Goal: Task Accomplishment & Management: Manage account settings

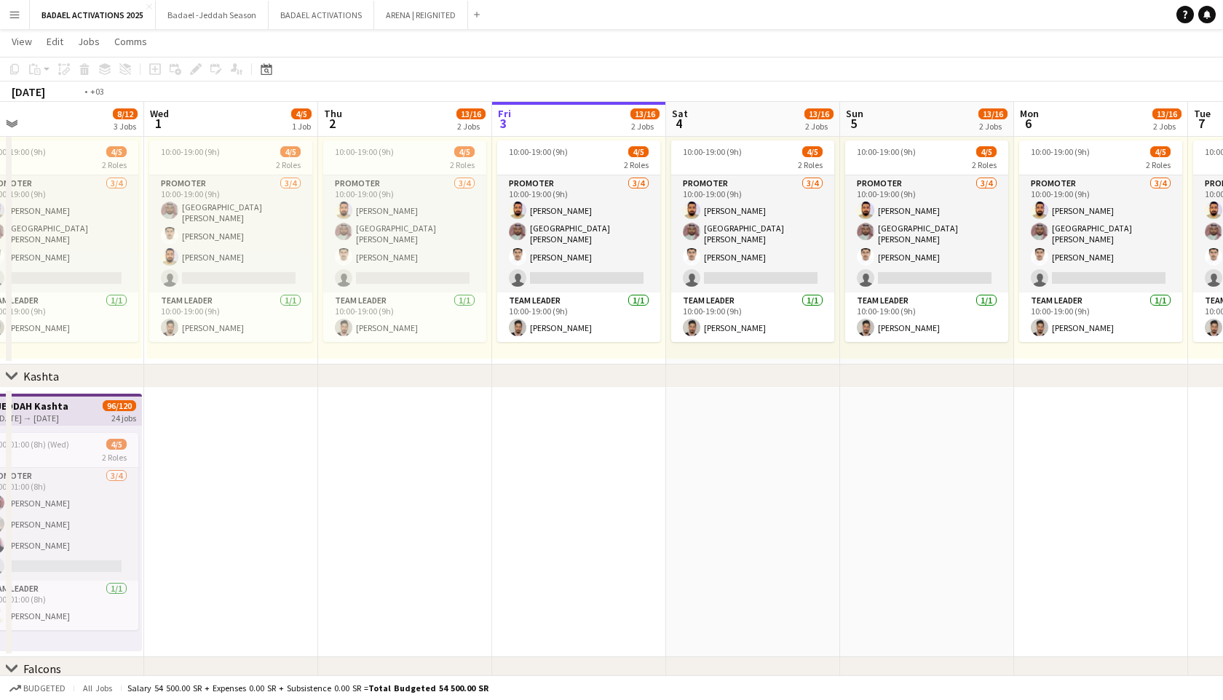
scroll to position [0, 437]
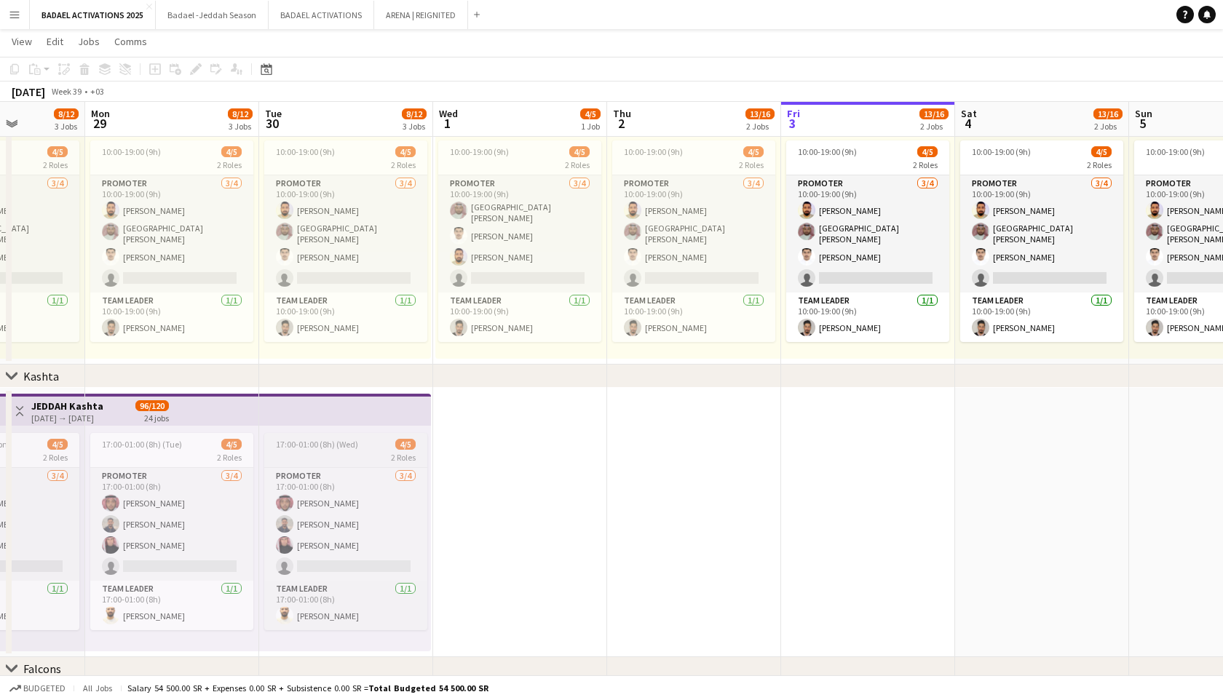
click at [308, 448] on span "17:00-01:00 (8h) (Wed)" at bounding box center [317, 444] width 82 height 11
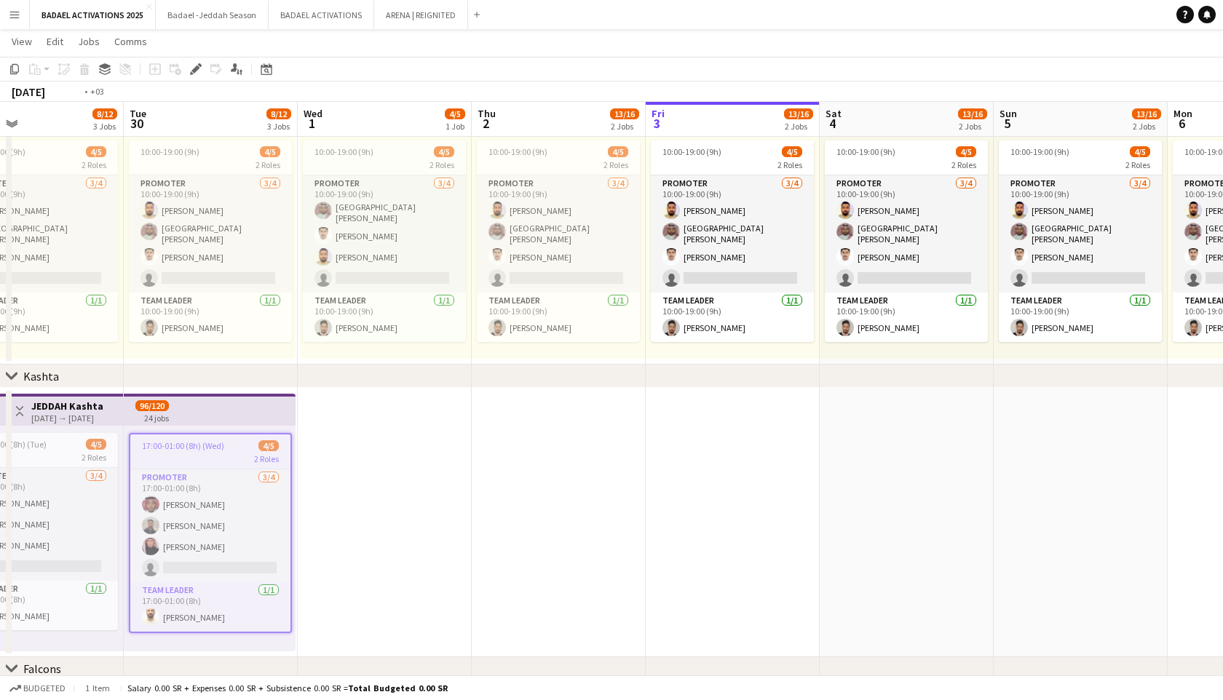
scroll to position [0, 457]
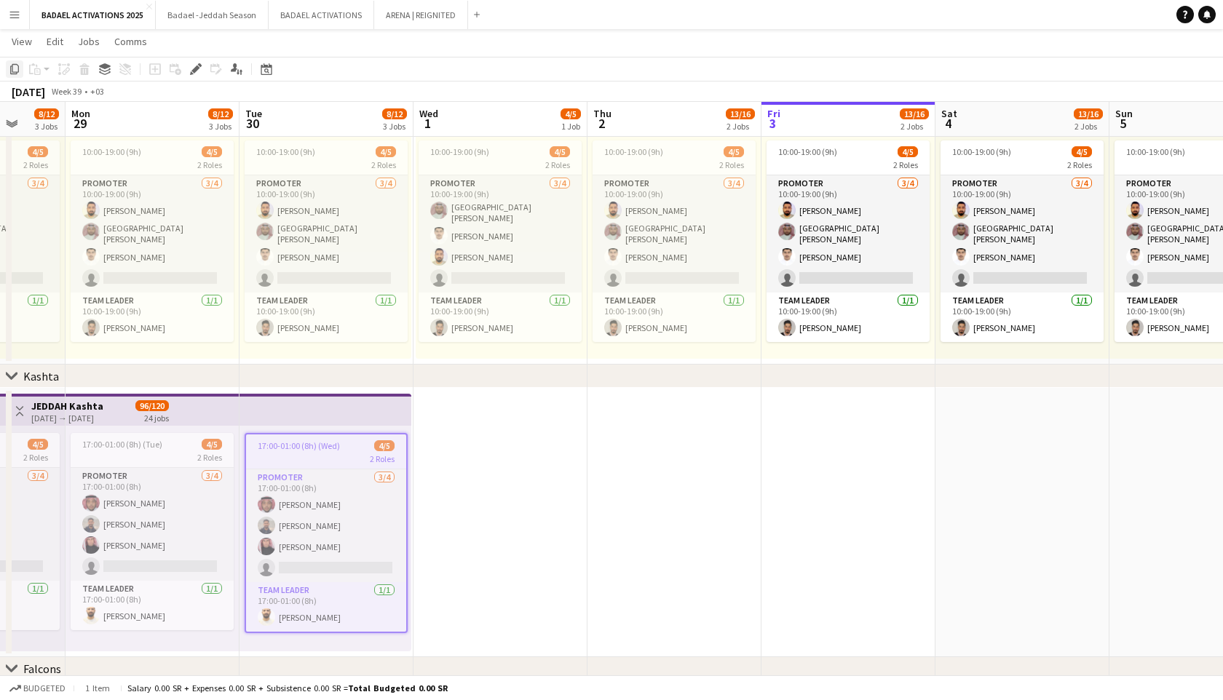
click at [15, 67] on icon "Copy" at bounding box center [15, 69] width 12 height 12
click at [501, 445] on app-date-cell at bounding box center [501, 522] width 174 height 269
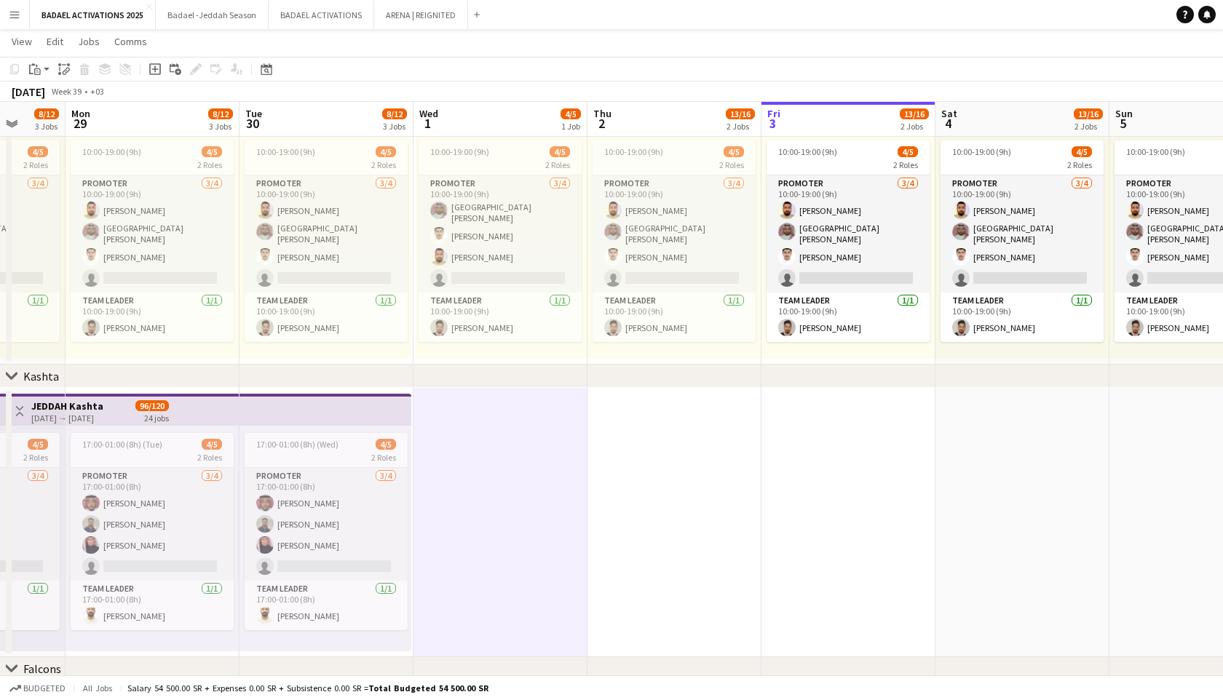
click at [702, 467] on app-date-cell at bounding box center [675, 522] width 174 height 269
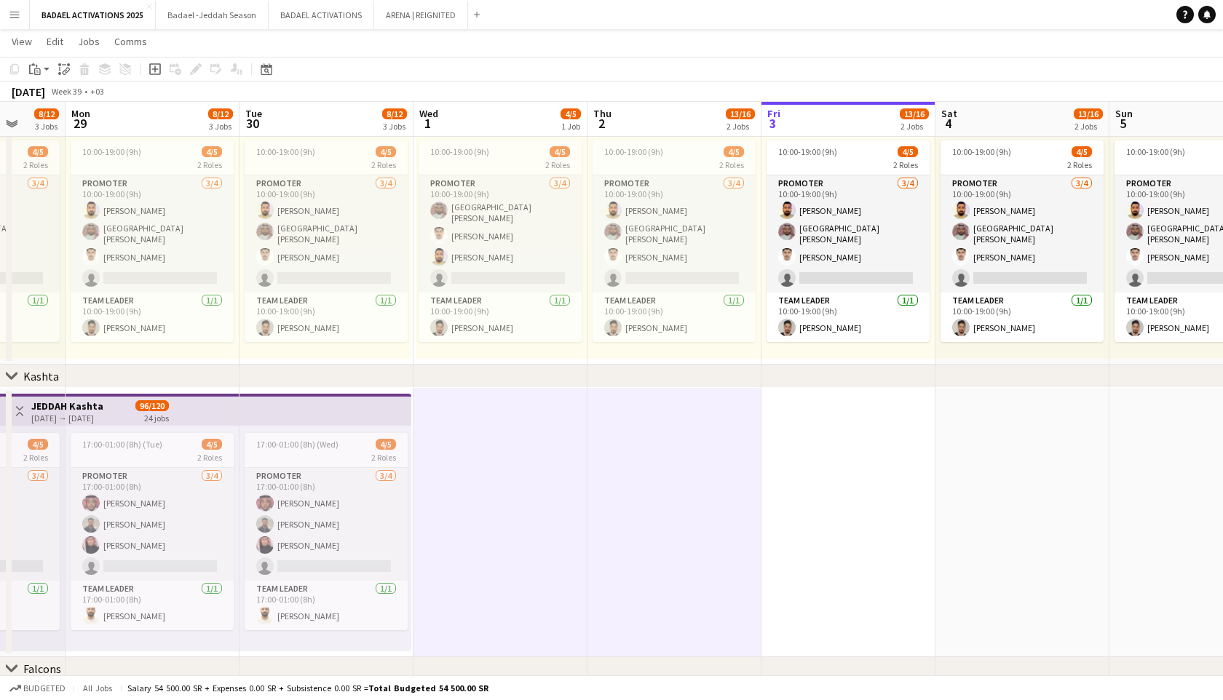
click at [833, 475] on app-date-cell at bounding box center [849, 522] width 174 height 269
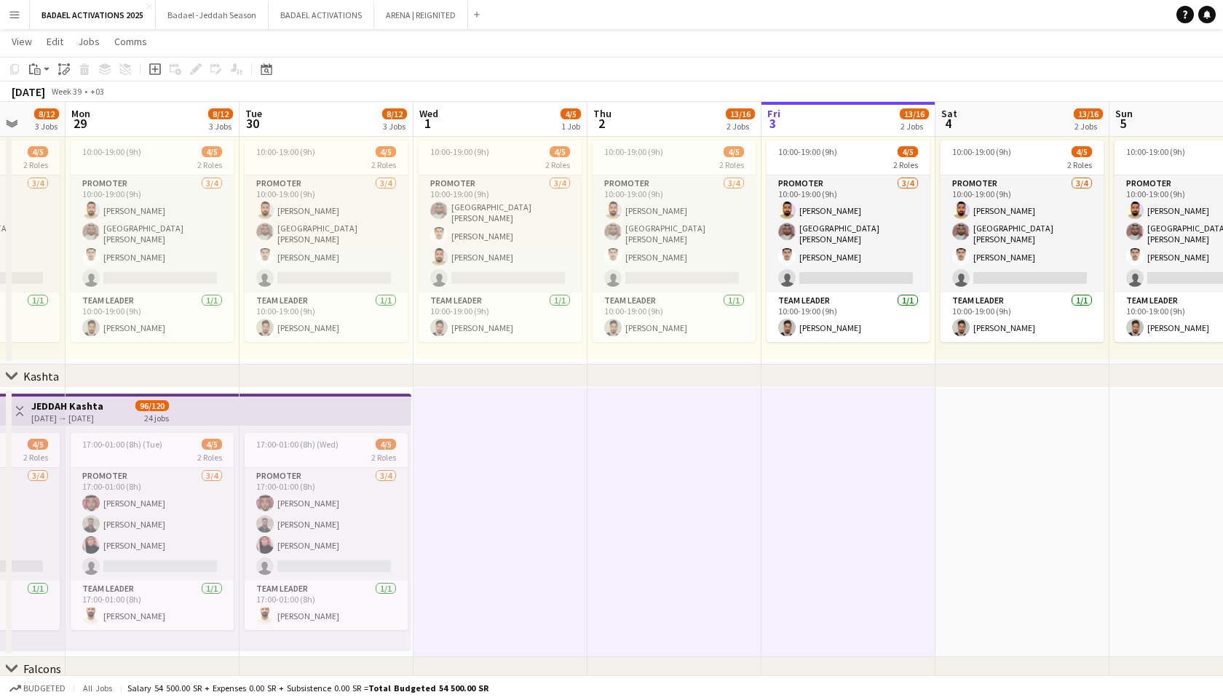
click at [1012, 487] on app-date-cell at bounding box center [1023, 522] width 174 height 269
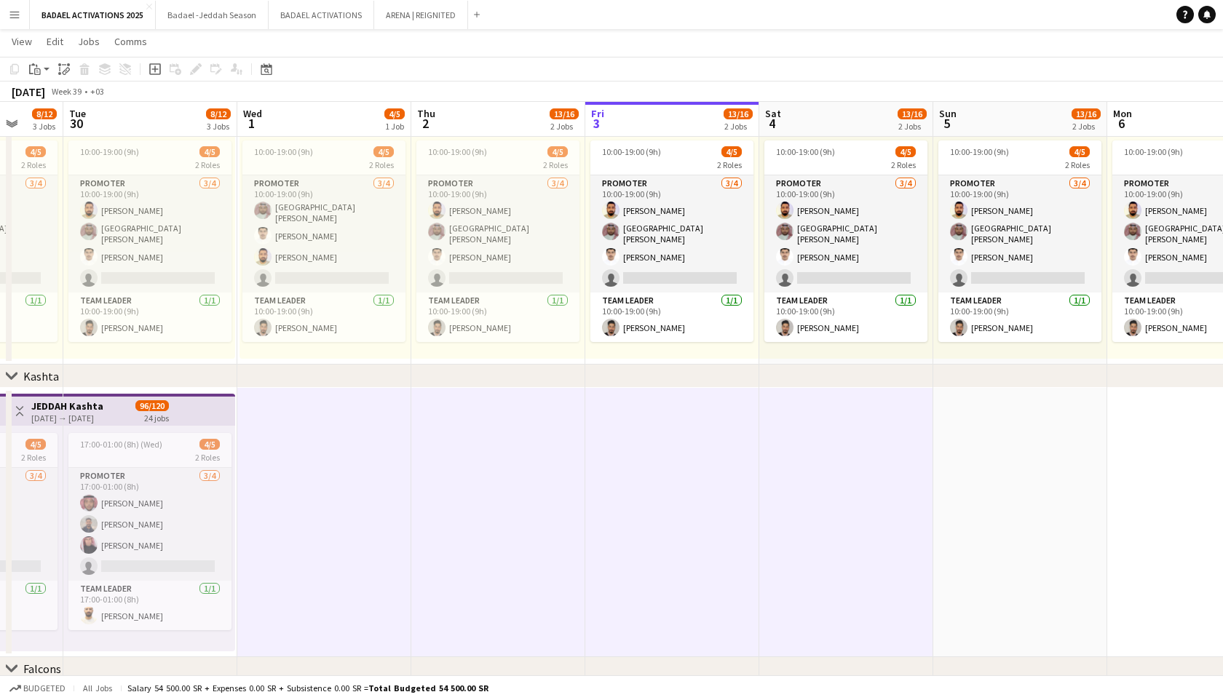
scroll to position [0, 704]
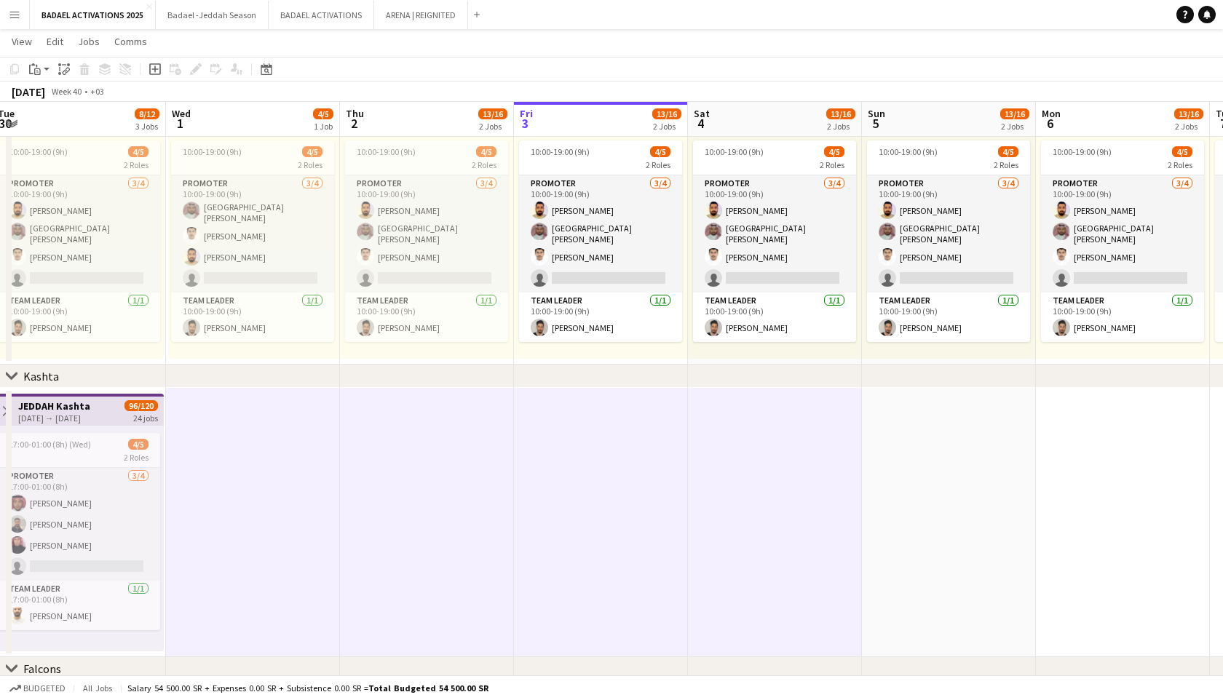
click at [996, 494] on app-date-cell at bounding box center [949, 522] width 174 height 269
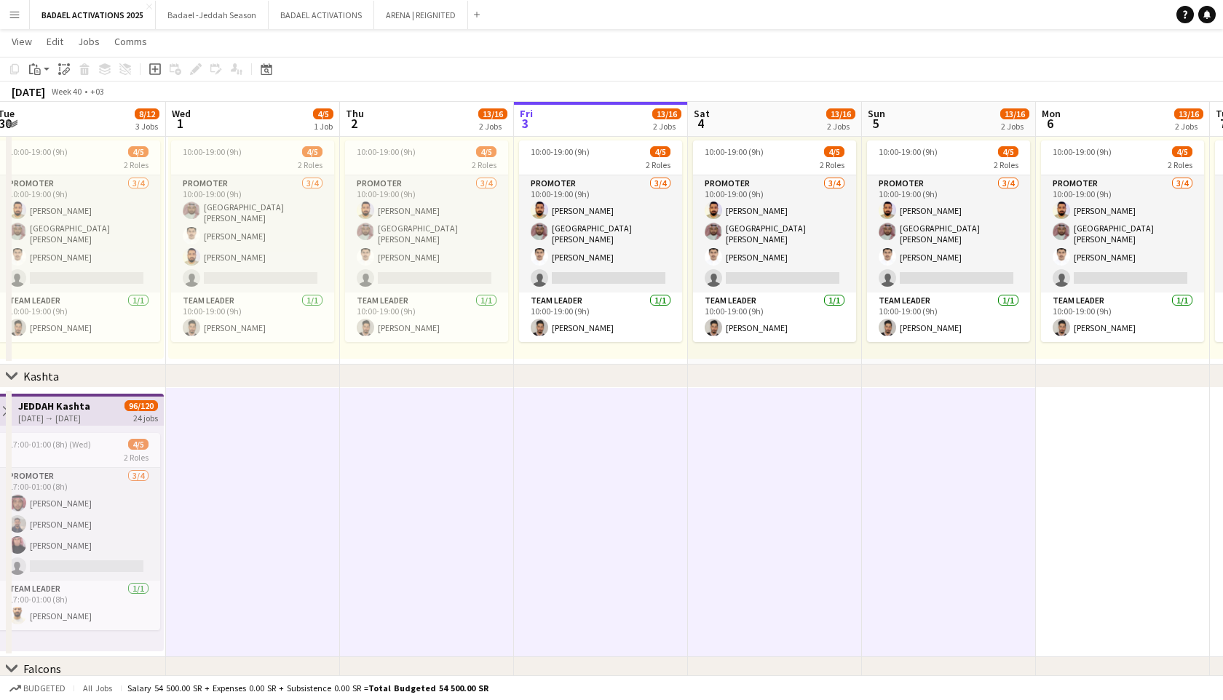
click at [1122, 494] on app-date-cell at bounding box center [1123, 522] width 174 height 269
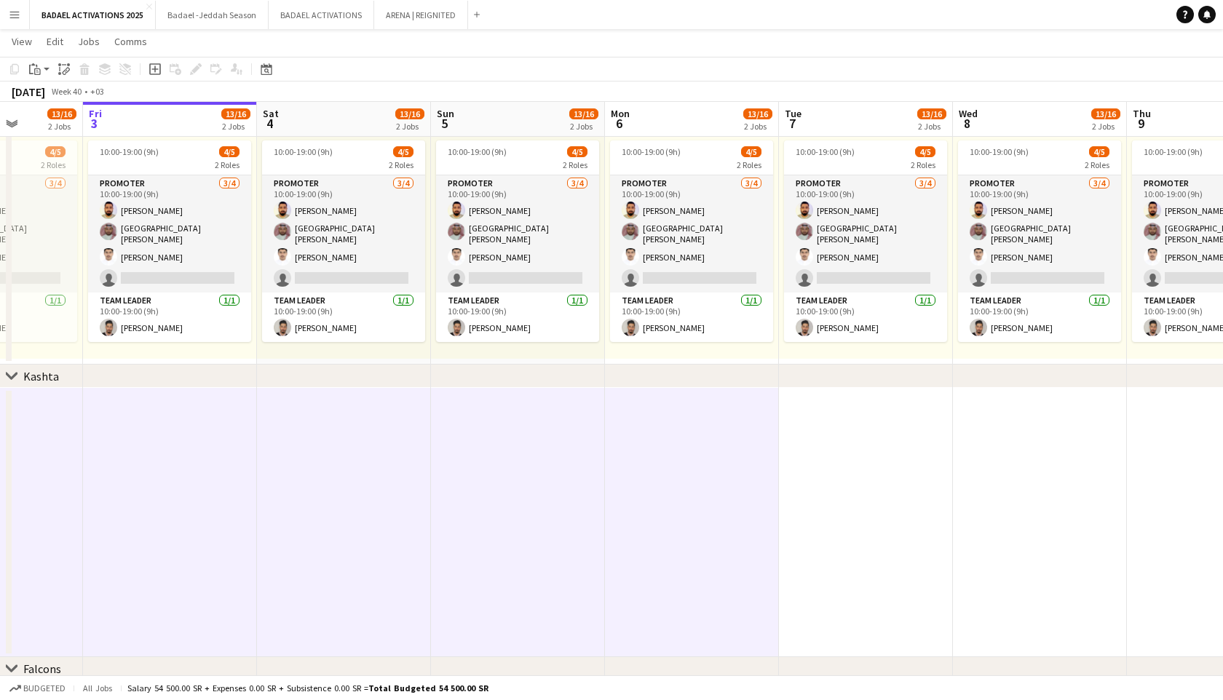
scroll to position [137, 0]
click at [940, 486] on app-date-cell at bounding box center [866, 522] width 174 height 269
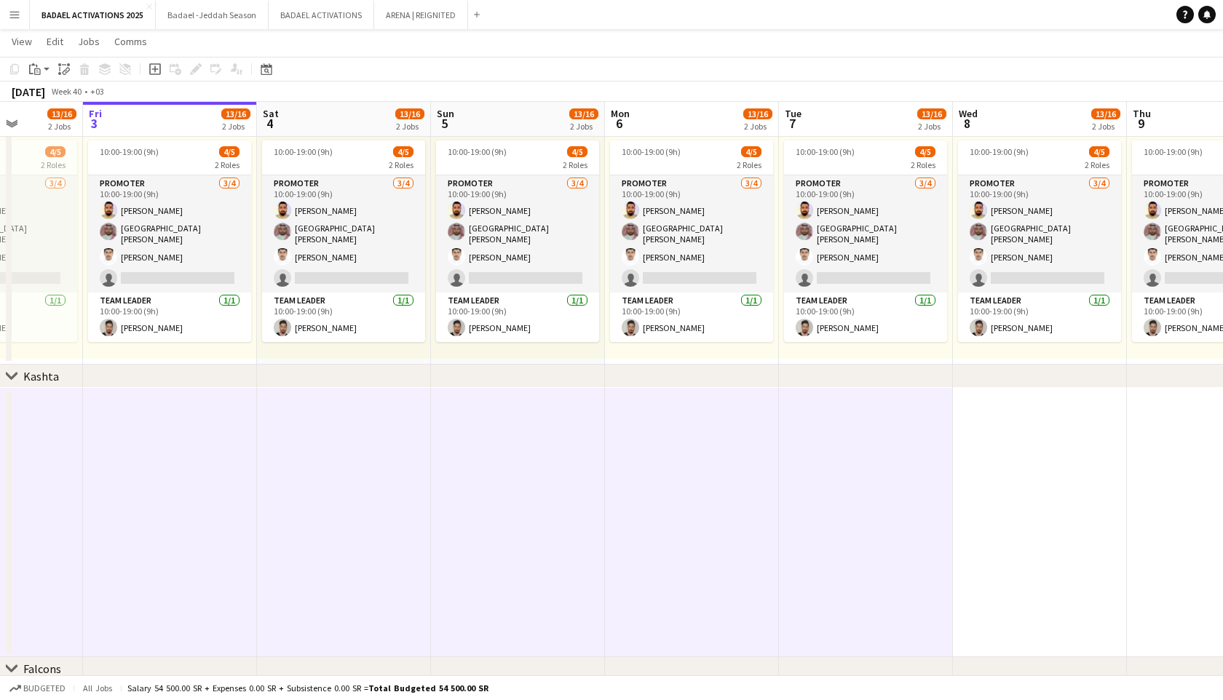
click at [974, 486] on app-date-cell at bounding box center [1040, 522] width 174 height 269
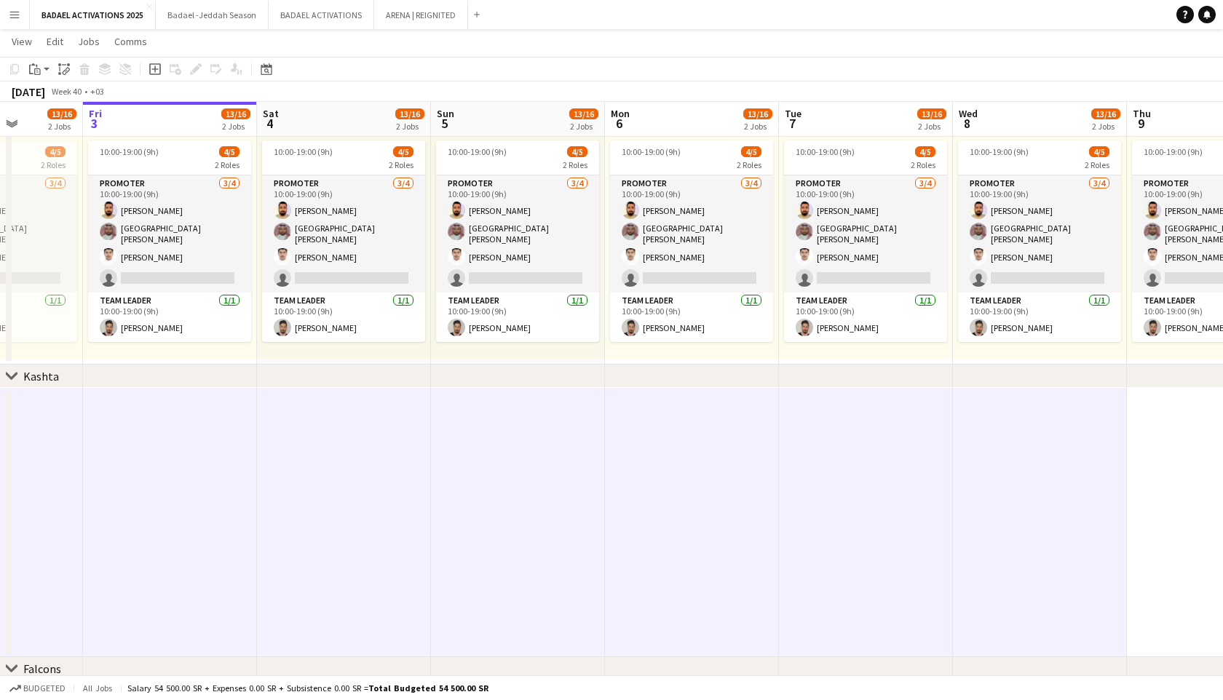
click at [1167, 486] on app-date-cell at bounding box center [1214, 522] width 174 height 269
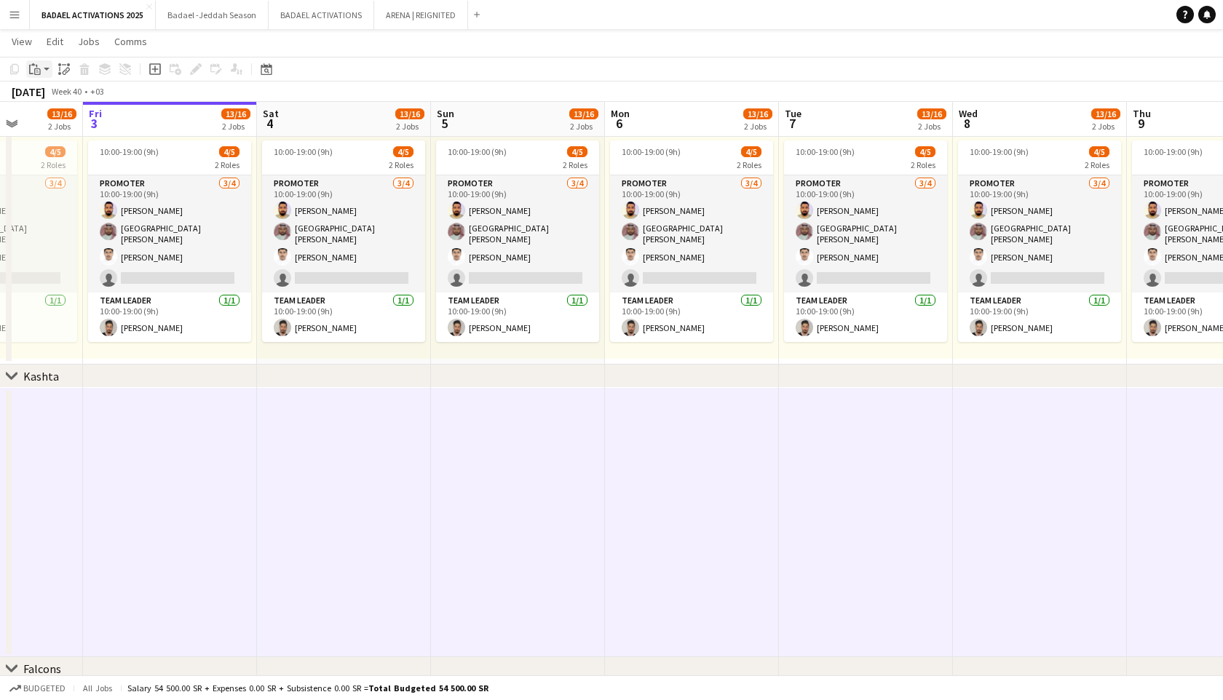
click at [46, 71] on app-action-btn "Paste" at bounding box center [39, 68] width 26 height 17
click at [65, 70] on icon at bounding box center [65, 72] width 5 height 6
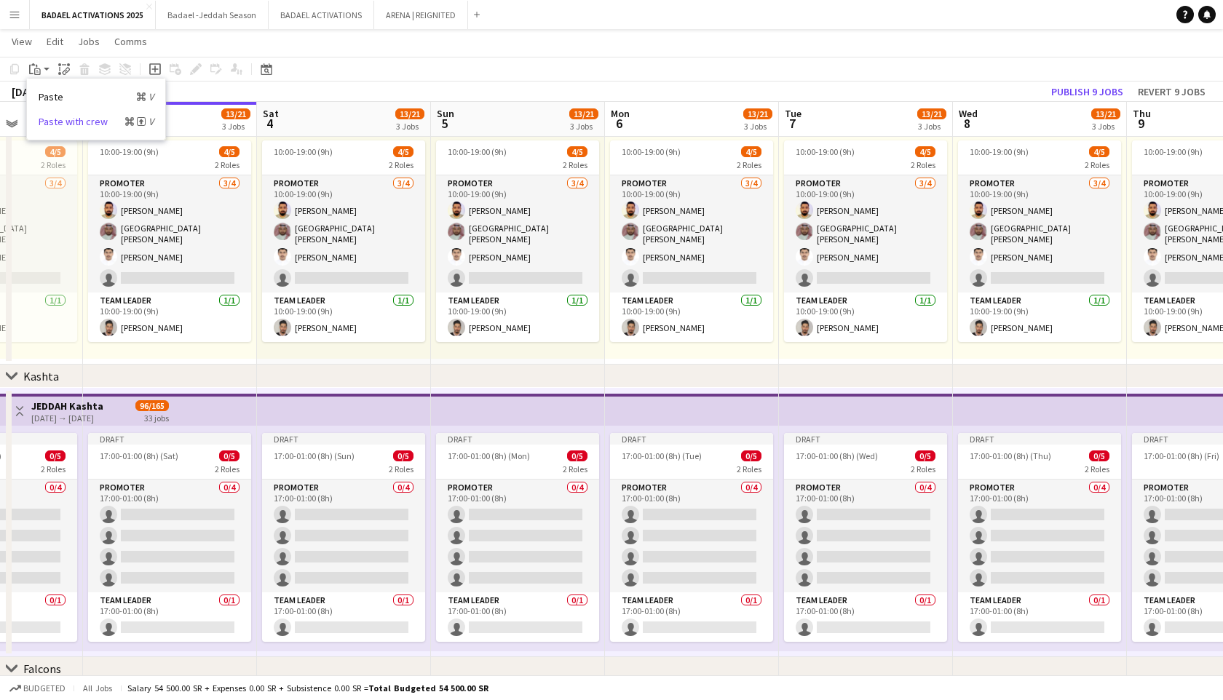
click at [54, 119] on link "Paste with crew Command Shift V" at bounding box center [96, 121] width 115 height 13
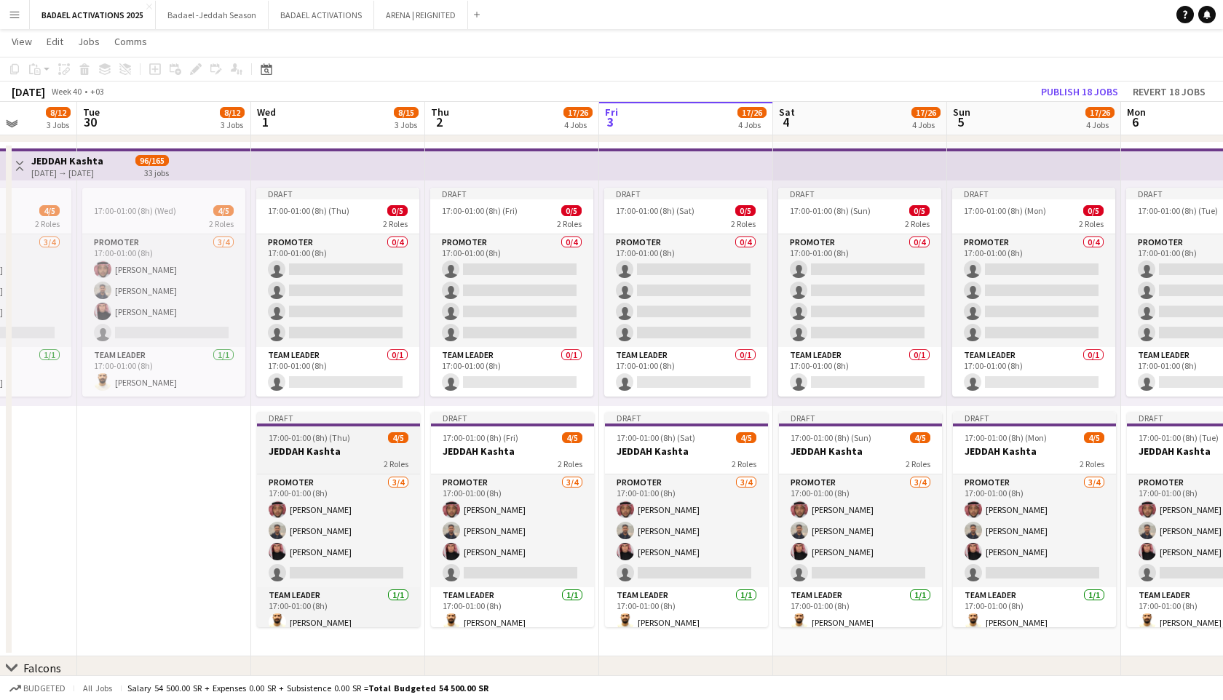
scroll to position [604, 0]
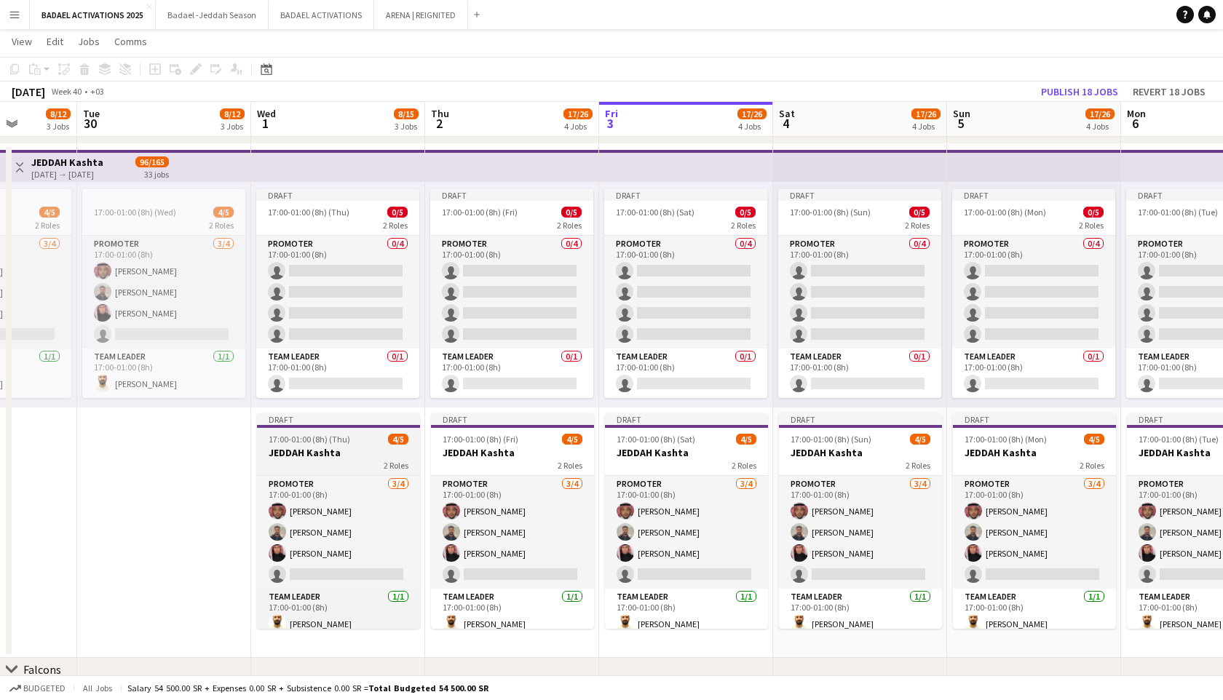
click at [311, 454] on h3 "JEDDAH Kashta" at bounding box center [338, 452] width 163 height 13
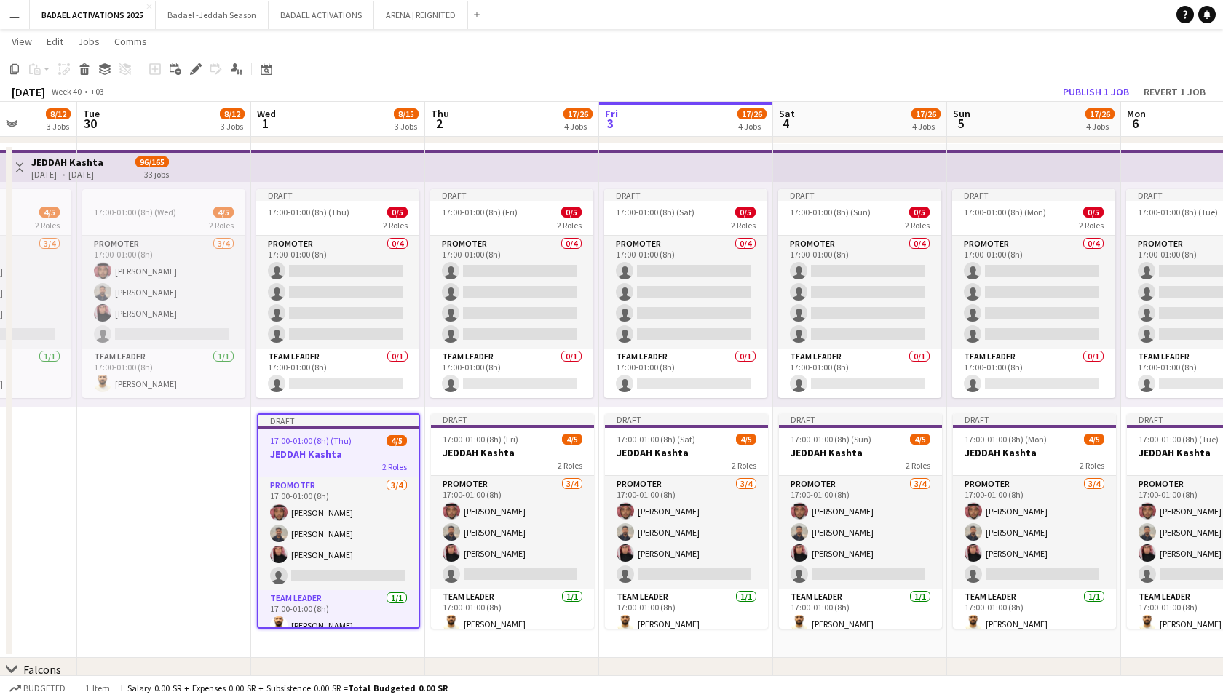
click at [192, 449] on app-date-cell "17:00-01:00 (8h) (Wed) 4/5 2 Roles PROMOTER [DATE] 17:00-01:00 (8h) [PERSON_NAM…" at bounding box center [164, 401] width 174 height 514
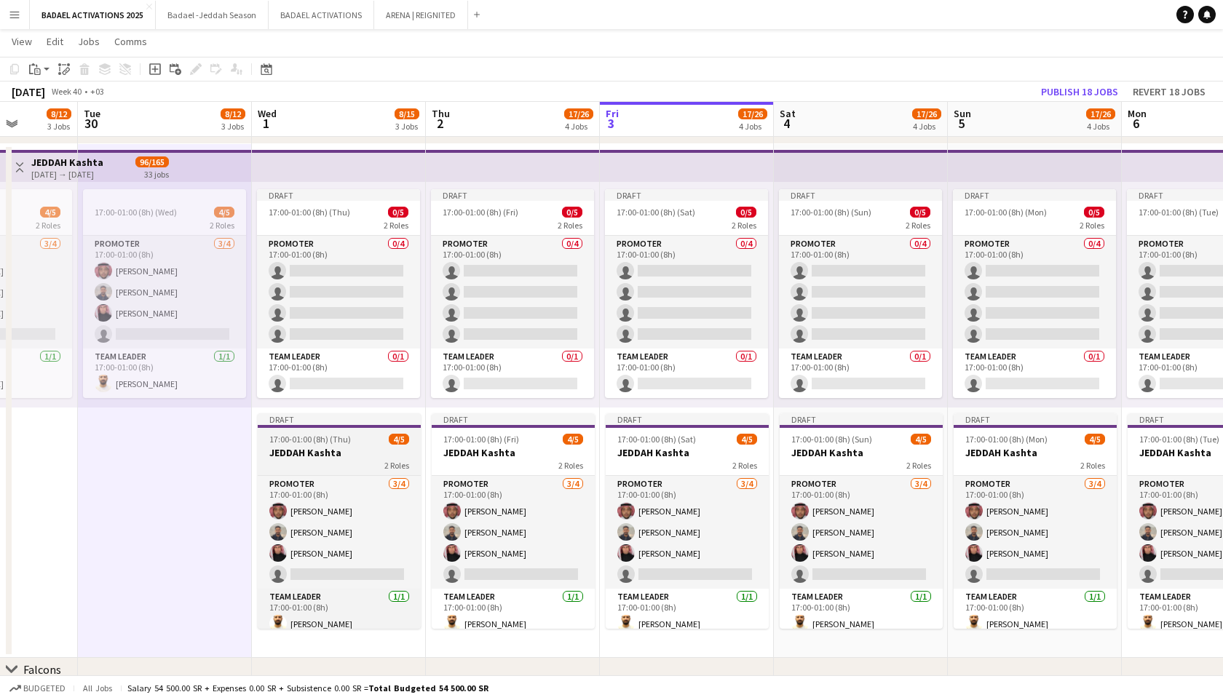
click at [325, 445] on app-job-card "Draft 17:00-01:00 (8h) (Thu) 4/5 [PERSON_NAME] 2 Roles PROMOTER [DATE] 17:00-01…" at bounding box center [339, 522] width 163 height 216
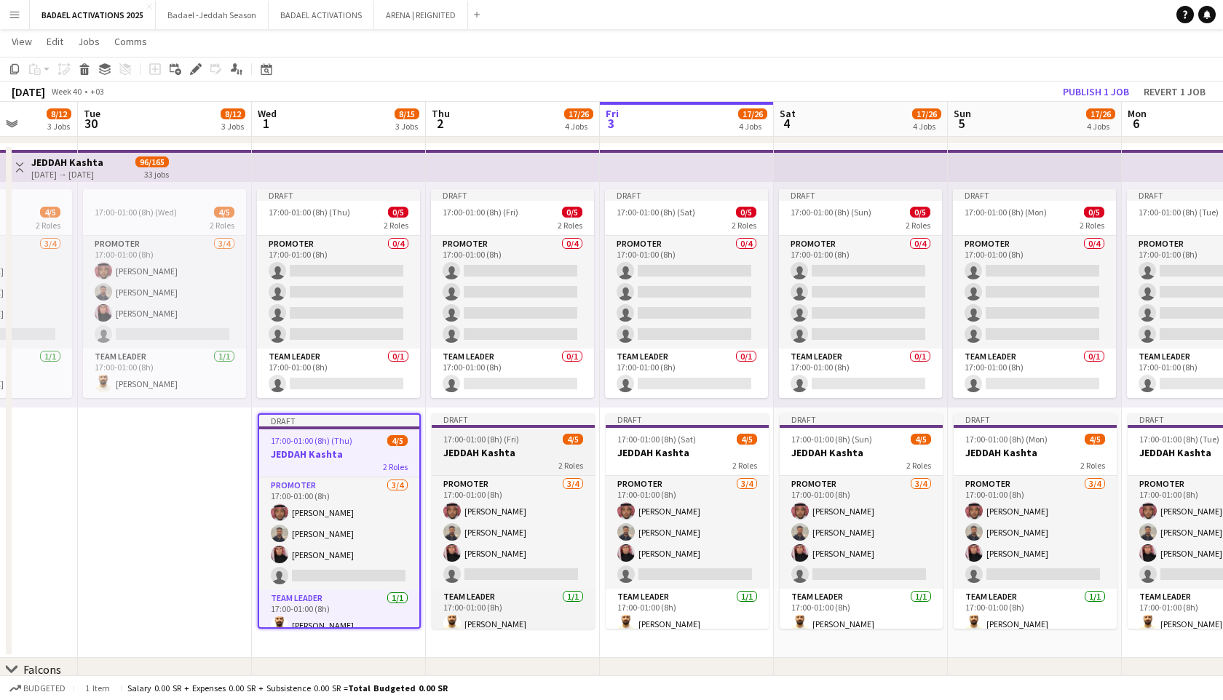
click at [503, 435] on span "17:00-01:00 (8h) (Fri)" at bounding box center [481, 439] width 76 height 11
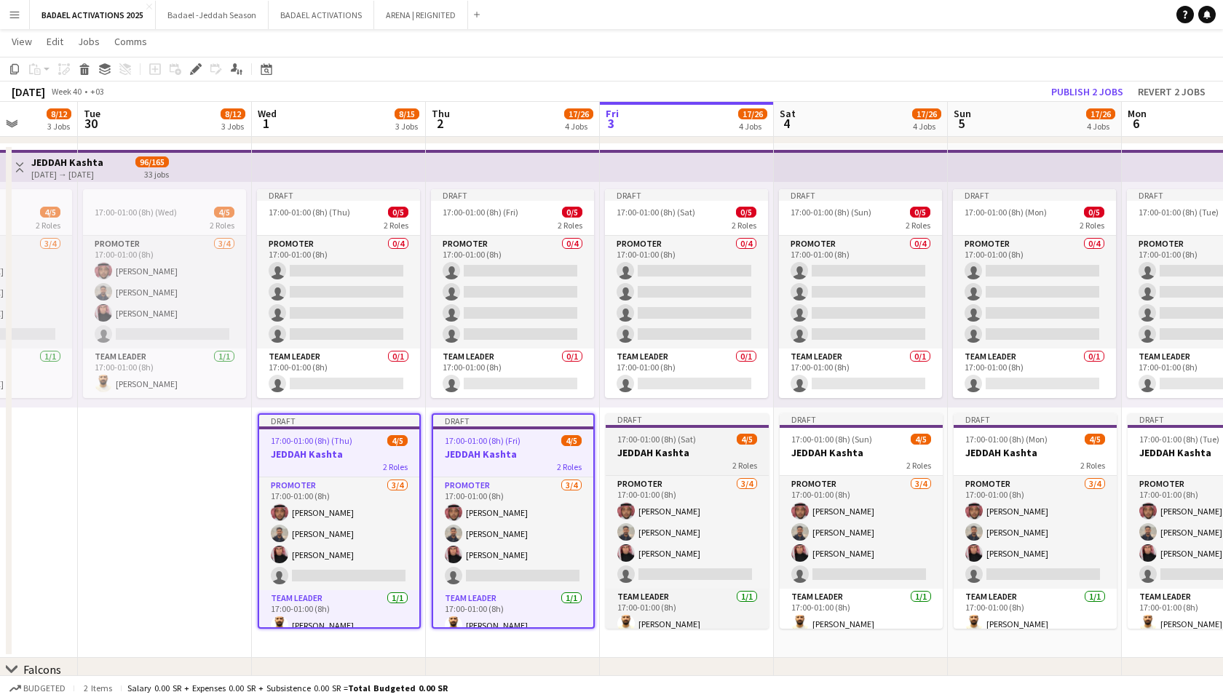
click at [750, 438] on span "4/5" at bounding box center [747, 439] width 20 height 11
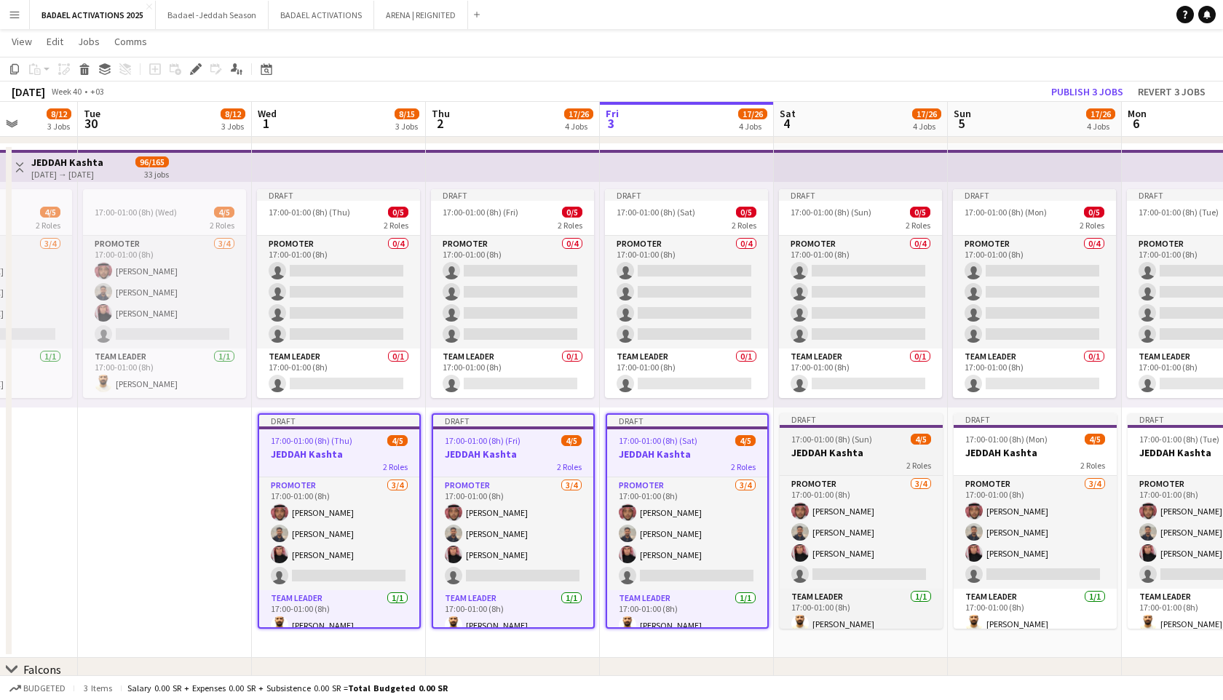
click at [850, 441] on span "17:00-01:00 (8h) (Sun)" at bounding box center [831, 439] width 81 height 11
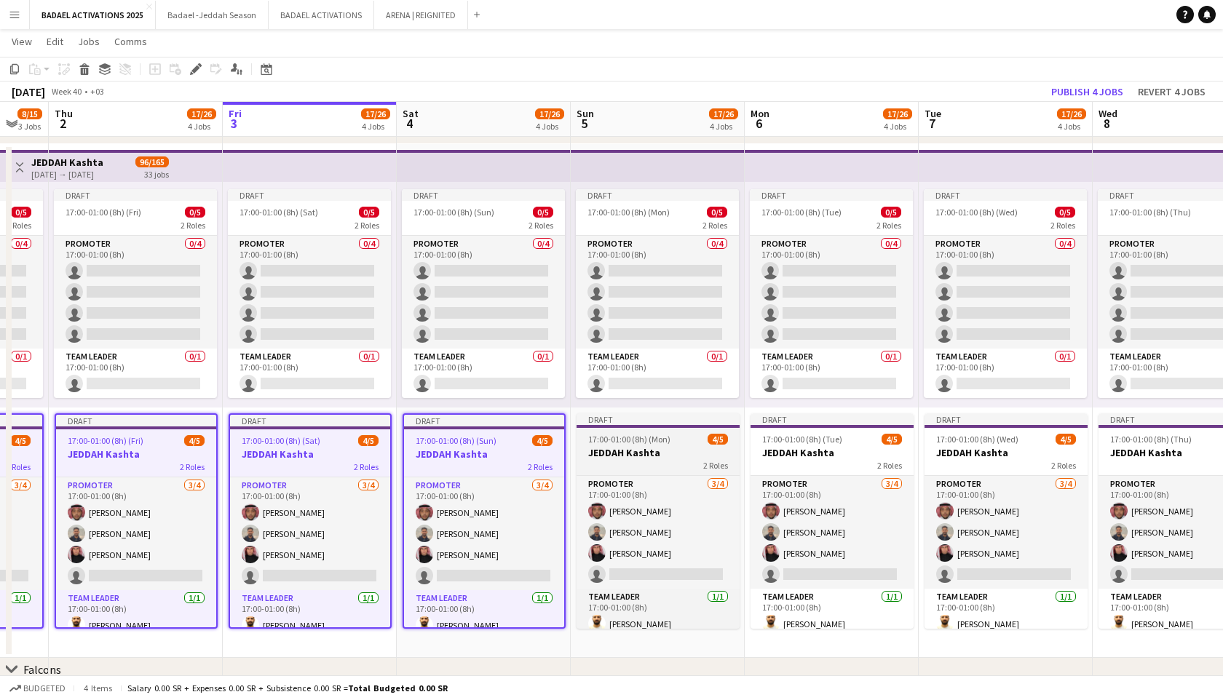
click at [720, 441] on span "4/5" at bounding box center [718, 439] width 20 height 11
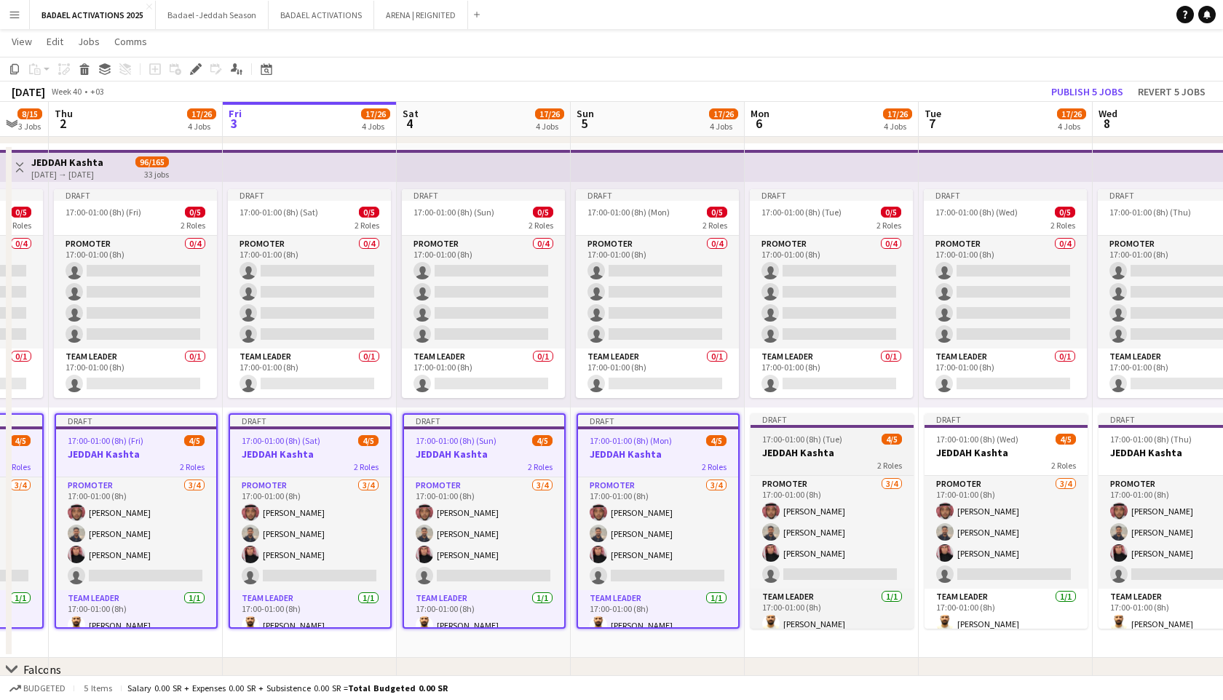
click at [791, 441] on span "17:00-01:00 (8h) (Tue)" at bounding box center [802, 439] width 80 height 11
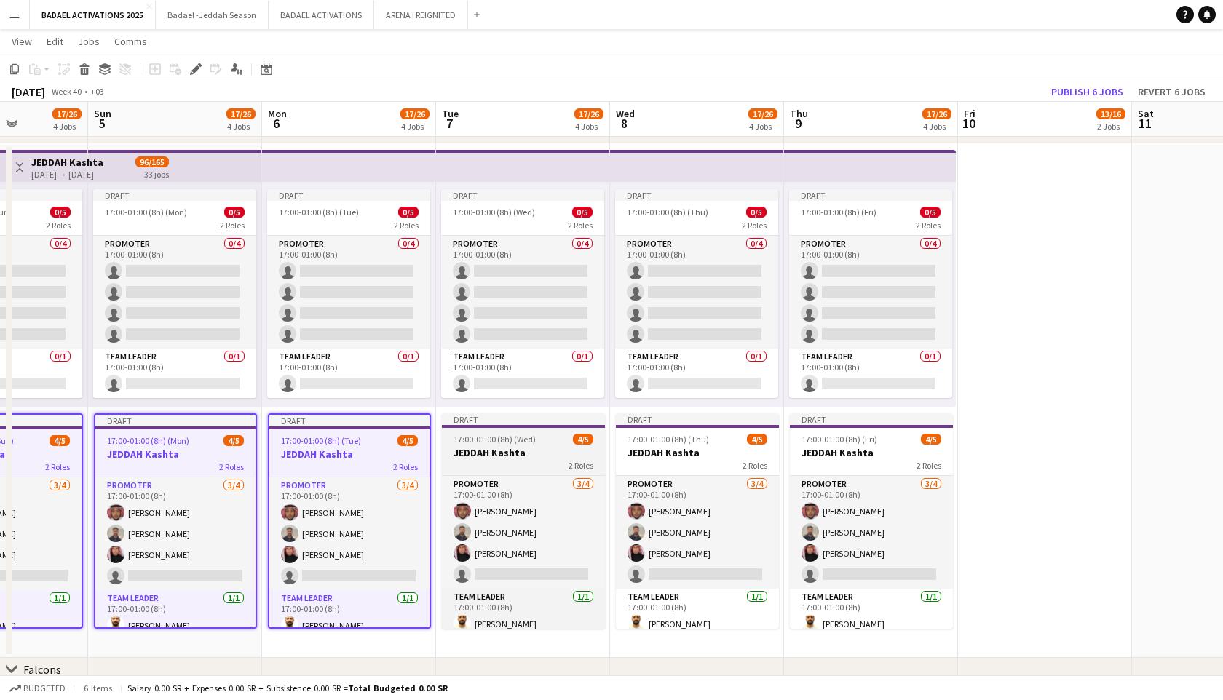
click at [581, 453] on h3 "JEDDAH Kashta" at bounding box center [523, 452] width 163 height 13
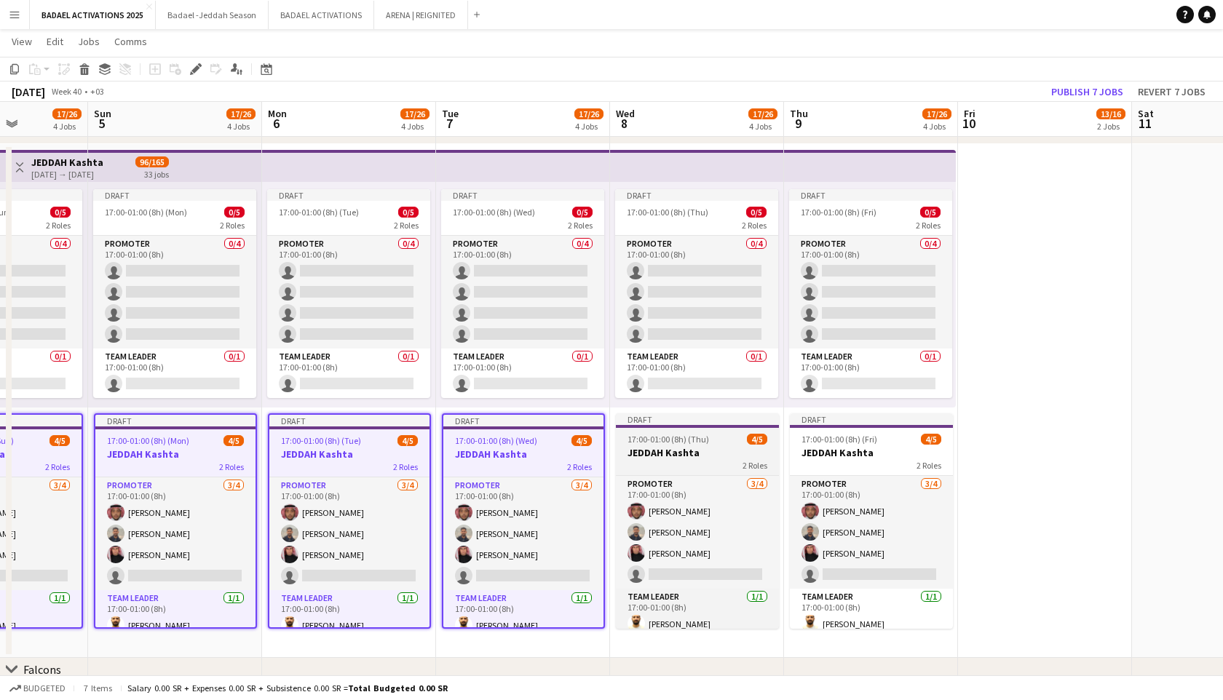
click at [660, 453] on h3 "JEDDAH Kashta" at bounding box center [697, 452] width 163 height 13
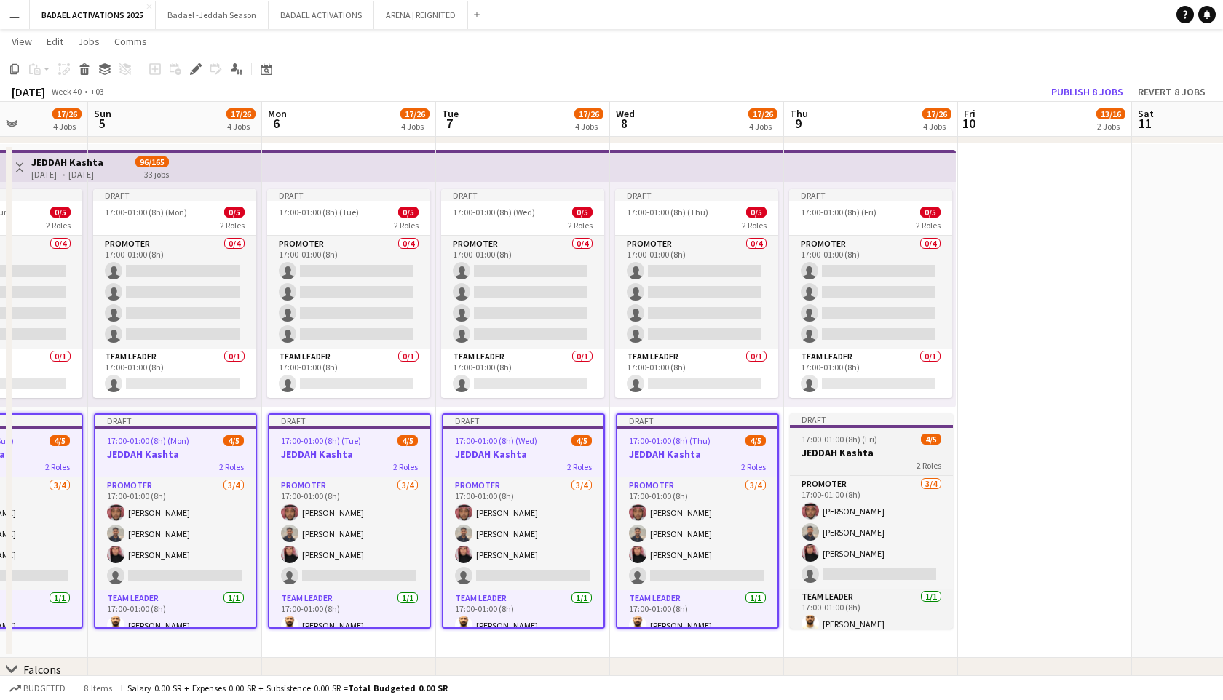
click at [809, 449] on h3 "JEDDAH Kashta" at bounding box center [871, 452] width 163 height 13
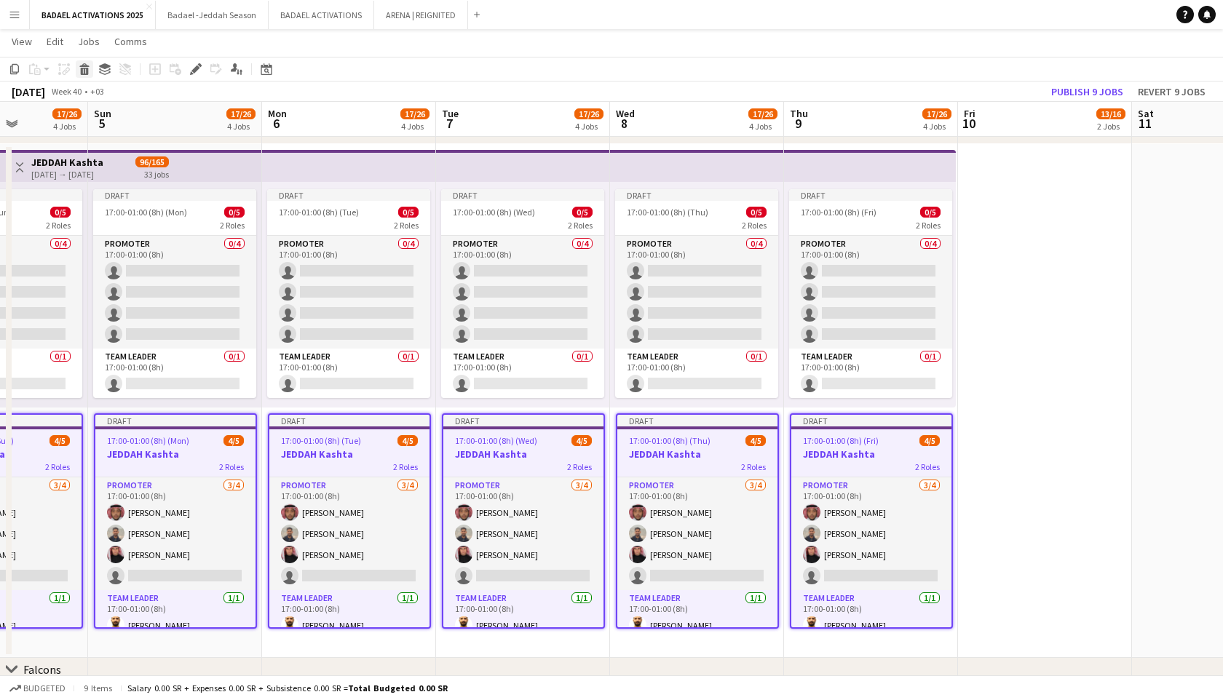
click at [85, 70] on icon "Delete" at bounding box center [85, 69] width 12 height 12
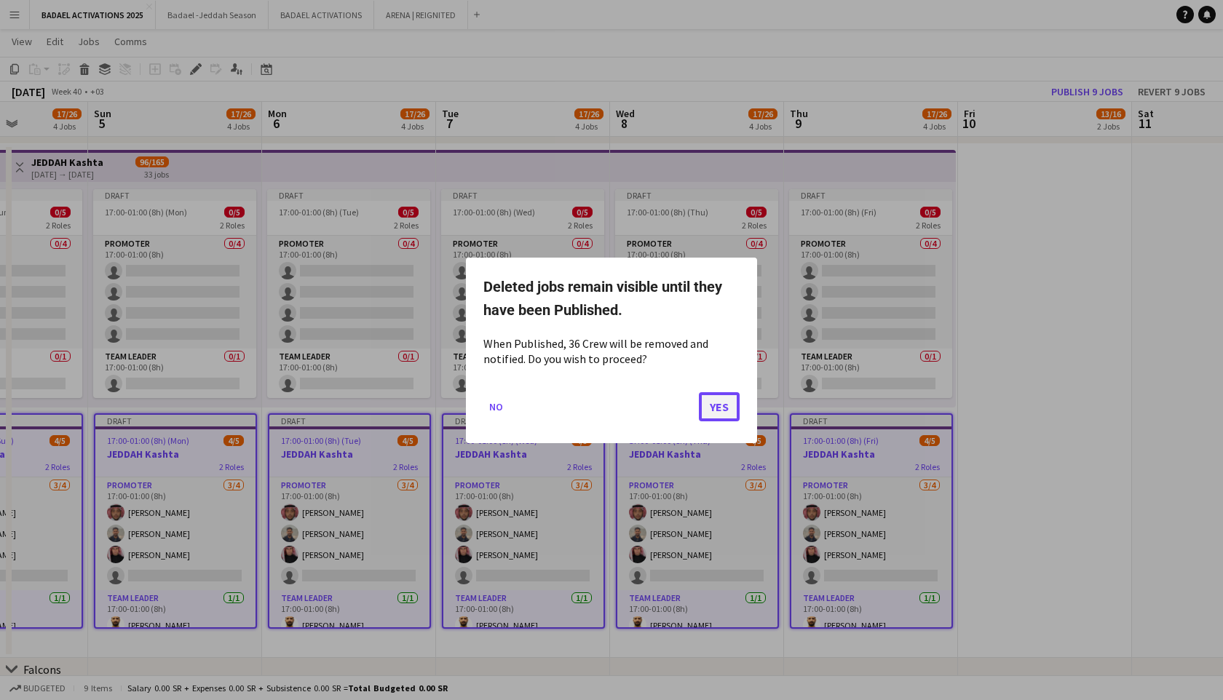
click at [733, 410] on button "Yes" at bounding box center [719, 406] width 41 height 29
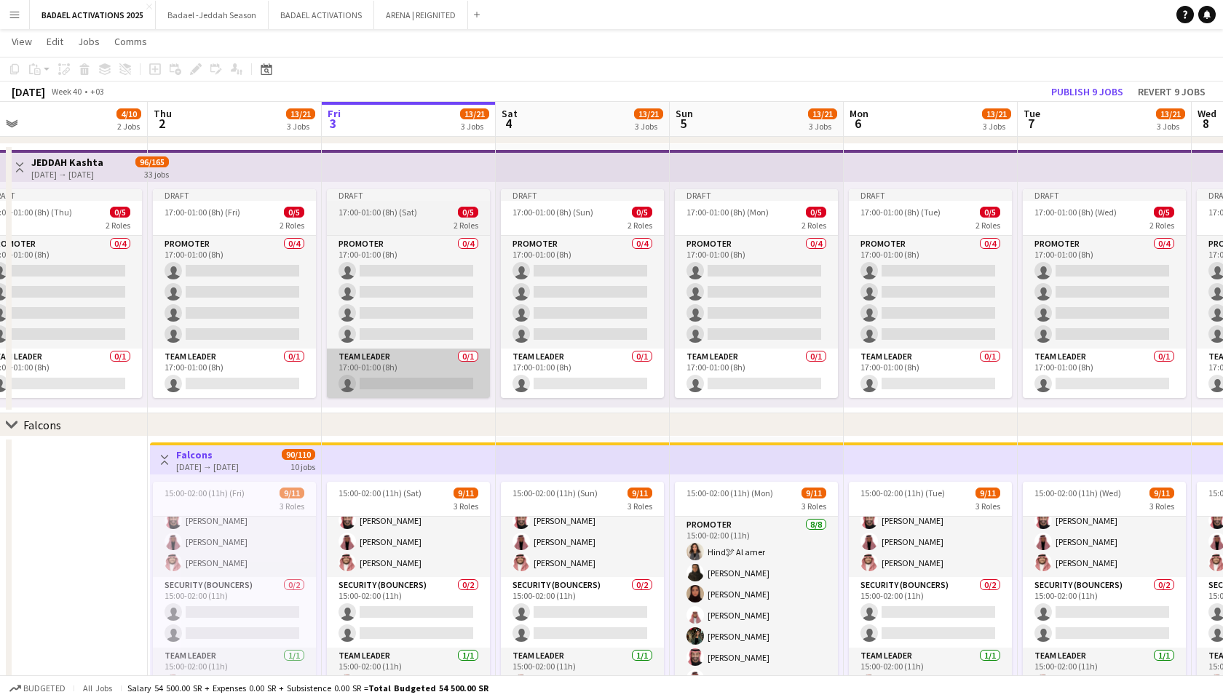
scroll to position [0, 317]
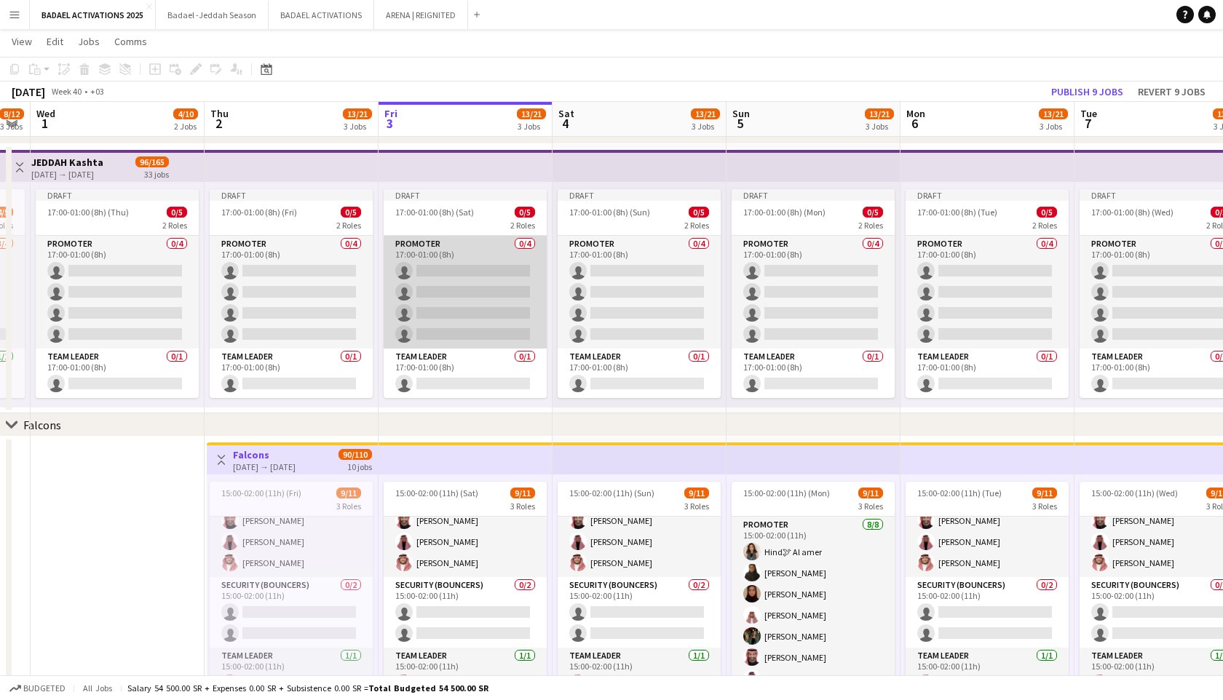
click at [471, 318] on app-card-role "PROMOTER 0/4 17:00-01:00 (8h) single-neutral-actions single-neutral-actions sin…" at bounding box center [465, 292] width 163 height 113
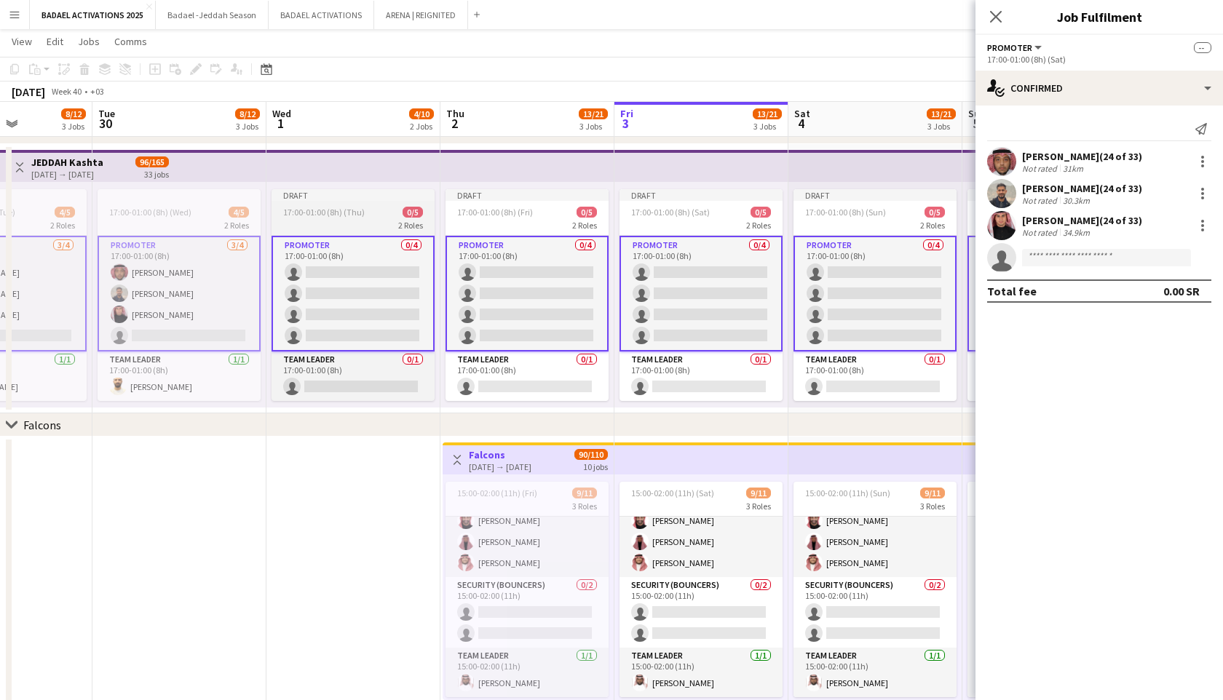
scroll to position [0, 606]
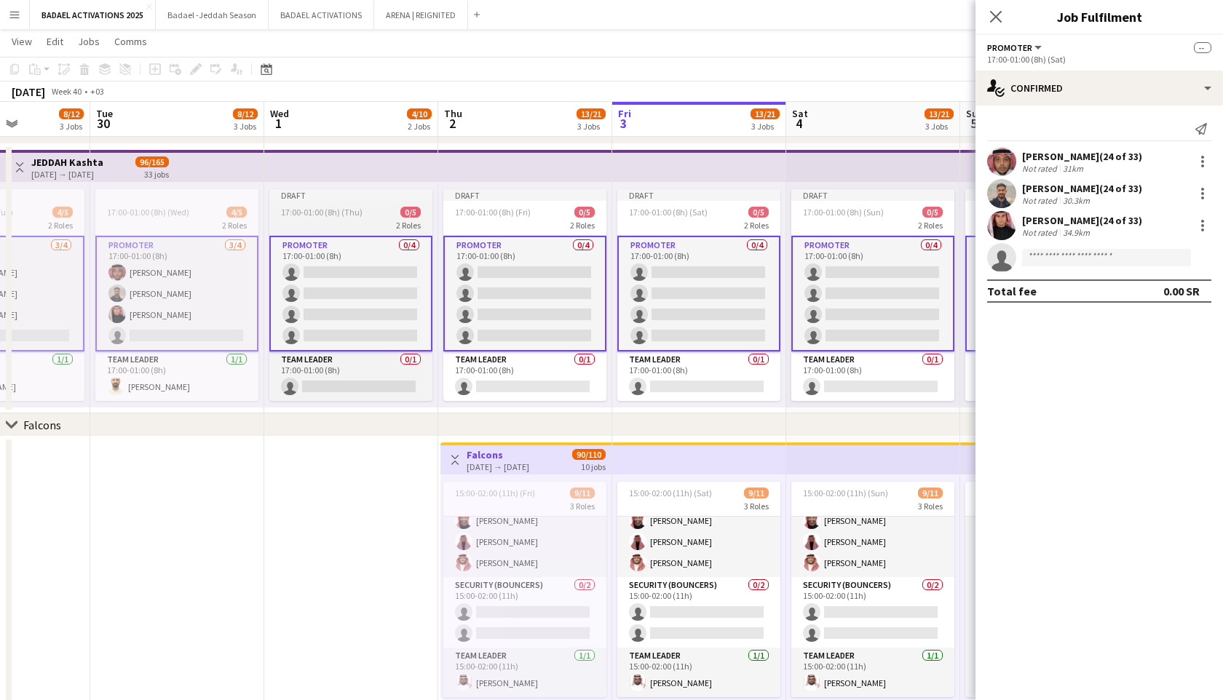
click at [323, 212] on span "17:00-01:00 (8h) (Thu)" at bounding box center [322, 212] width 82 height 11
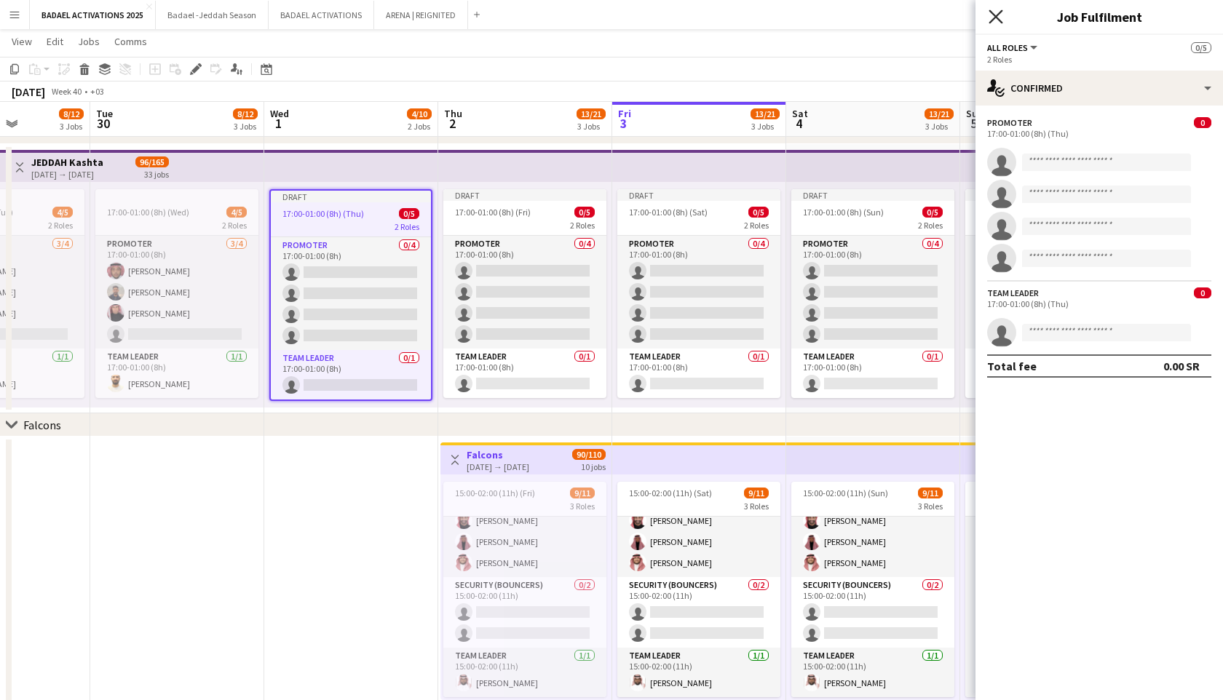
click at [997, 17] on icon at bounding box center [996, 16] width 14 height 14
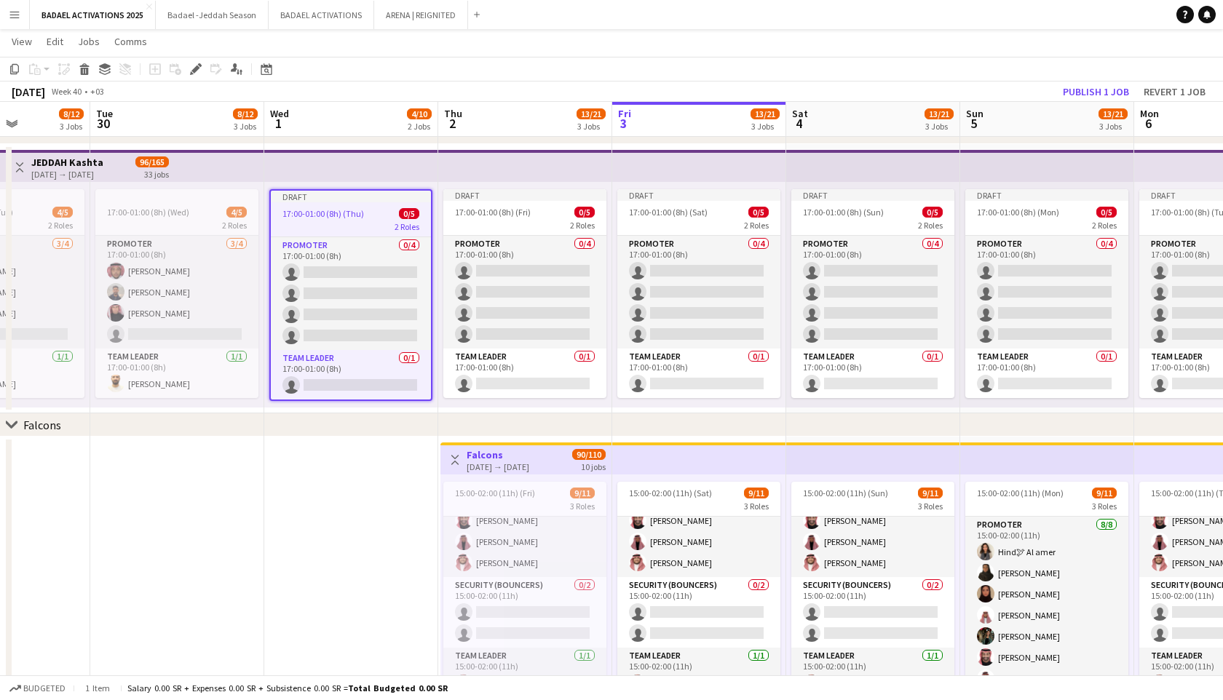
click at [1000, 173] on app-top-bar at bounding box center [1047, 166] width 174 height 32
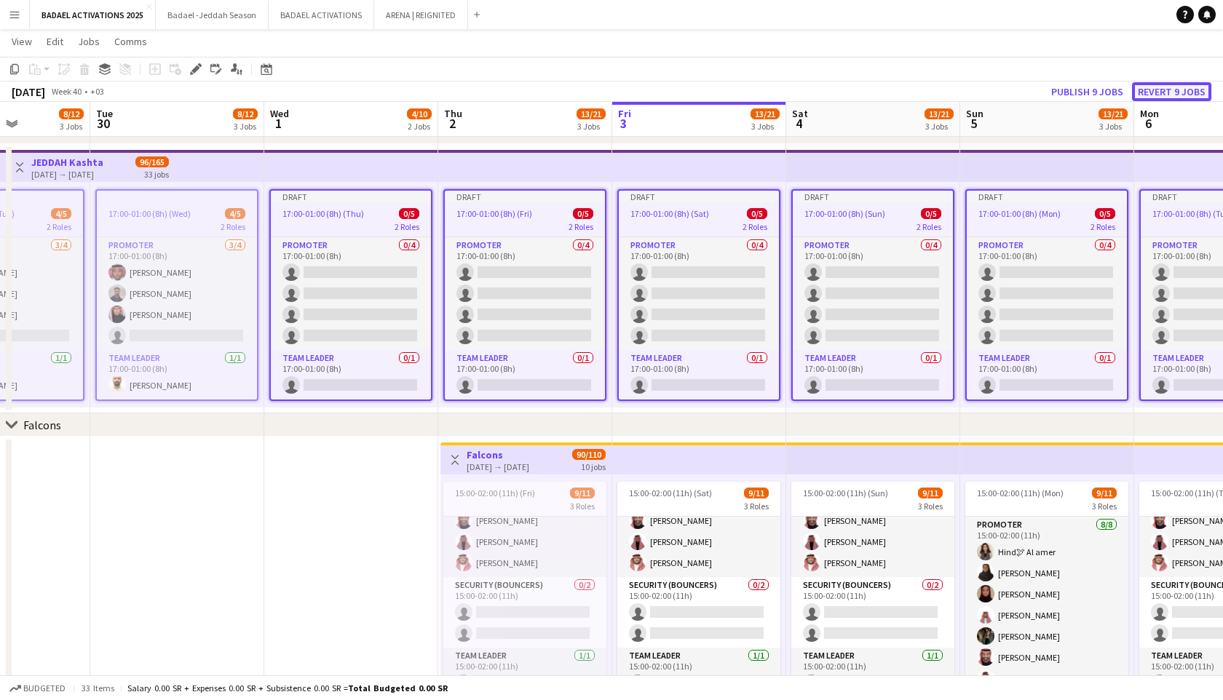
click at [1161, 97] on button "Revert 9 jobs" at bounding box center [1171, 91] width 79 height 19
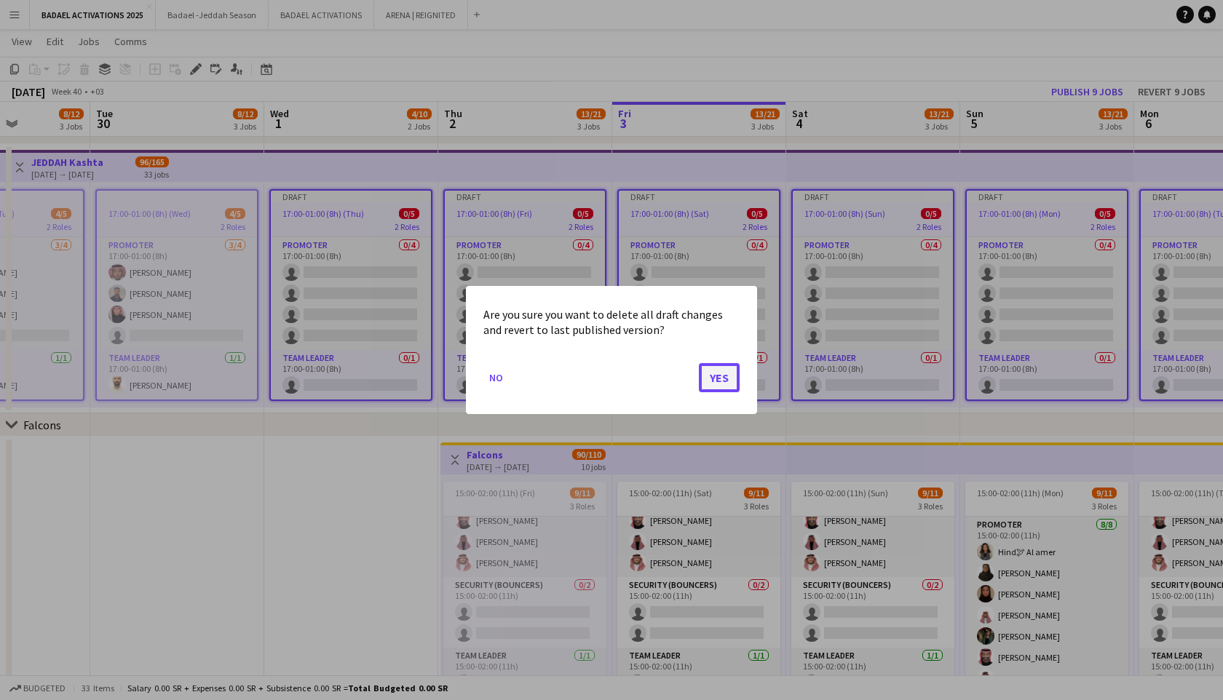
click at [718, 373] on button "Yes" at bounding box center [719, 377] width 41 height 29
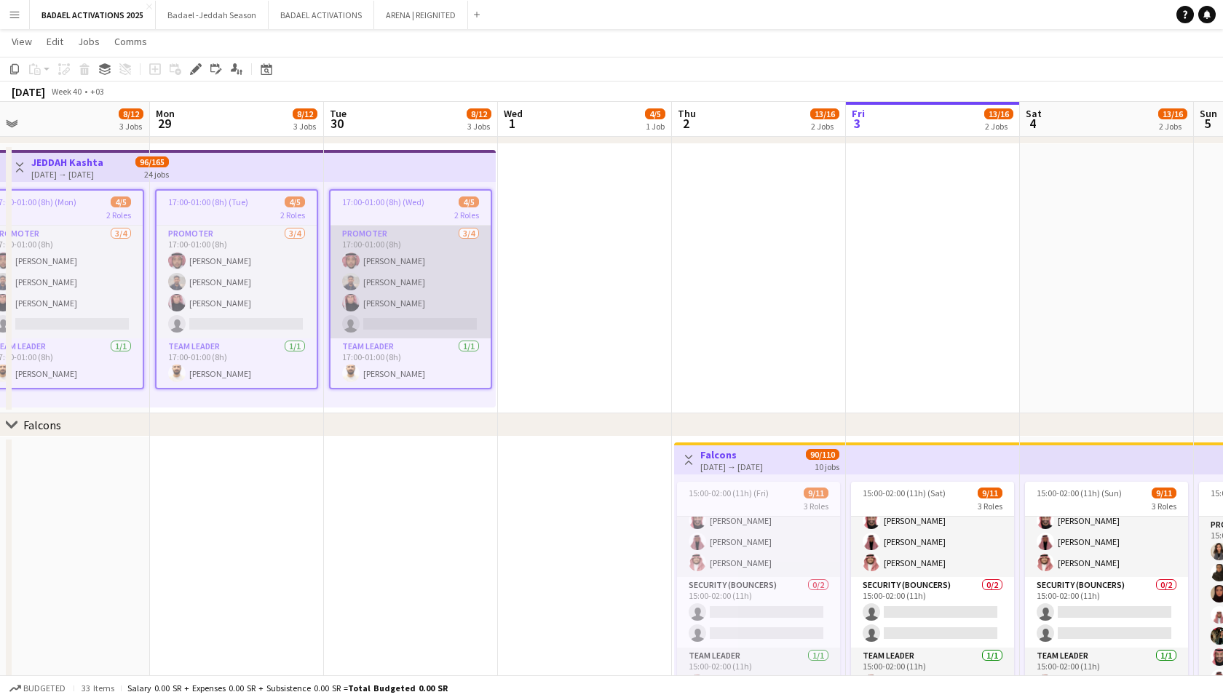
scroll to position [0, 363]
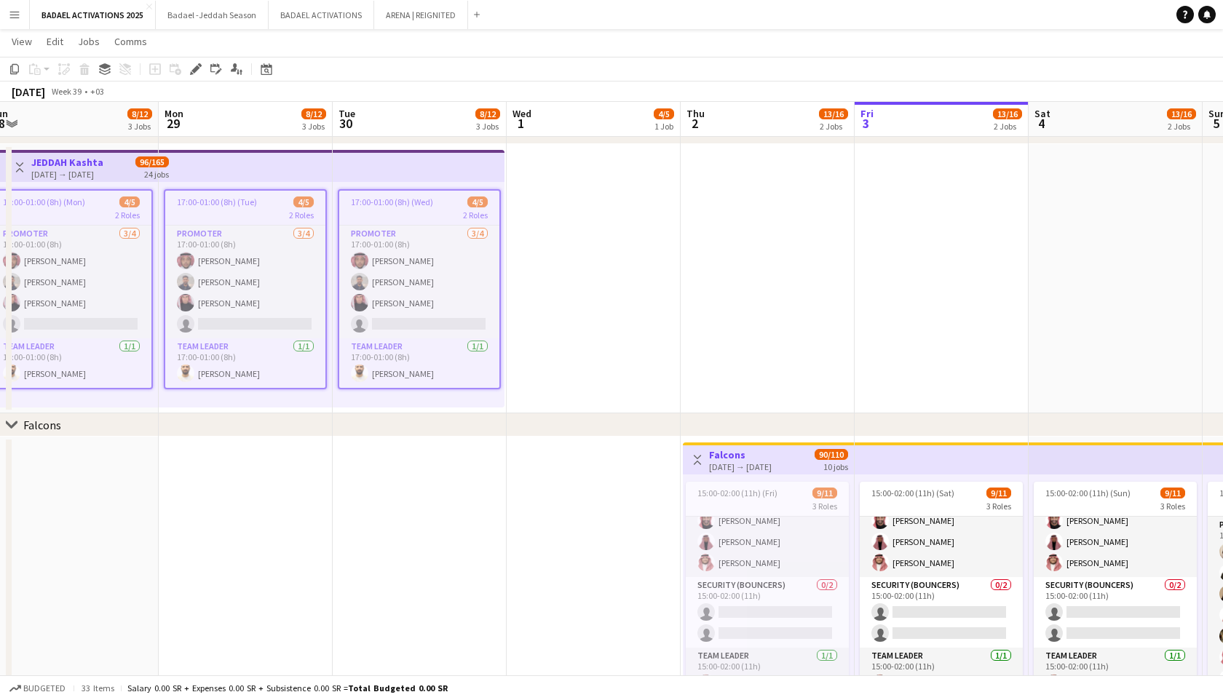
click at [419, 202] on span "17:00-01:00 (8h) (Wed)" at bounding box center [392, 202] width 82 height 11
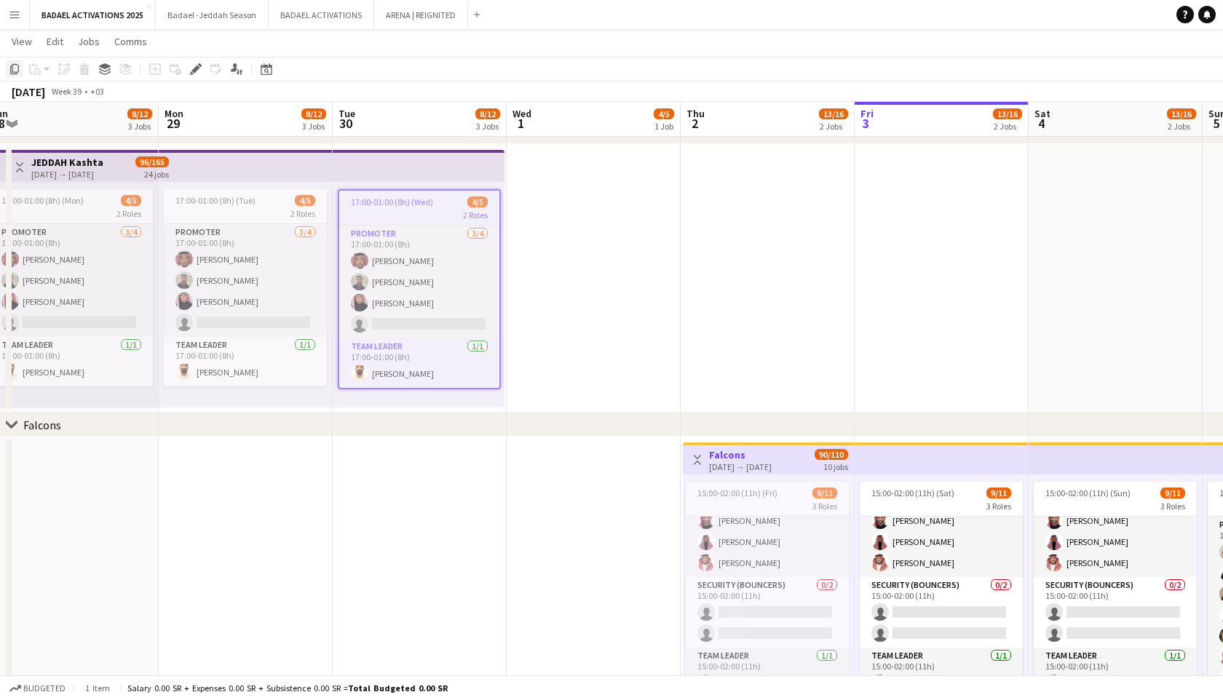
click at [14, 74] on icon "Copy" at bounding box center [15, 69] width 12 height 12
click at [589, 283] on app-date-cell at bounding box center [594, 278] width 174 height 269
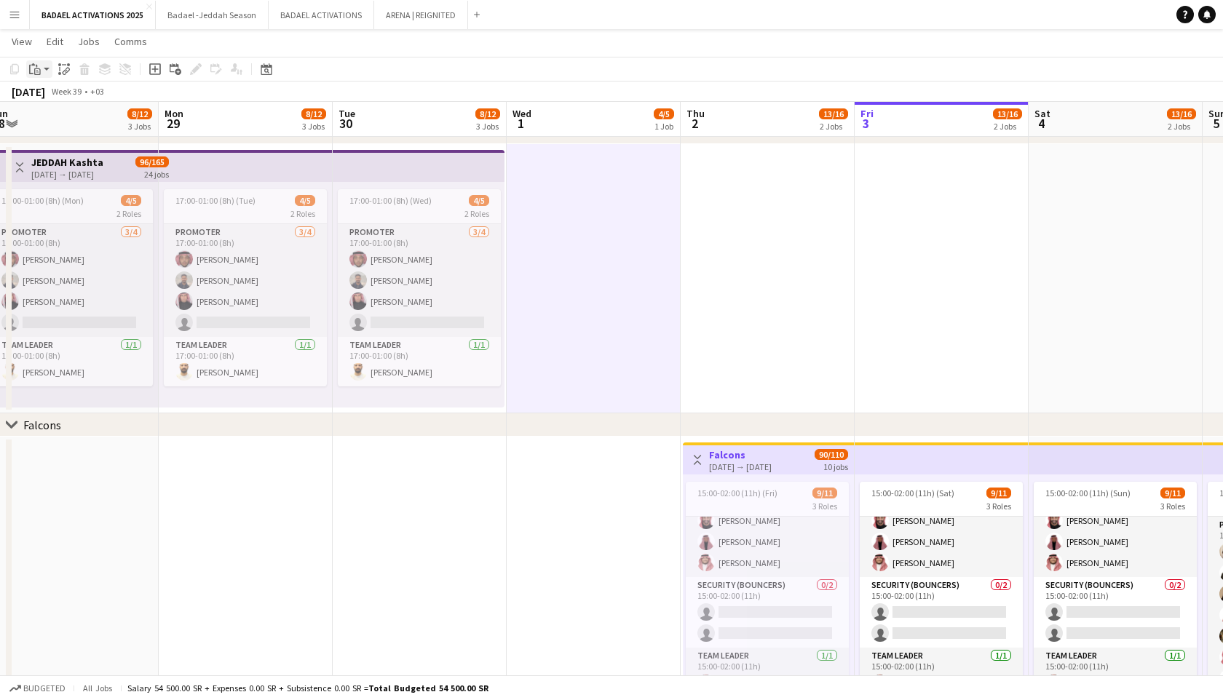
click at [44, 74] on app-action-btn "Paste" at bounding box center [39, 68] width 26 height 17
click at [74, 125] on link "Paste with crew Command Shift V" at bounding box center [96, 121] width 115 height 13
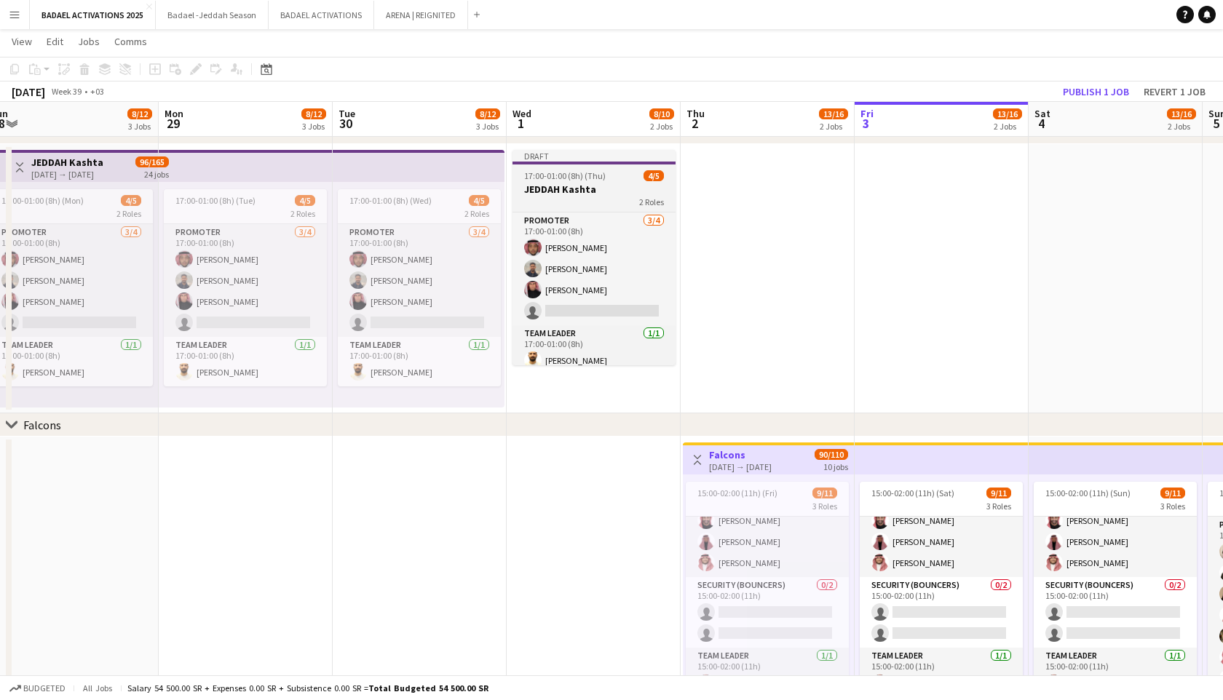
click at [570, 200] on div "2 Roles" at bounding box center [594, 202] width 163 height 12
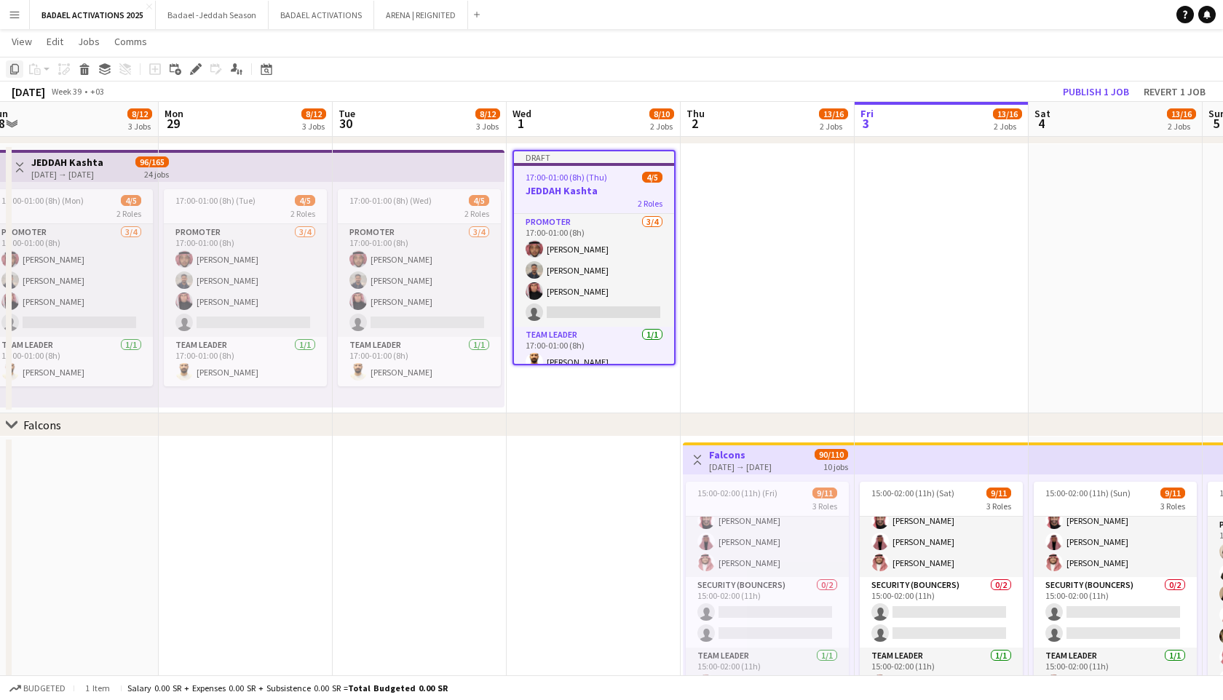
click at [14, 73] on icon "Copy" at bounding box center [15, 69] width 12 height 12
click at [718, 187] on app-date-cell at bounding box center [768, 278] width 174 height 269
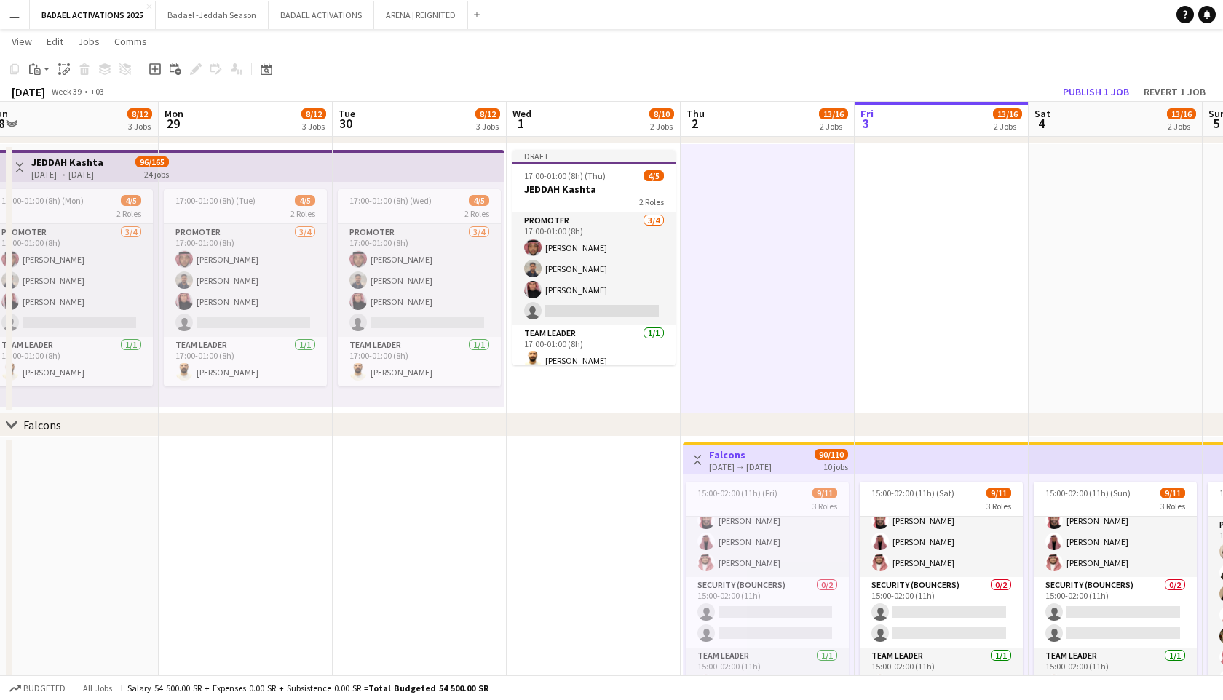
click at [929, 207] on app-date-cell at bounding box center [942, 278] width 174 height 269
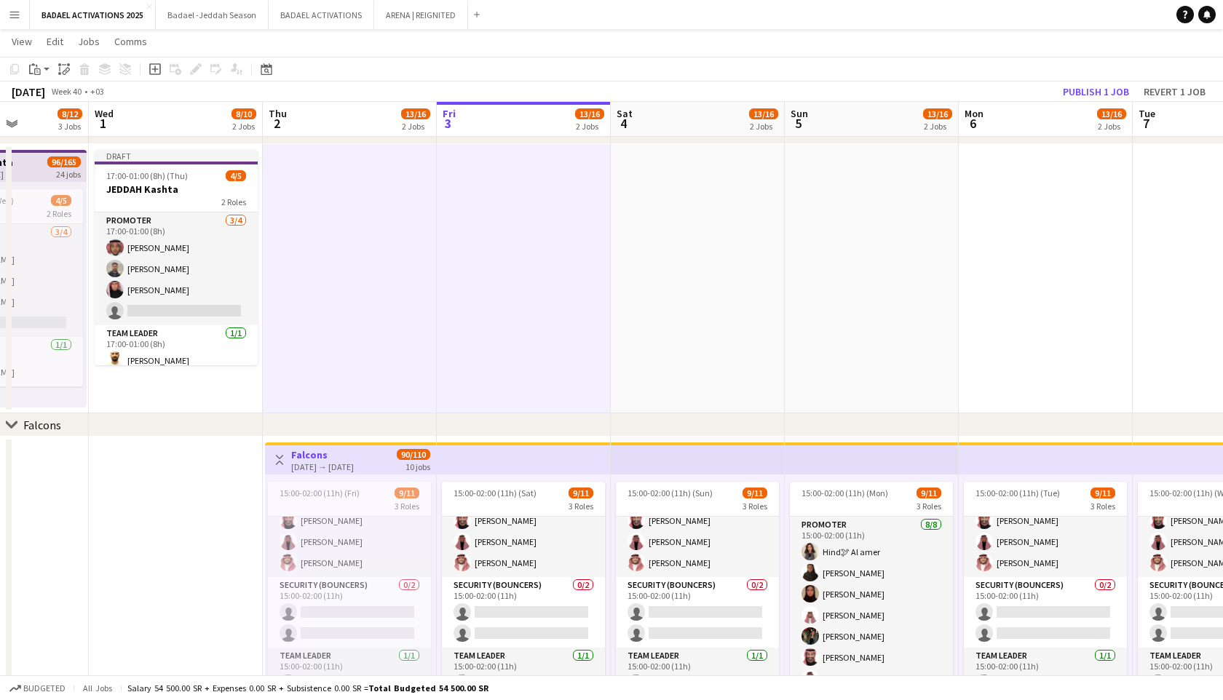
scroll to position [137, 0]
click at [782, 190] on app-date-cell at bounding box center [698, 278] width 174 height 269
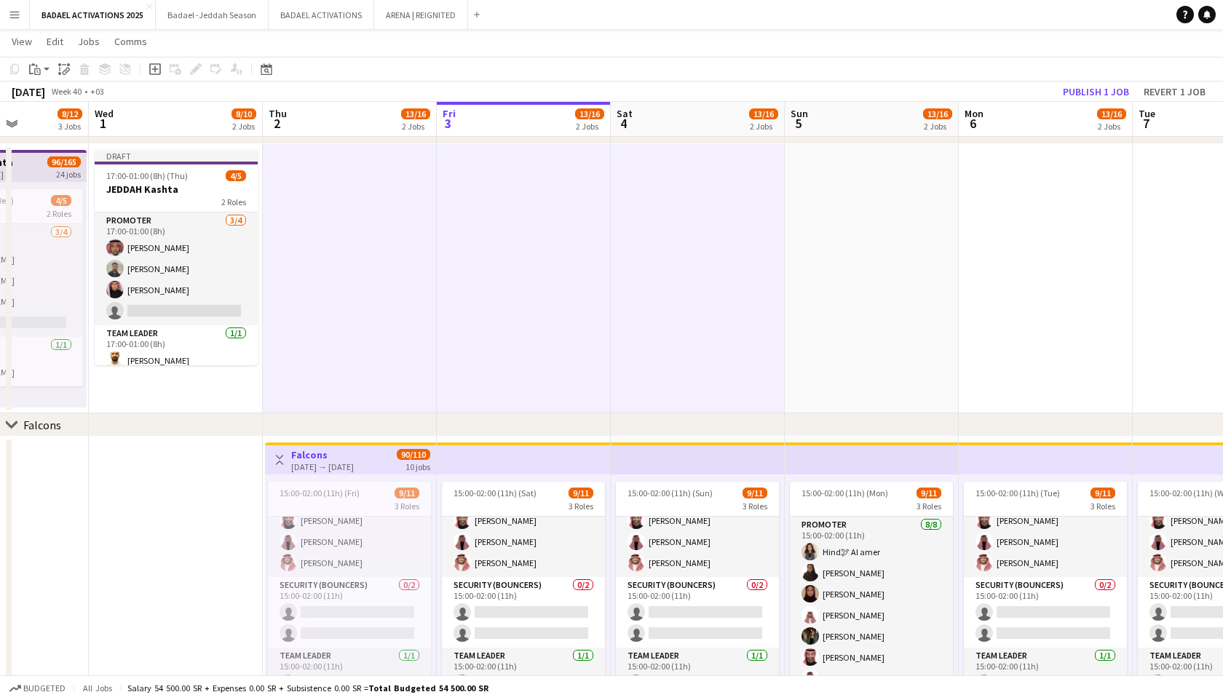
click at [840, 192] on app-date-cell at bounding box center [872, 278] width 174 height 269
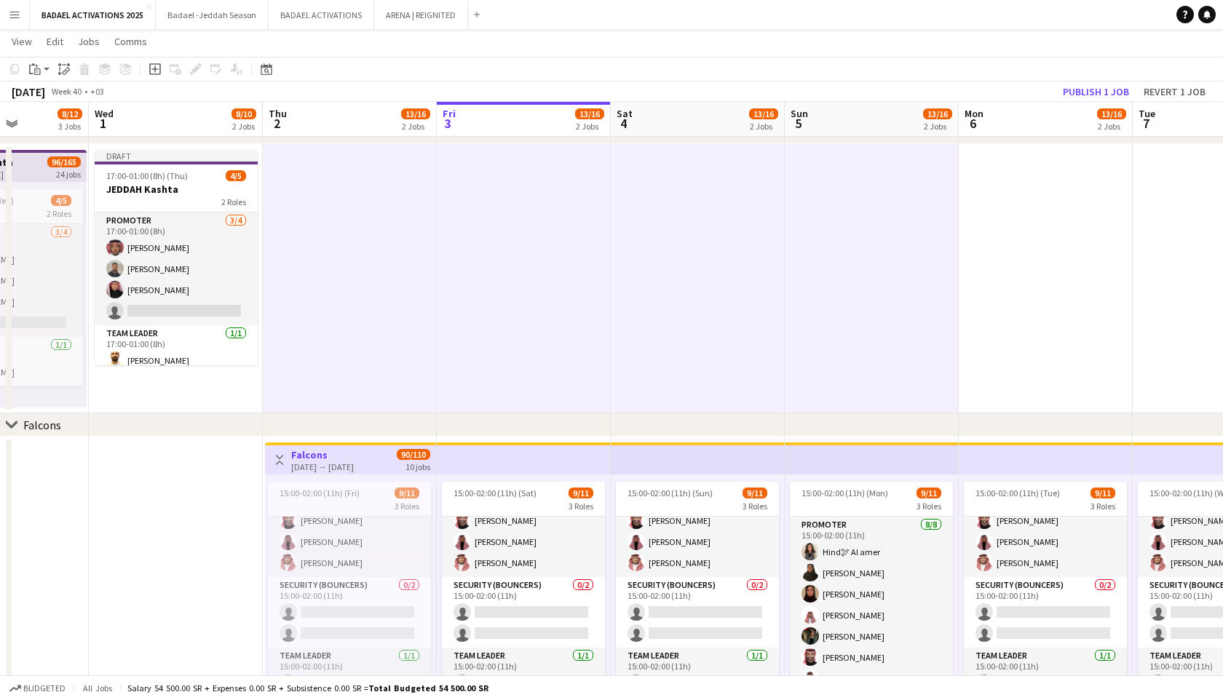
click at [1018, 192] on app-date-cell at bounding box center [1046, 278] width 174 height 269
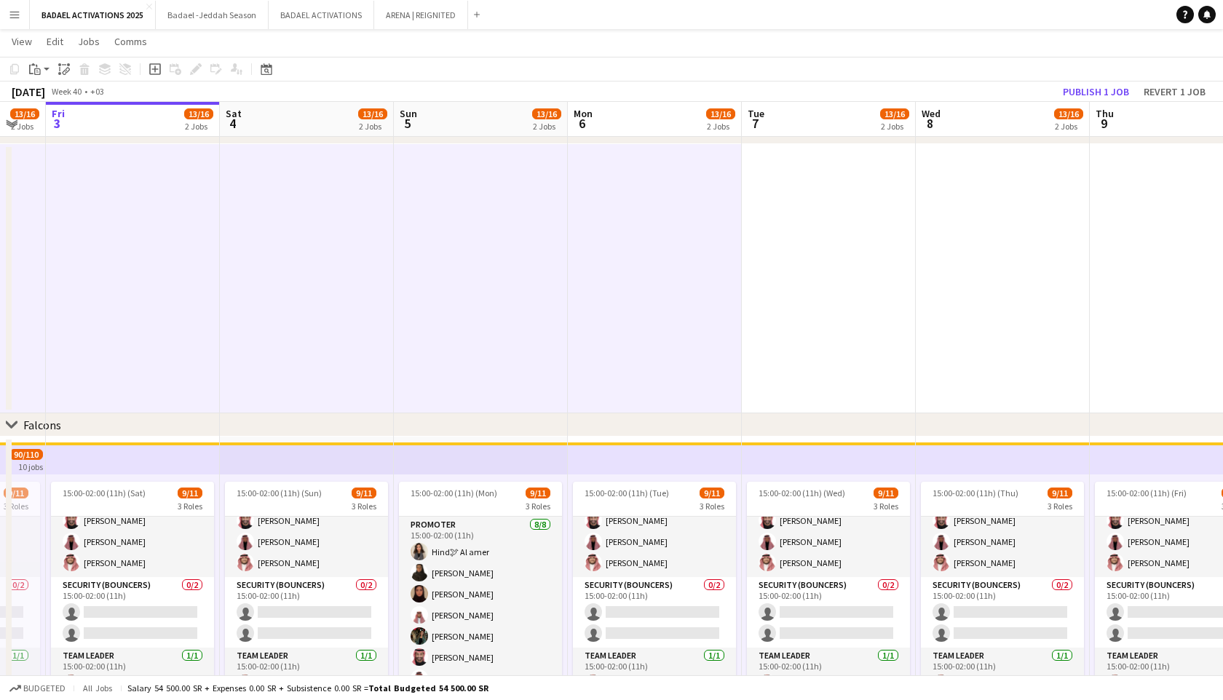
click at [885, 193] on app-date-cell at bounding box center [829, 278] width 174 height 269
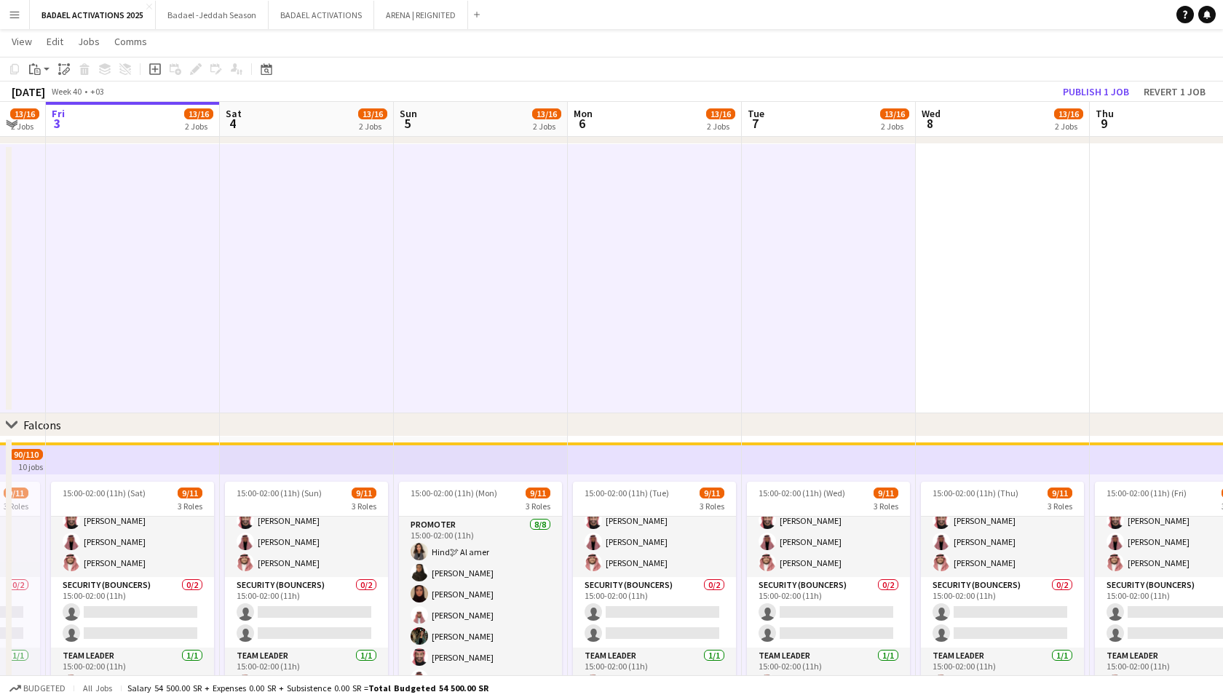
click at [1041, 193] on app-date-cell at bounding box center [1003, 278] width 174 height 269
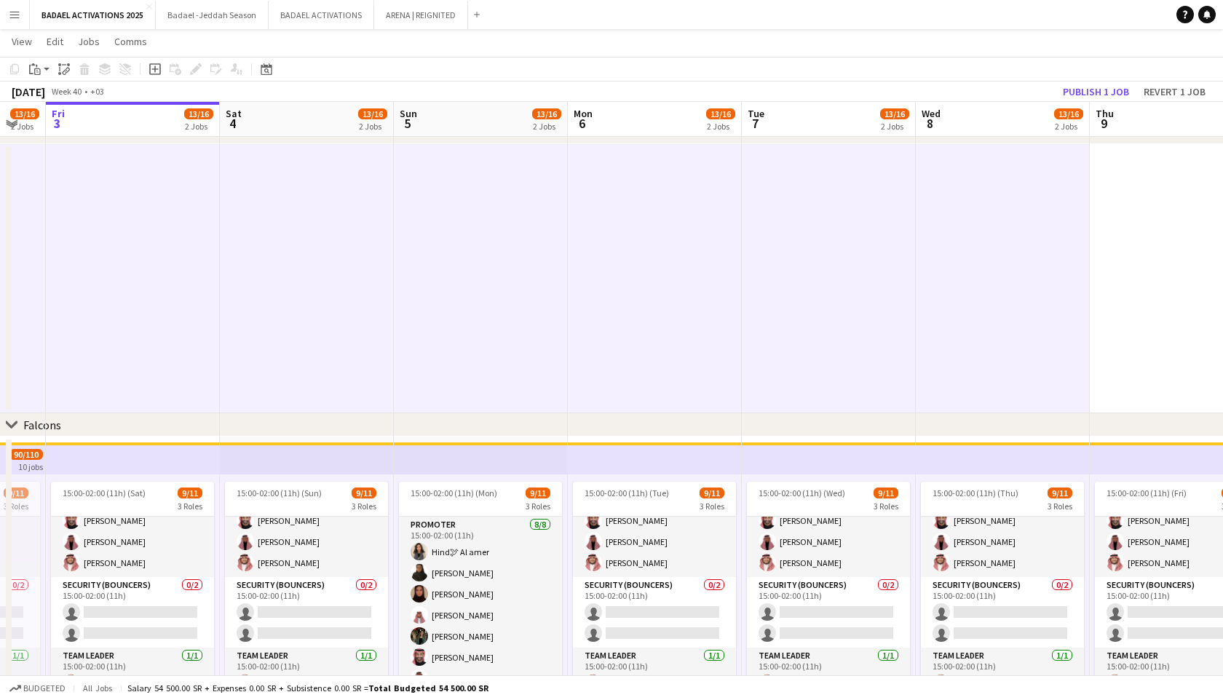
click at [1115, 193] on app-date-cell at bounding box center [1177, 278] width 174 height 269
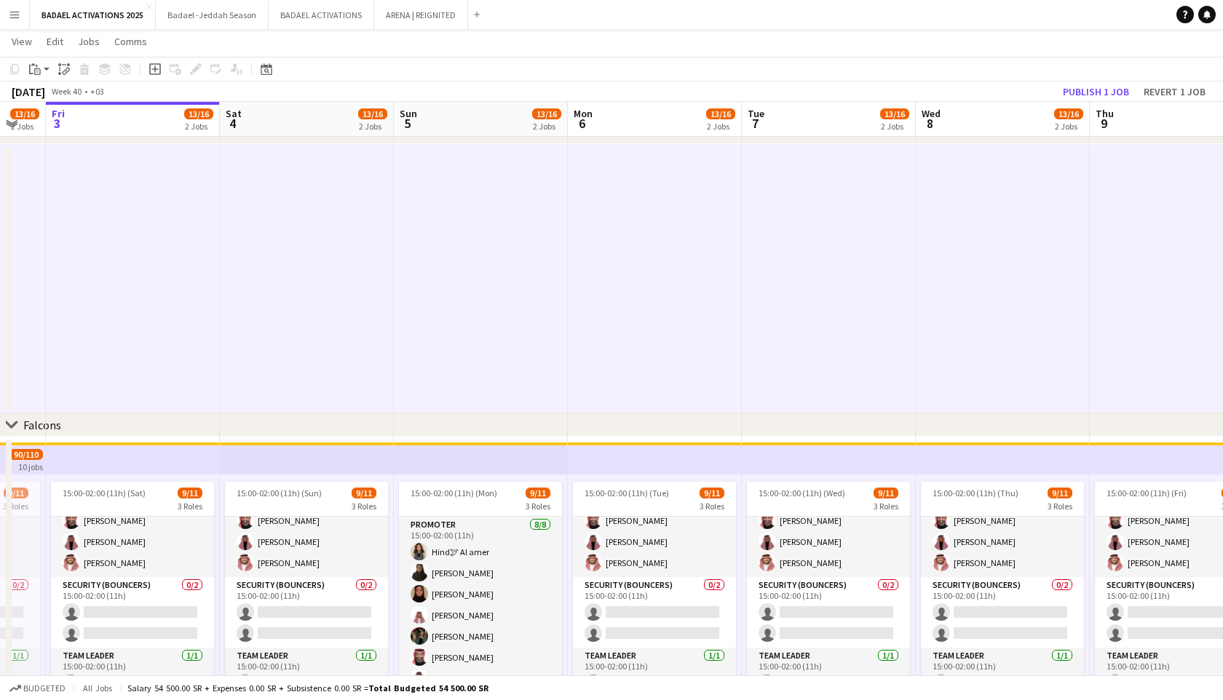
click at [65, 78] on app-toolbar "Copy Paste Paste Command V Paste with crew Command Shift V Paste linked Job [GE…" at bounding box center [611, 69] width 1223 height 25
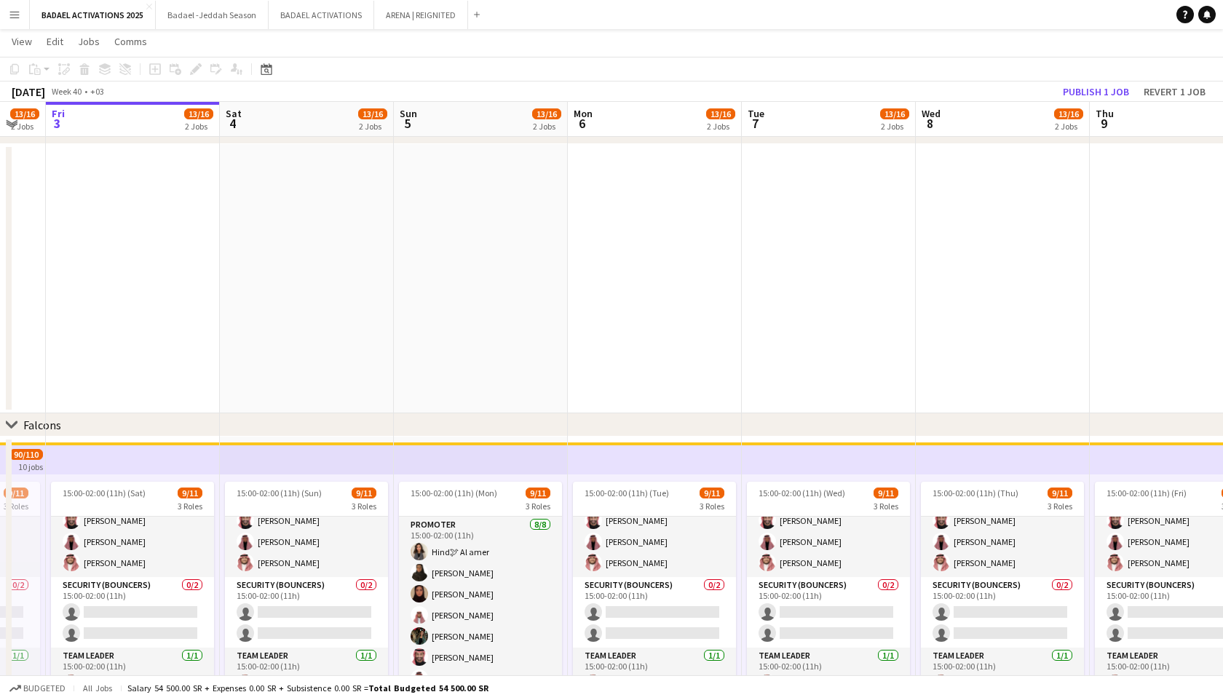
click at [1110, 292] on app-date-cell at bounding box center [1177, 278] width 174 height 269
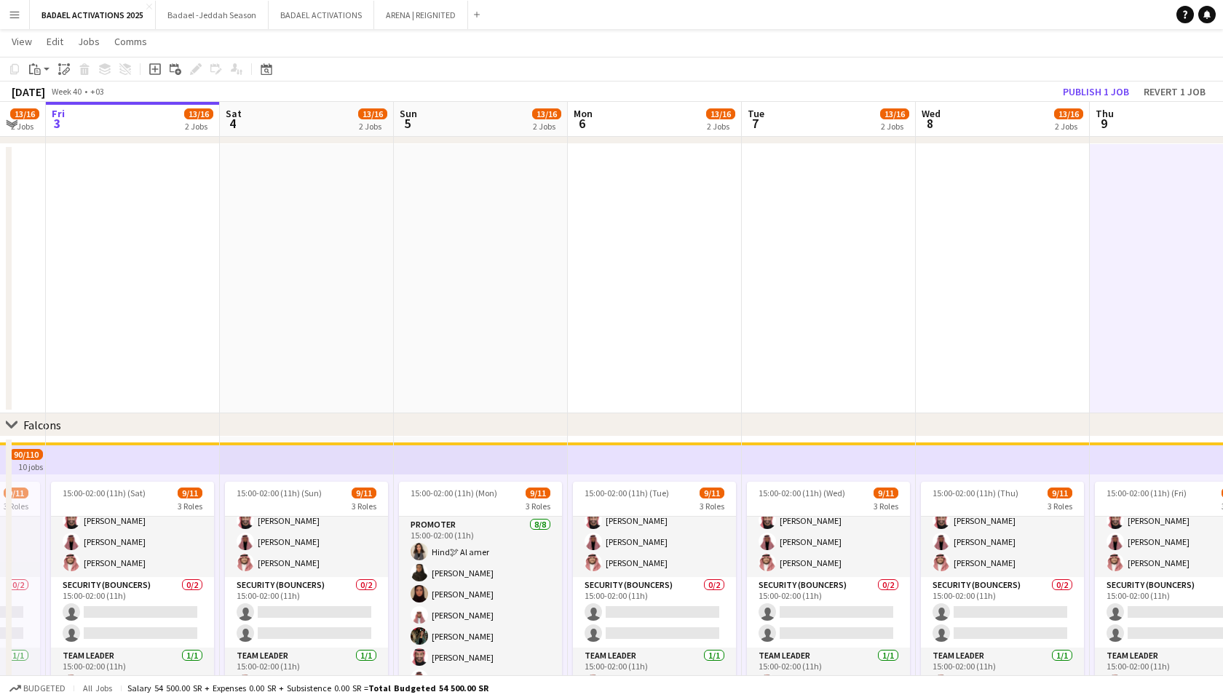
click at [1037, 293] on app-date-cell at bounding box center [1003, 278] width 174 height 269
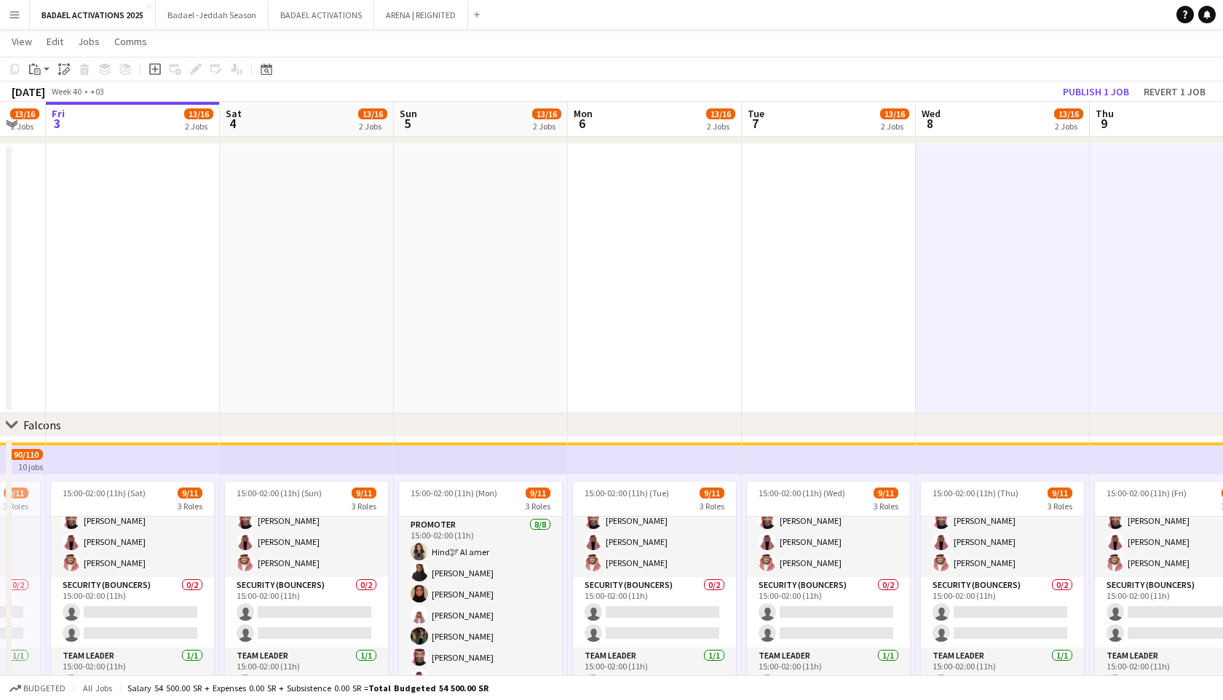
click at [807, 291] on app-date-cell at bounding box center [829, 278] width 174 height 269
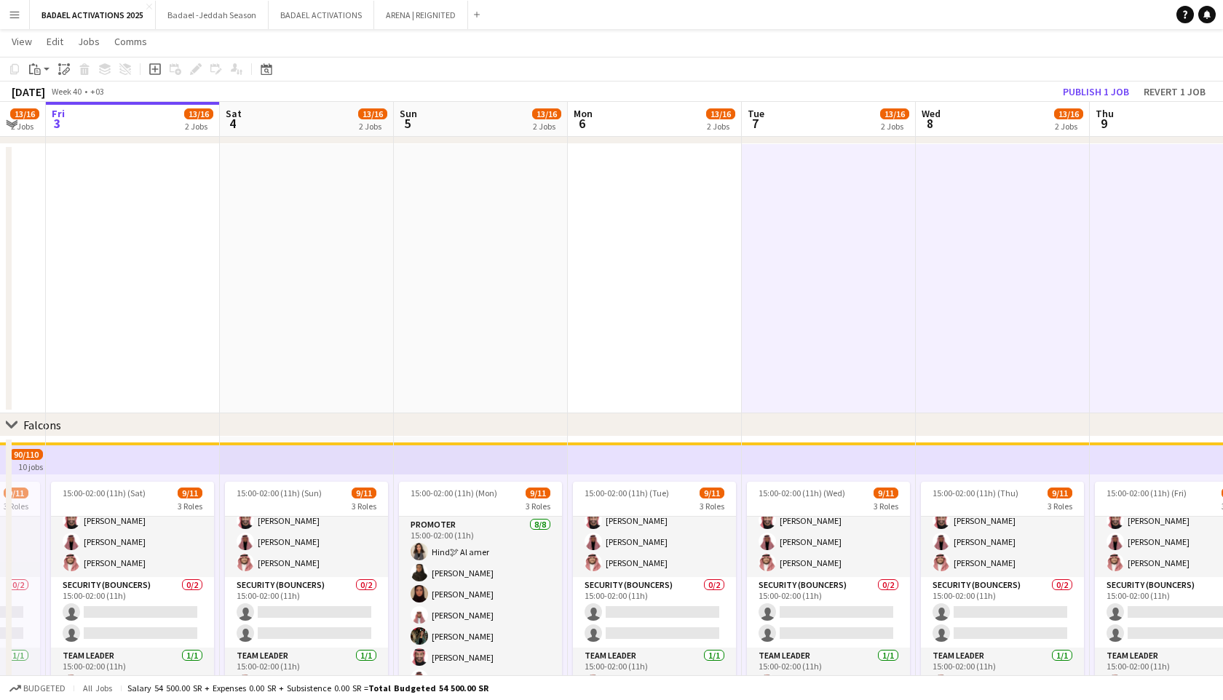
click at [612, 291] on app-date-cell at bounding box center [655, 278] width 174 height 269
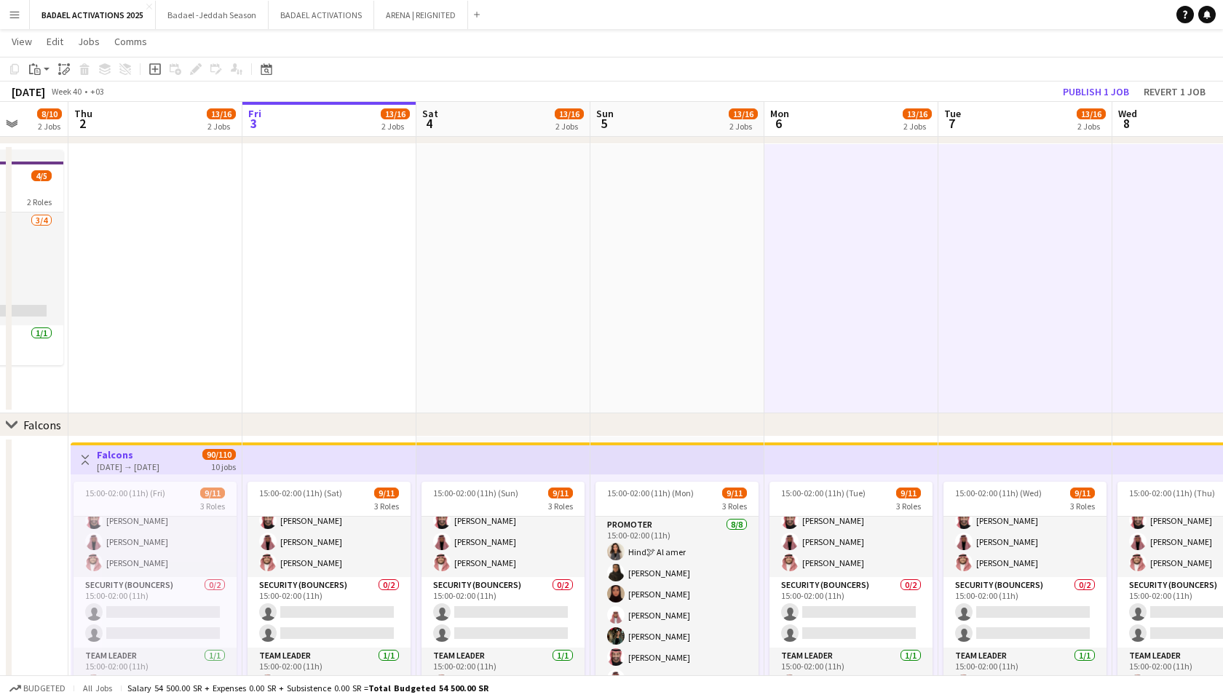
scroll to position [0, 310]
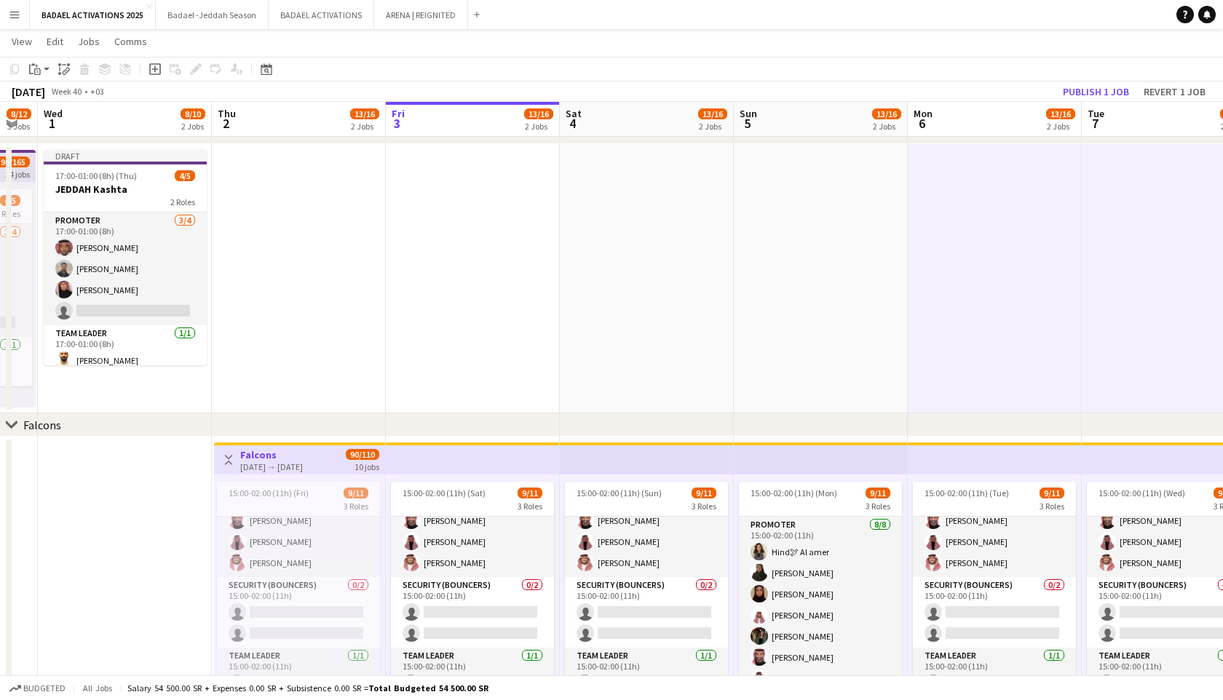
click at [829, 269] on app-date-cell at bounding box center [821, 278] width 174 height 269
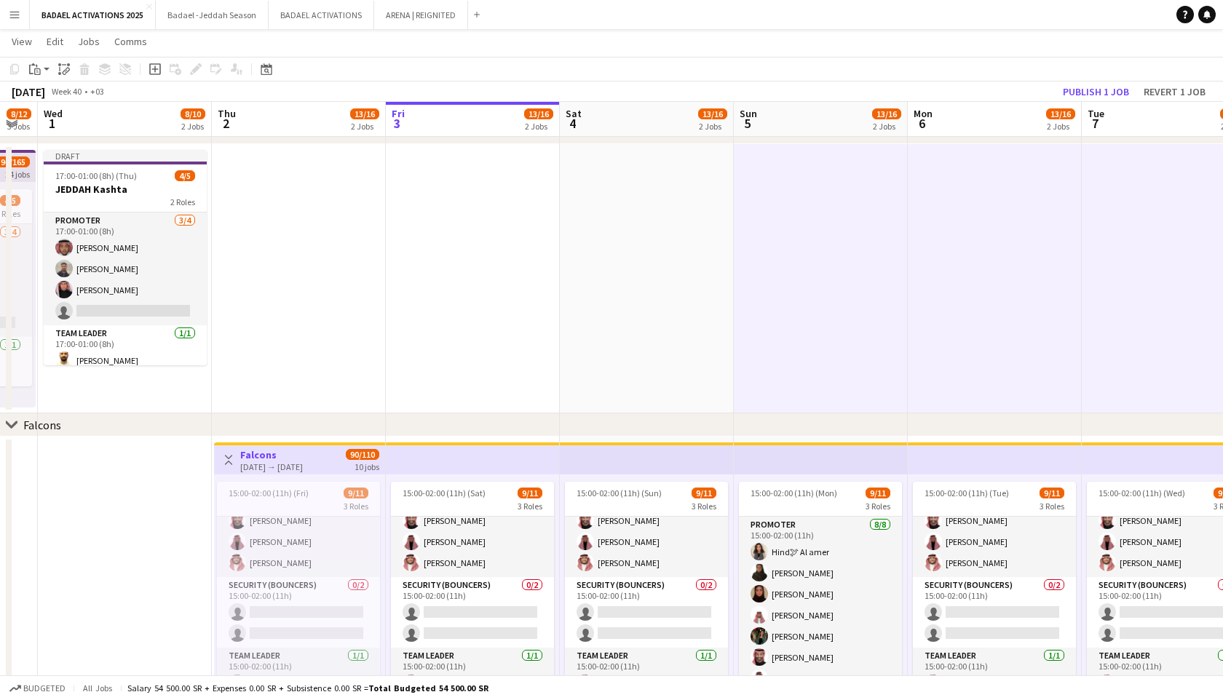
click at [617, 269] on app-date-cell at bounding box center [647, 278] width 174 height 269
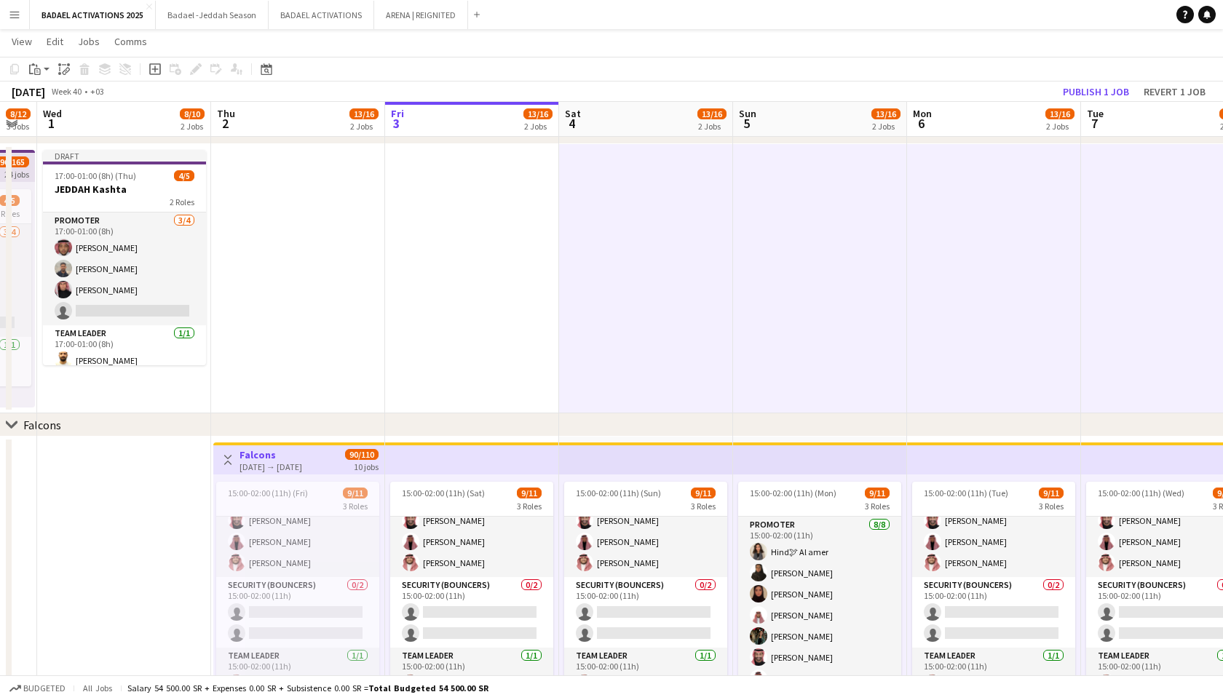
click at [465, 266] on app-date-cell at bounding box center [472, 278] width 174 height 269
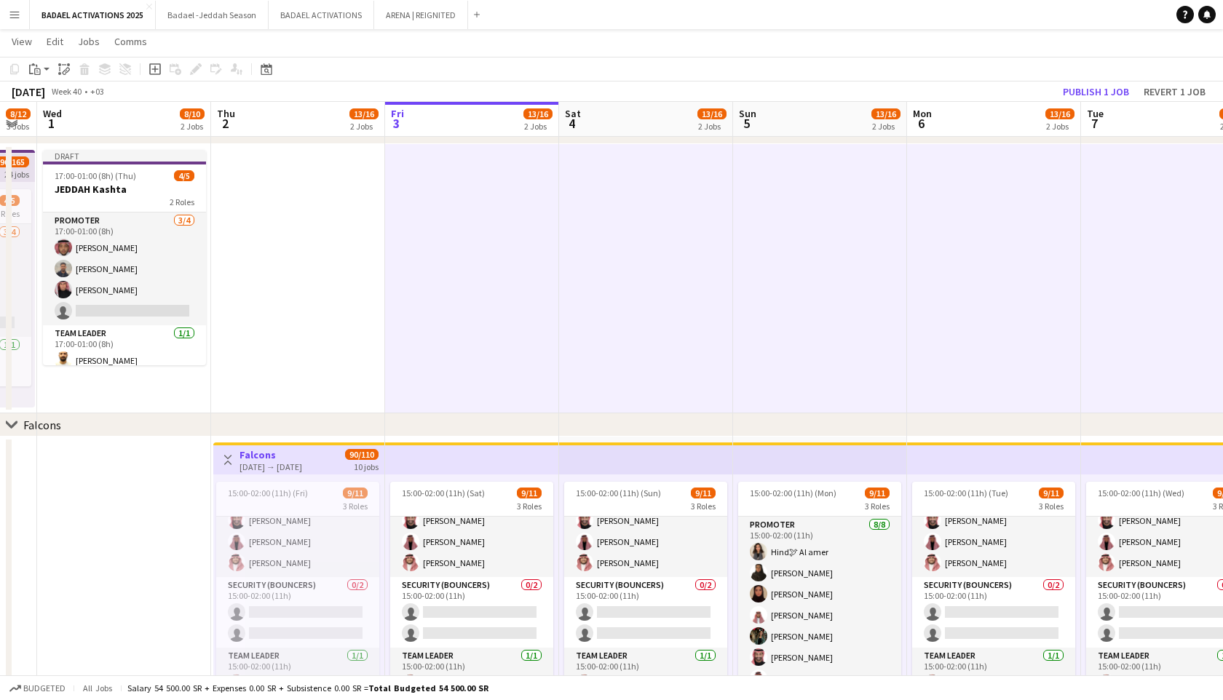
click at [334, 254] on app-date-cell at bounding box center [298, 278] width 174 height 269
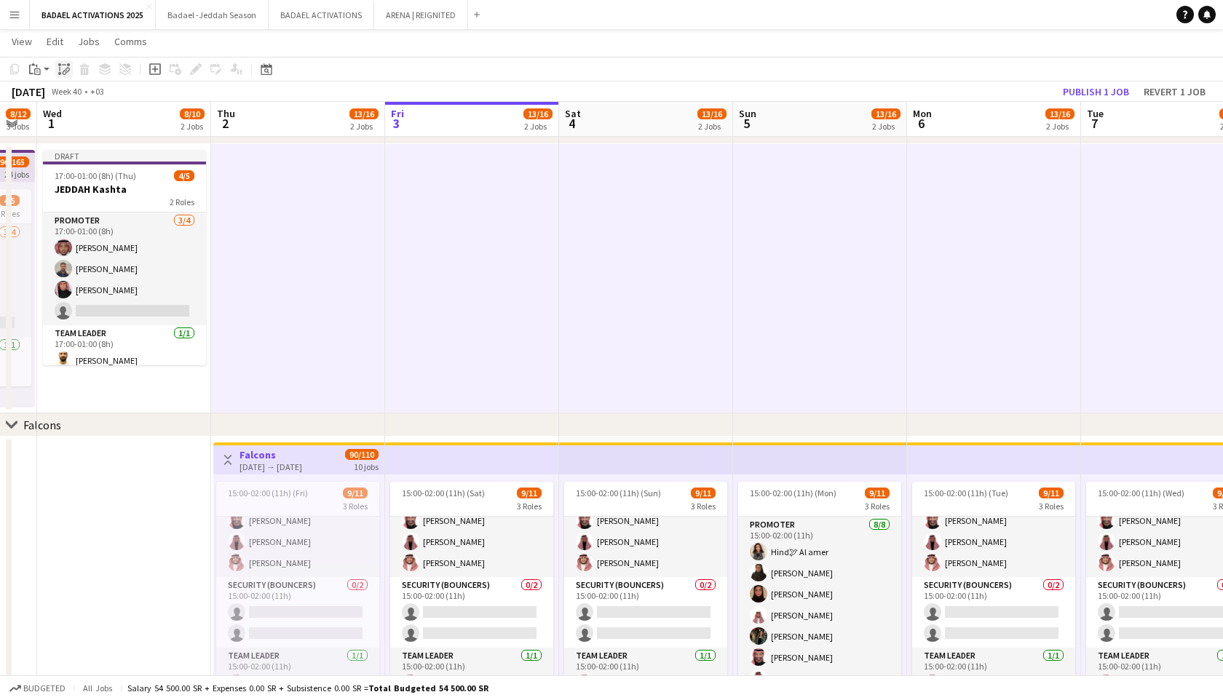
click at [66, 72] on icon at bounding box center [67, 71] width 5 height 6
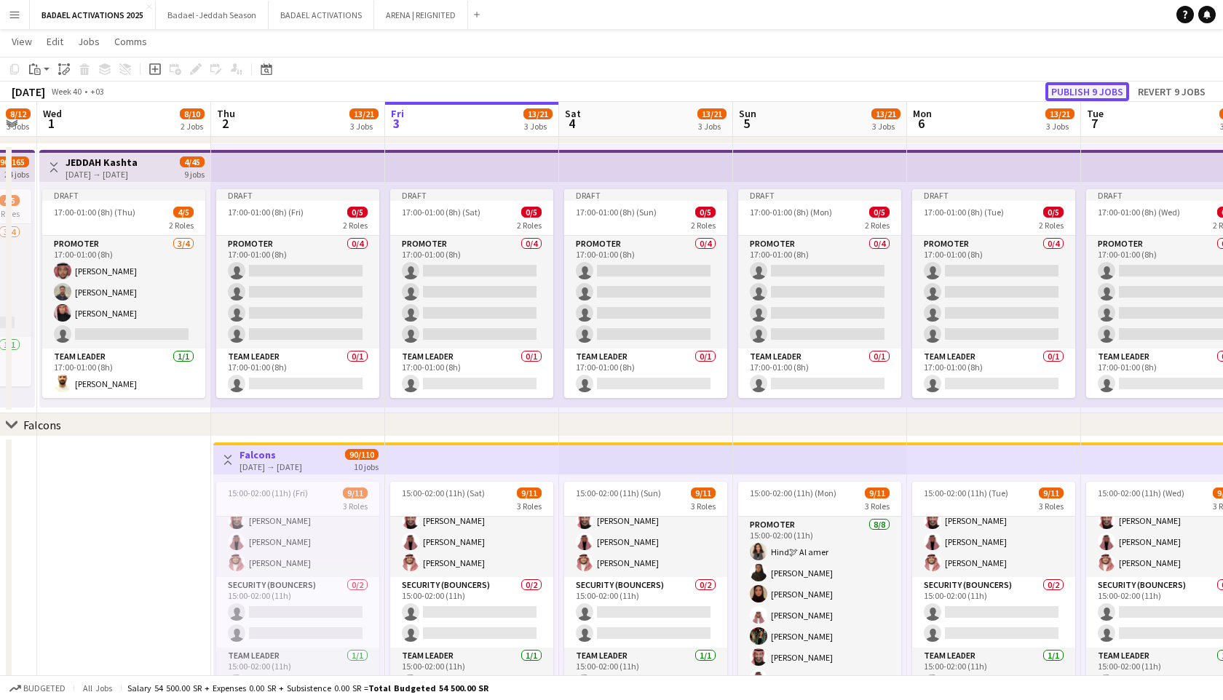
click at [1096, 96] on button "Publish 9 jobs" at bounding box center [1088, 91] width 84 height 19
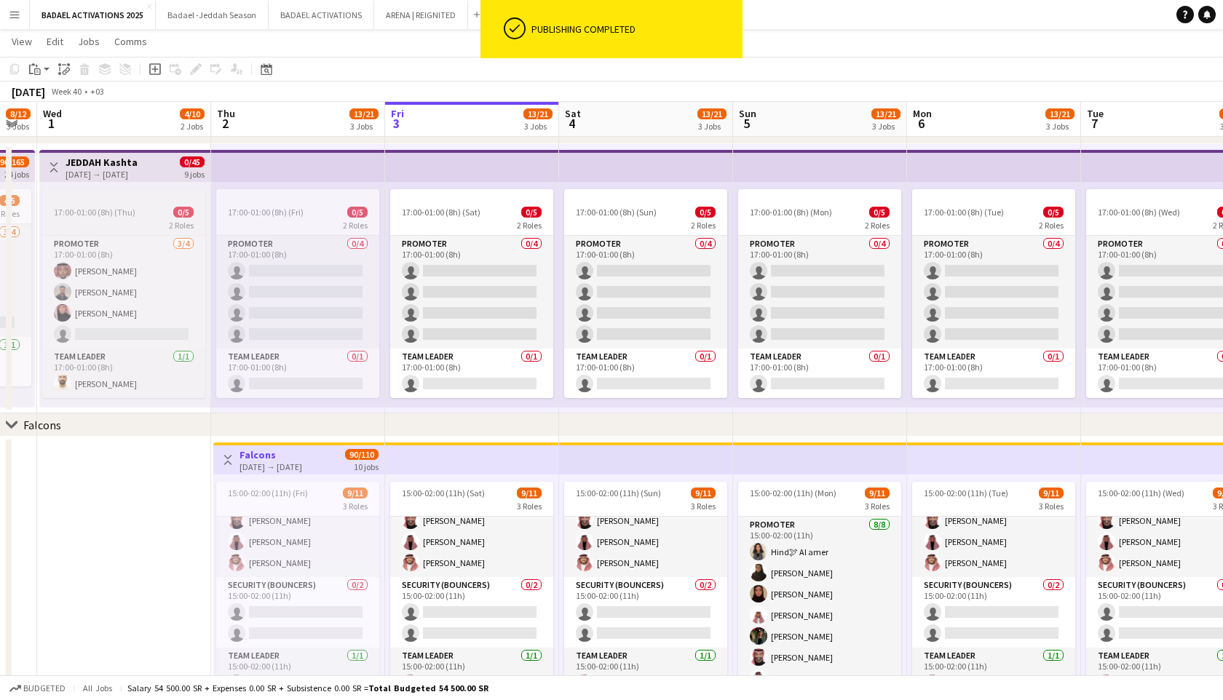
click at [175, 220] on span "2 Roles" at bounding box center [181, 225] width 25 height 11
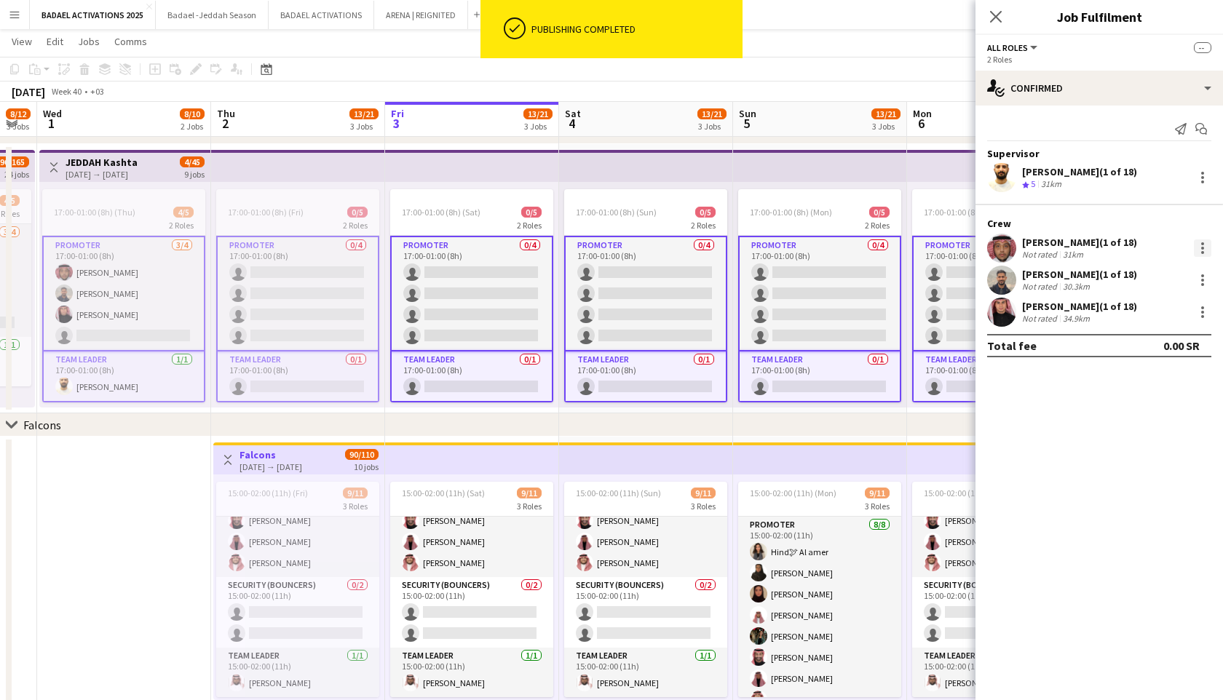
click at [1202, 249] on div at bounding box center [1202, 248] width 17 height 17
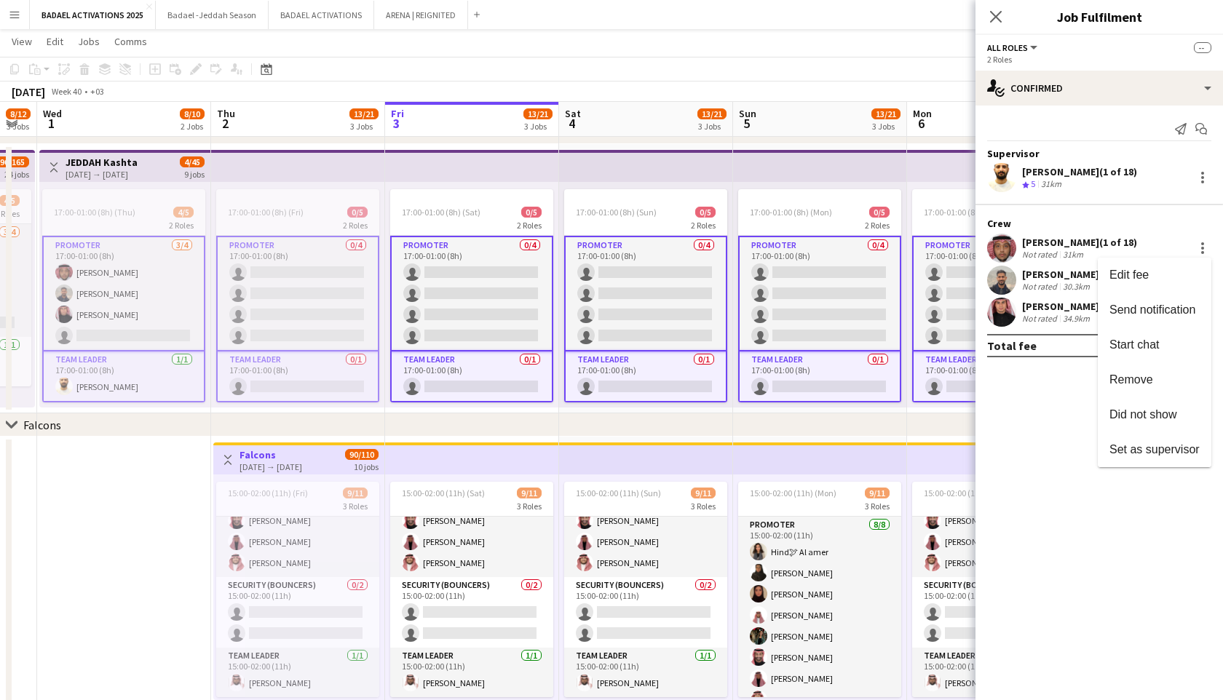
click at [1150, 242] on div at bounding box center [611, 350] width 1223 height 700
click at [1108, 240] on div "[PERSON_NAME] (1 of 18)" at bounding box center [1079, 242] width 115 height 13
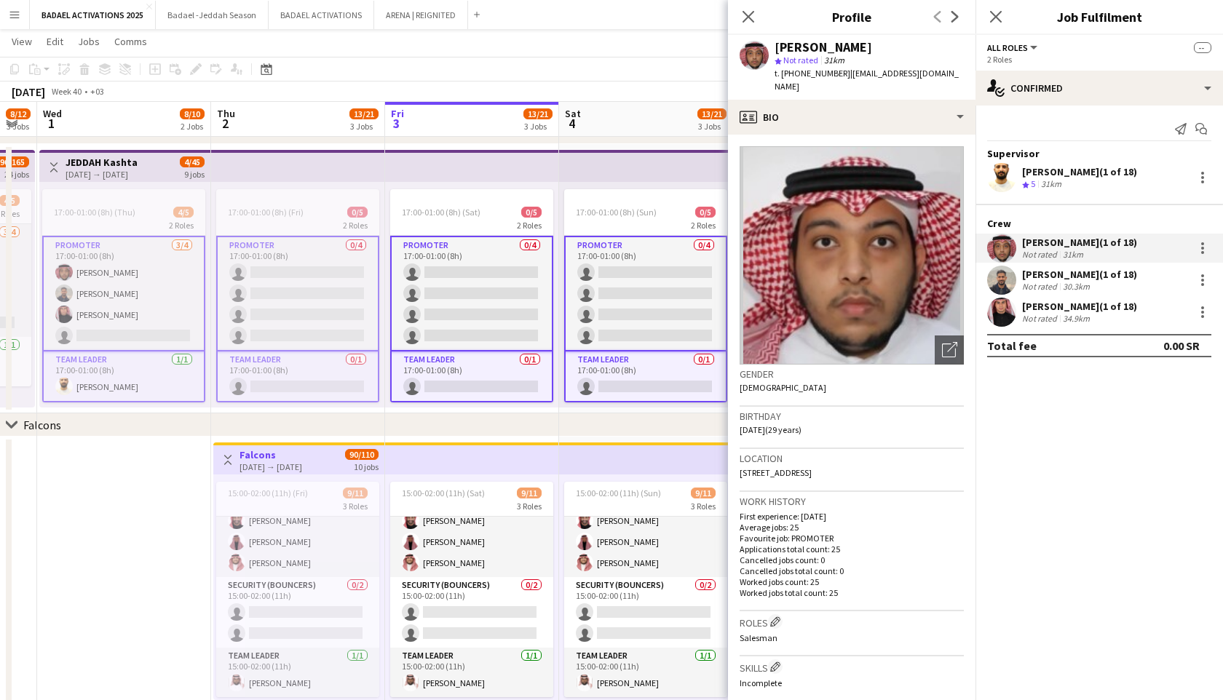
click at [863, 75] on span "| [EMAIL_ADDRESS][DOMAIN_NAME]" at bounding box center [867, 80] width 184 height 24
copy span "samifz2012"
click at [310, 305] on app-card-role "PROMOTER 0/4 17:00-01:00 (8h) single-neutral-actions single-neutral-actions sin…" at bounding box center [297, 294] width 163 height 116
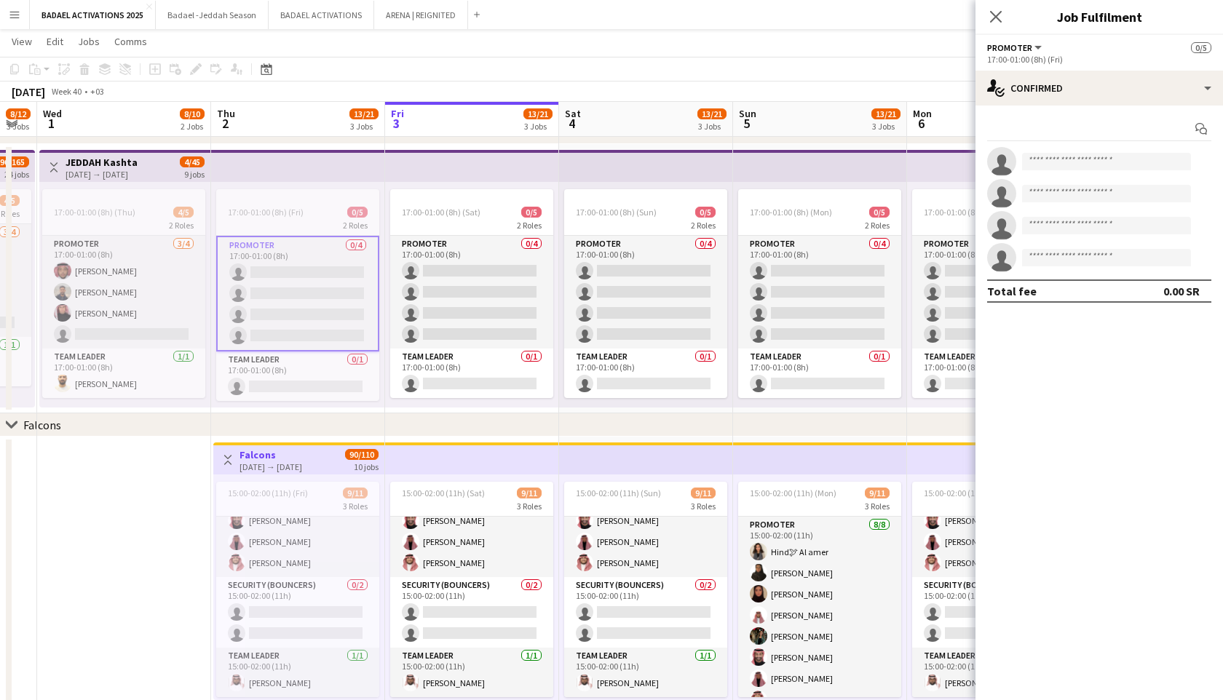
click at [310, 305] on app-card-role "PROMOTER 0/4 17:00-01:00 (8h) single-neutral-actions single-neutral-actions sin…" at bounding box center [297, 294] width 163 height 116
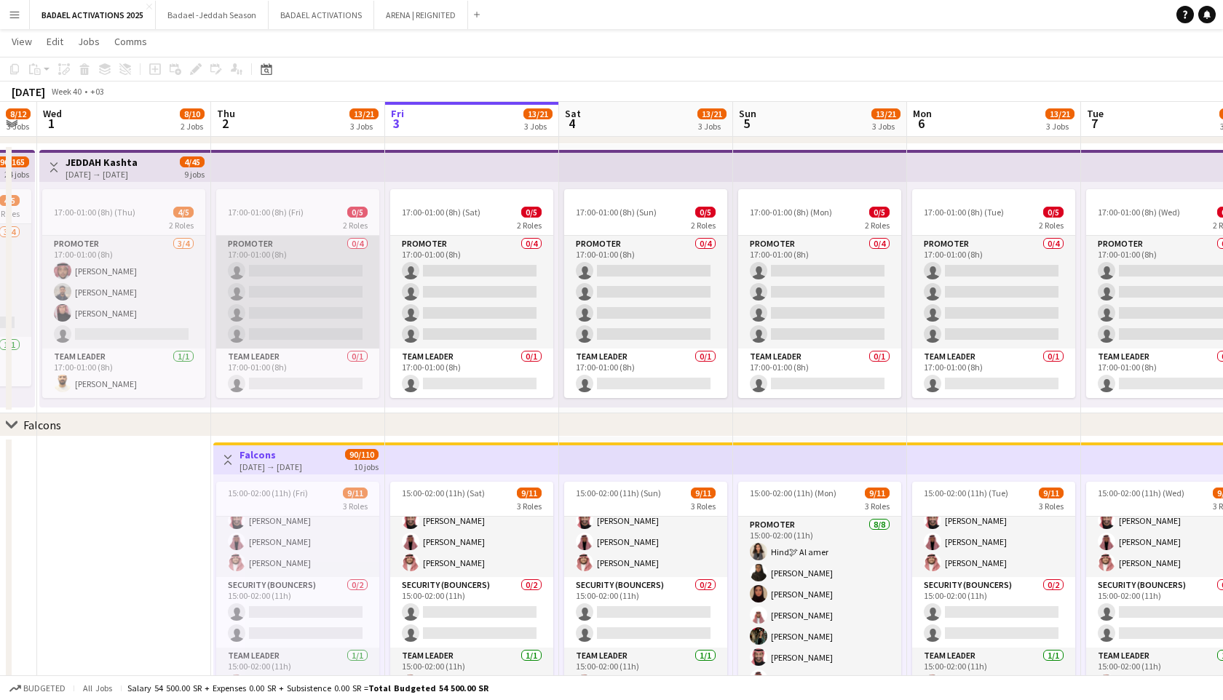
click at [310, 305] on app-card-role "PROMOTER 0/4 17:00-01:00 (8h) single-neutral-actions single-neutral-actions sin…" at bounding box center [297, 292] width 163 height 113
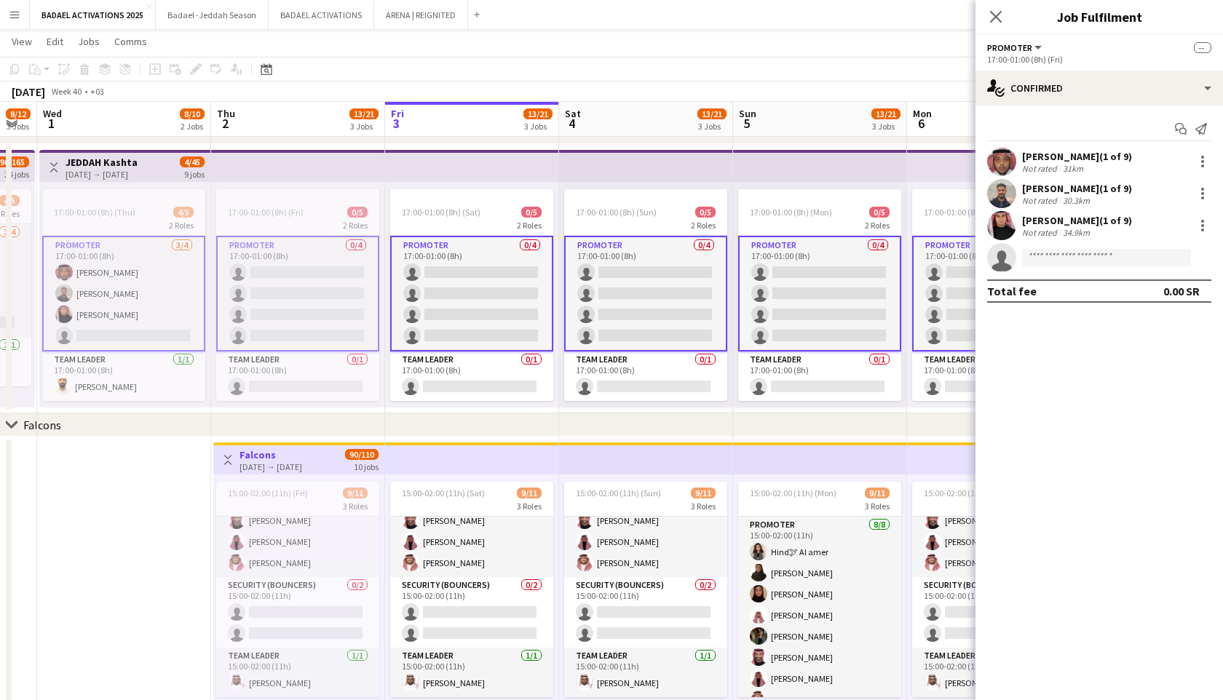
click at [154, 280] on app-card-role "PROMOTER [DATE] 17:00-01:00 (8h) [PERSON_NAME] [PERSON_NAME] Abdulaziz Lolo sin…" at bounding box center [123, 294] width 163 height 116
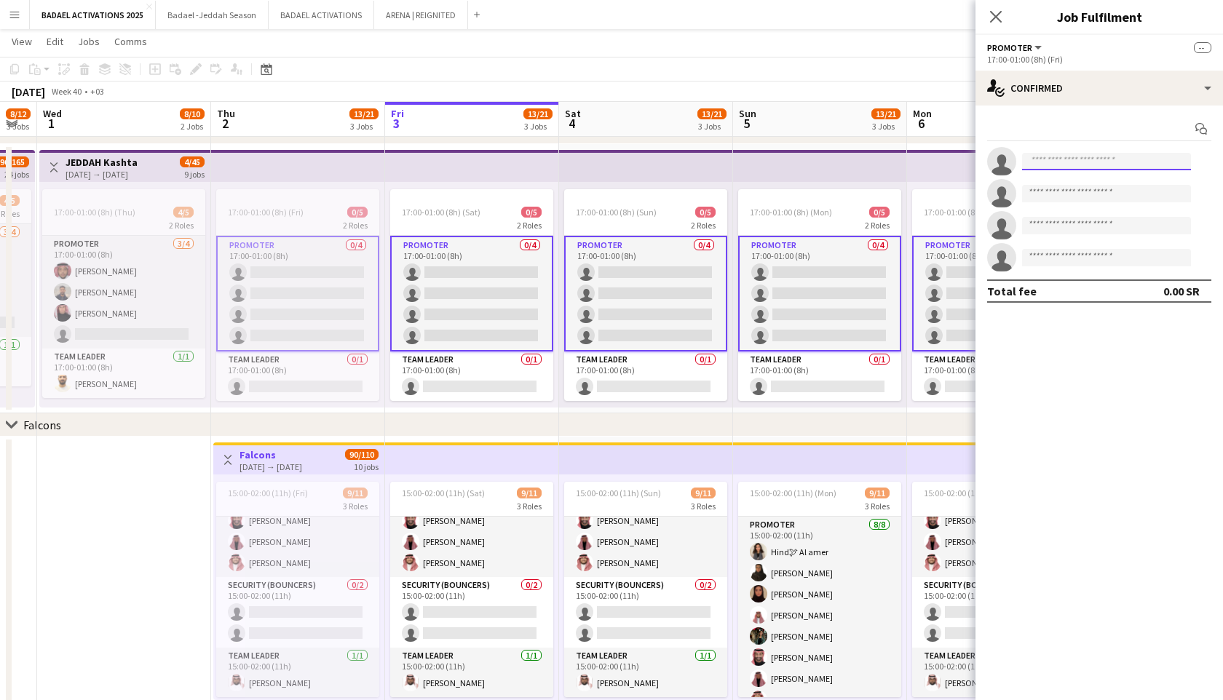
click at [1065, 159] on input at bounding box center [1106, 161] width 169 height 17
paste input "**********"
type input "**********"
click at [1081, 196] on span "[EMAIL_ADDRESS][DOMAIN_NAME]" at bounding box center [1107, 195] width 146 height 12
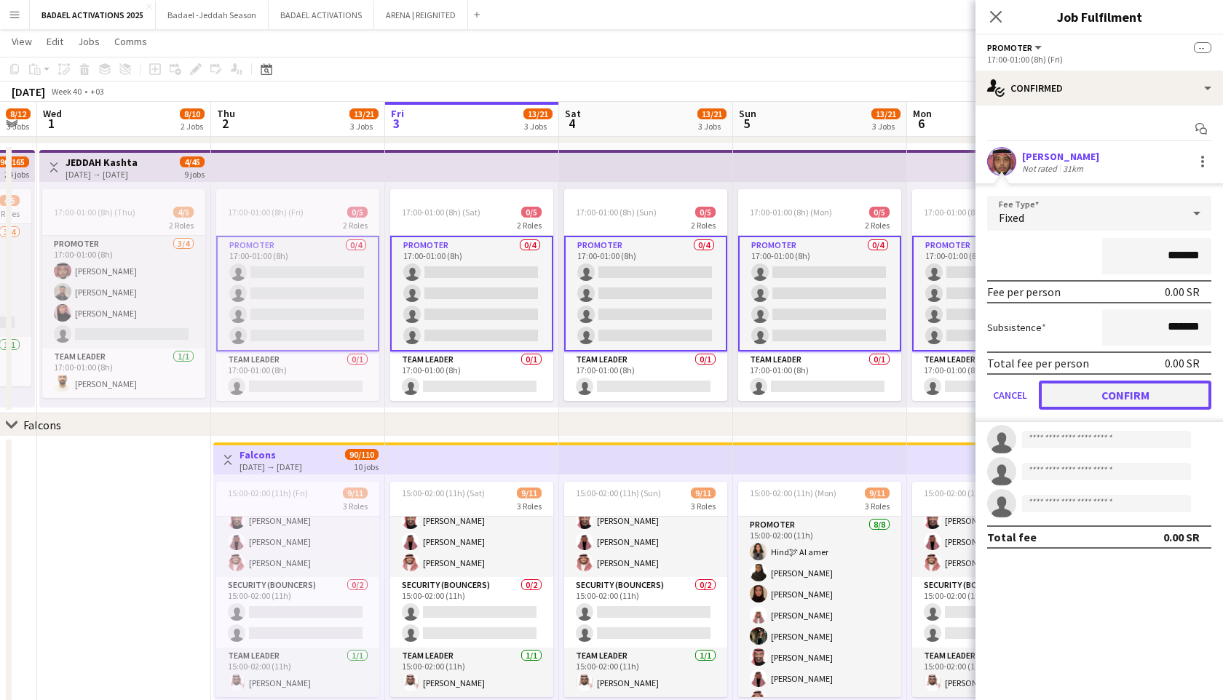
click at [1068, 387] on button "Confirm" at bounding box center [1125, 395] width 173 height 29
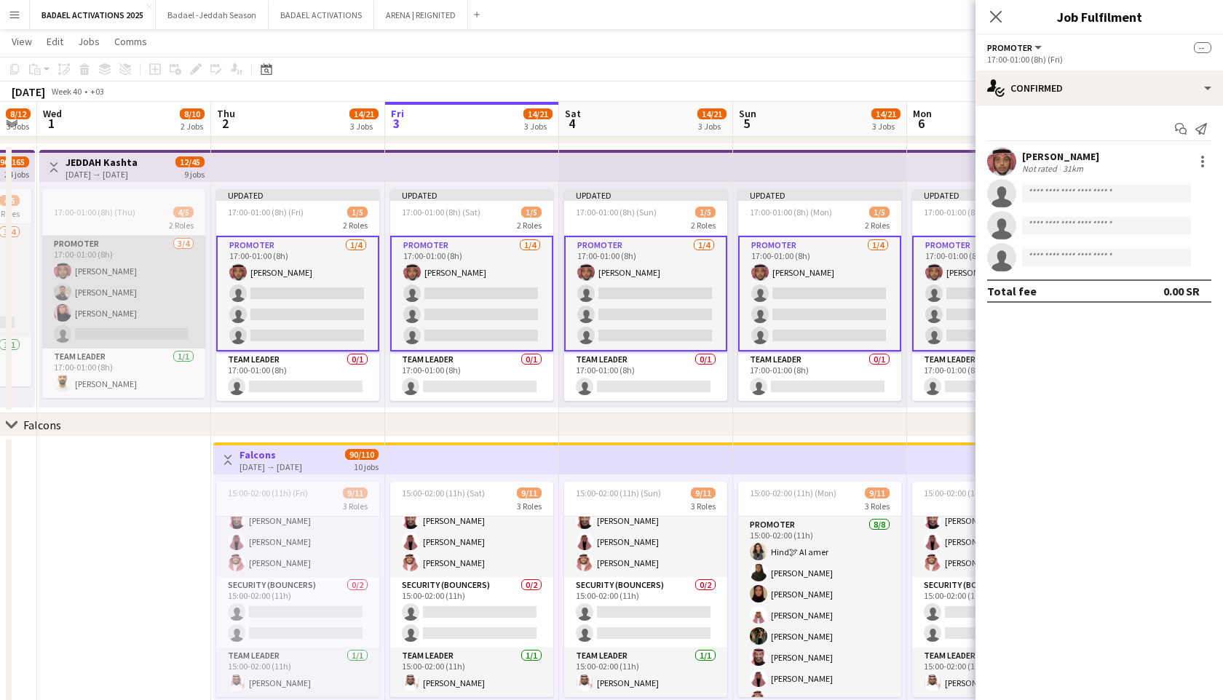
click at [158, 301] on app-card-role "PROMOTER [DATE] 17:00-01:00 (8h) [PERSON_NAME] [PERSON_NAME] Abdulaziz Lolo sin…" at bounding box center [123, 292] width 163 height 113
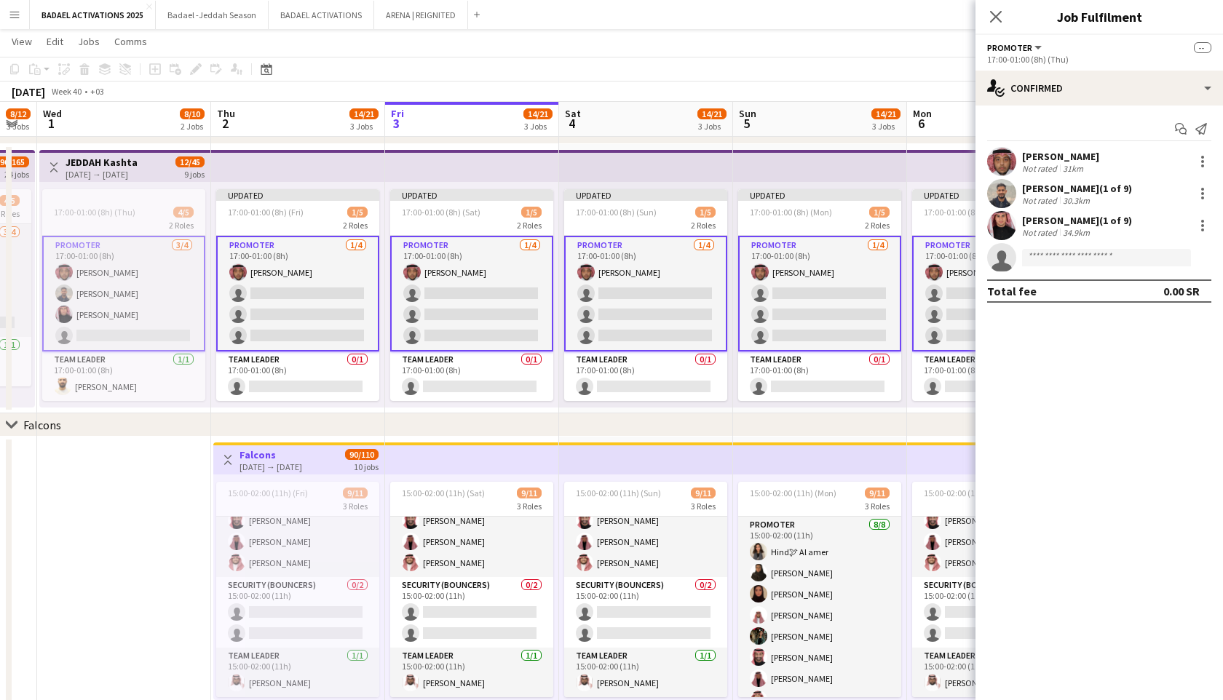
click at [1053, 195] on div "Not rated" at bounding box center [1041, 200] width 38 height 11
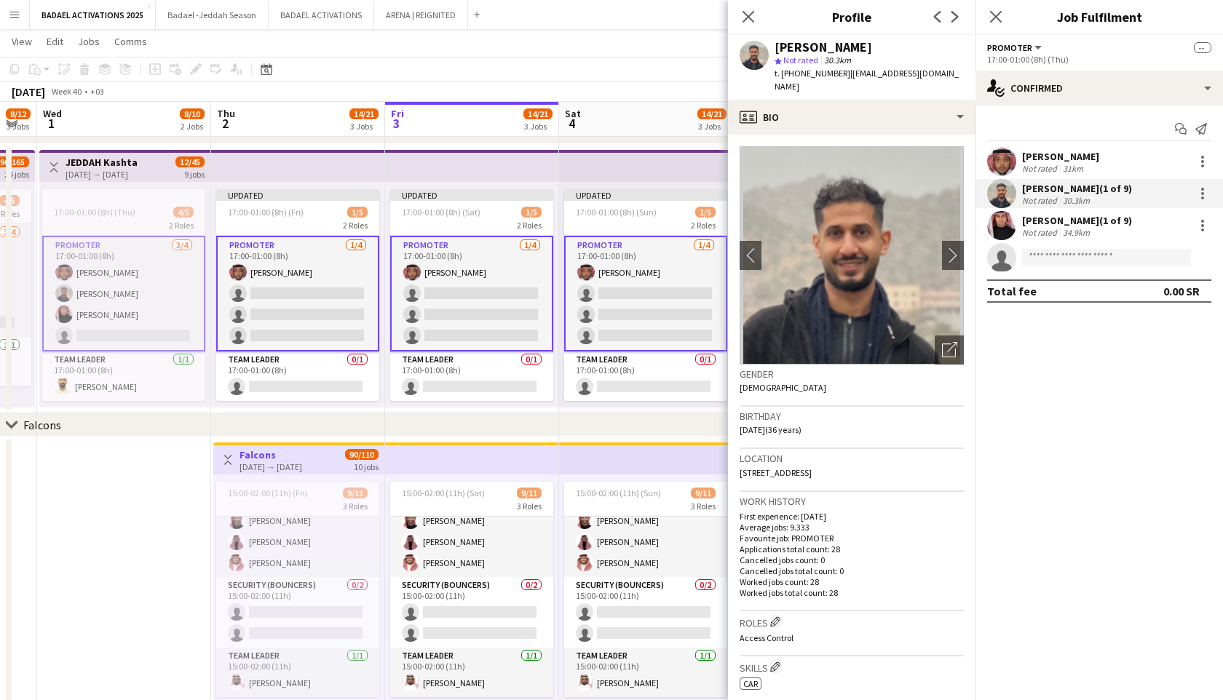
click at [858, 76] on span "| [EMAIL_ADDRESS][DOMAIN_NAME]" at bounding box center [867, 80] width 184 height 24
copy span "azoz7azoz"
click at [320, 292] on app-card-role "PROMOTER [DATE] 17:00-01:00 (8h) [PERSON_NAME] single-neutral-actions single-ne…" at bounding box center [297, 294] width 163 height 116
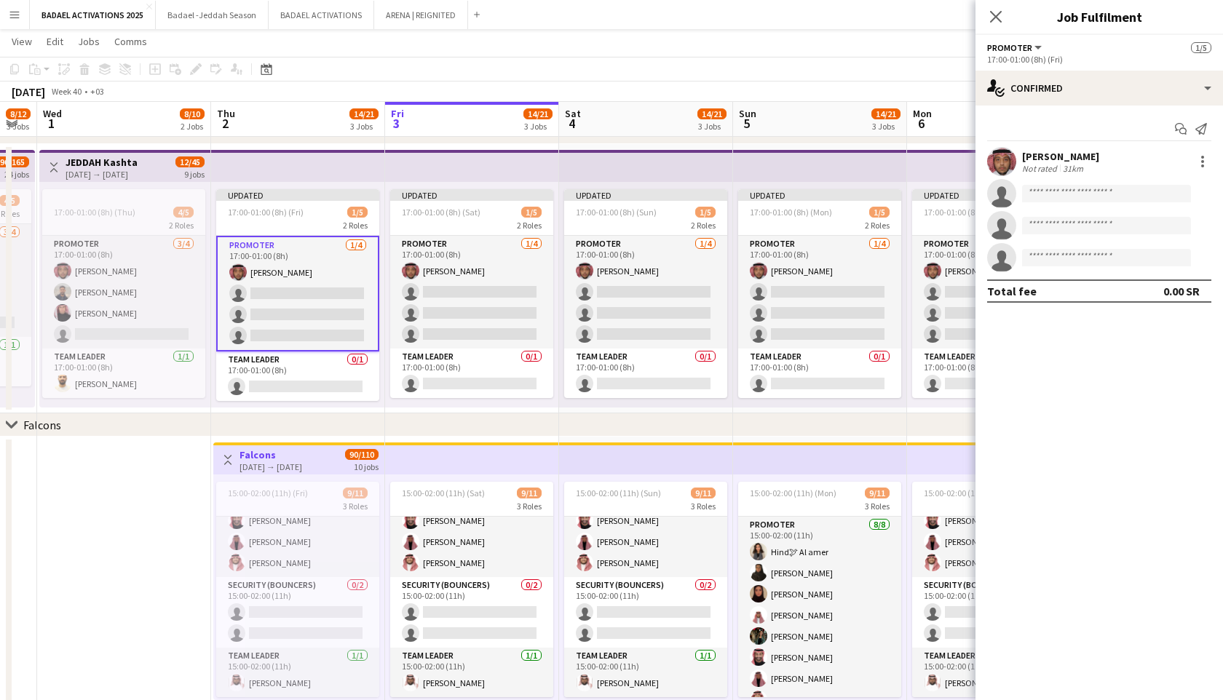
click at [307, 315] on app-card-role "PROMOTER [DATE] 17:00-01:00 (8h) [PERSON_NAME] single-neutral-actions single-ne…" at bounding box center [297, 294] width 163 height 116
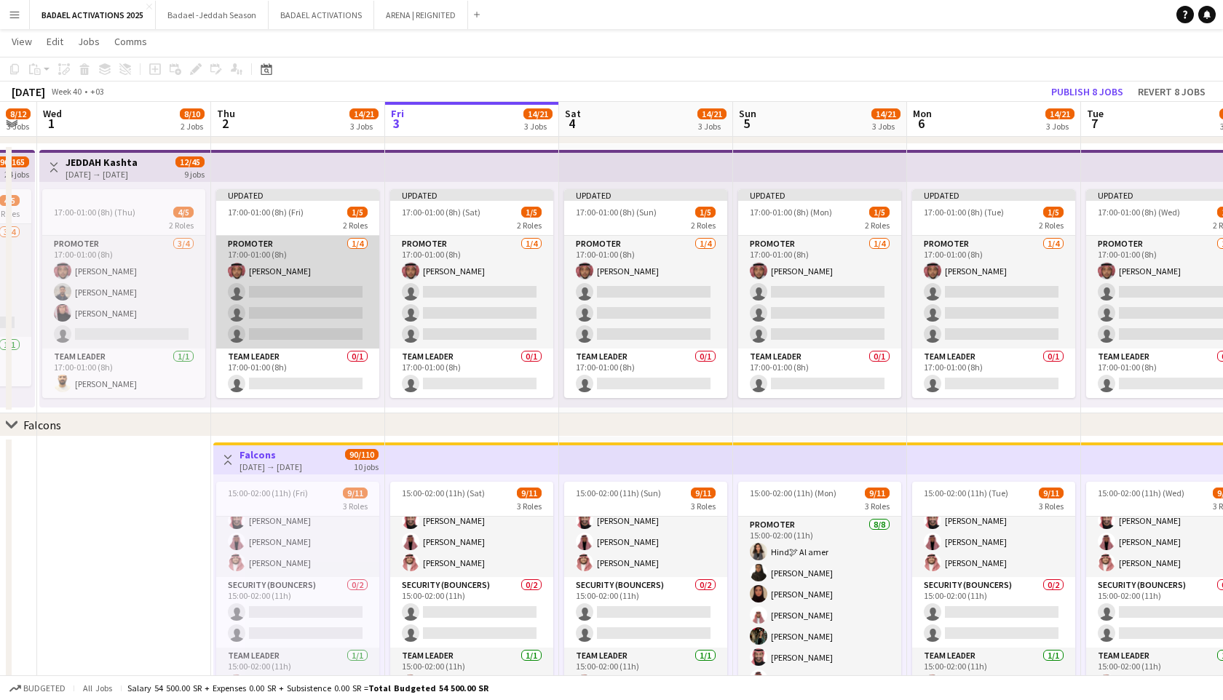
click at [307, 315] on app-card-role "PROMOTER [DATE] 17:00-01:00 (8h) [PERSON_NAME] single-neutral-actions single-ne…" at bounding box center [297, 292] width 163 height 113
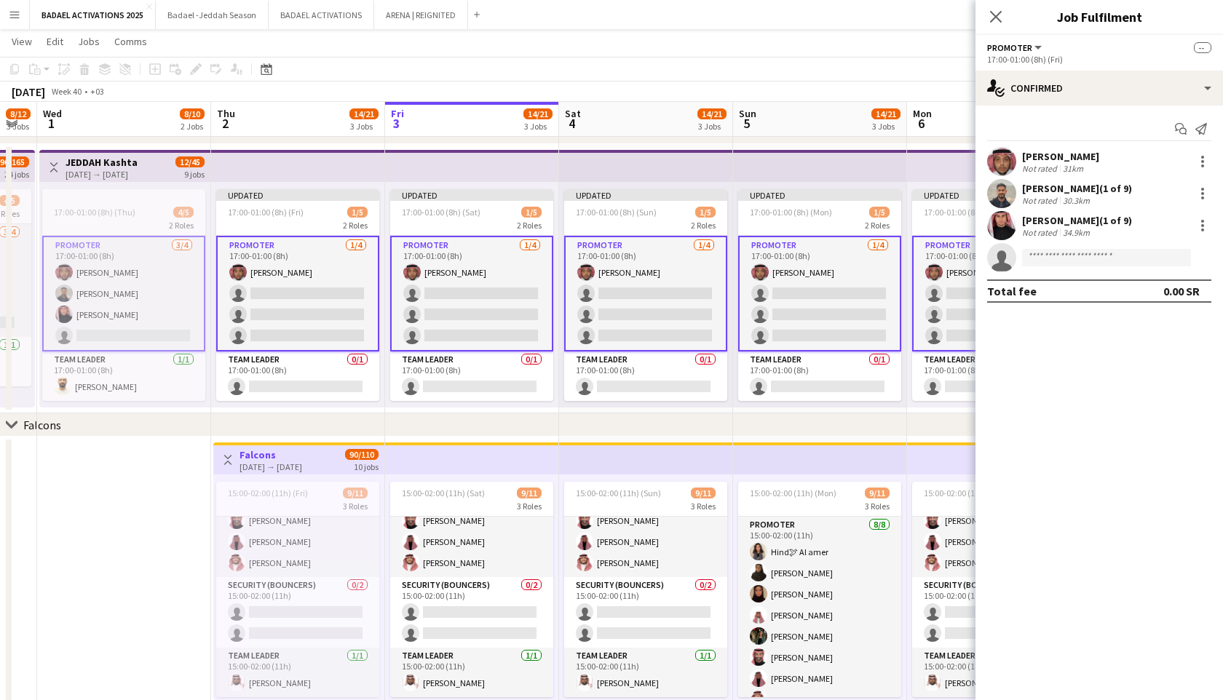
click at [171, 314] on app-card-role "PROMOTER [DATE] 17:00-01:00 (8h) [PERSON_NAME] [PERSON_NAME] Abdulaziz Lolo sin…" at bounding box center [123, 294] width 163 height 116
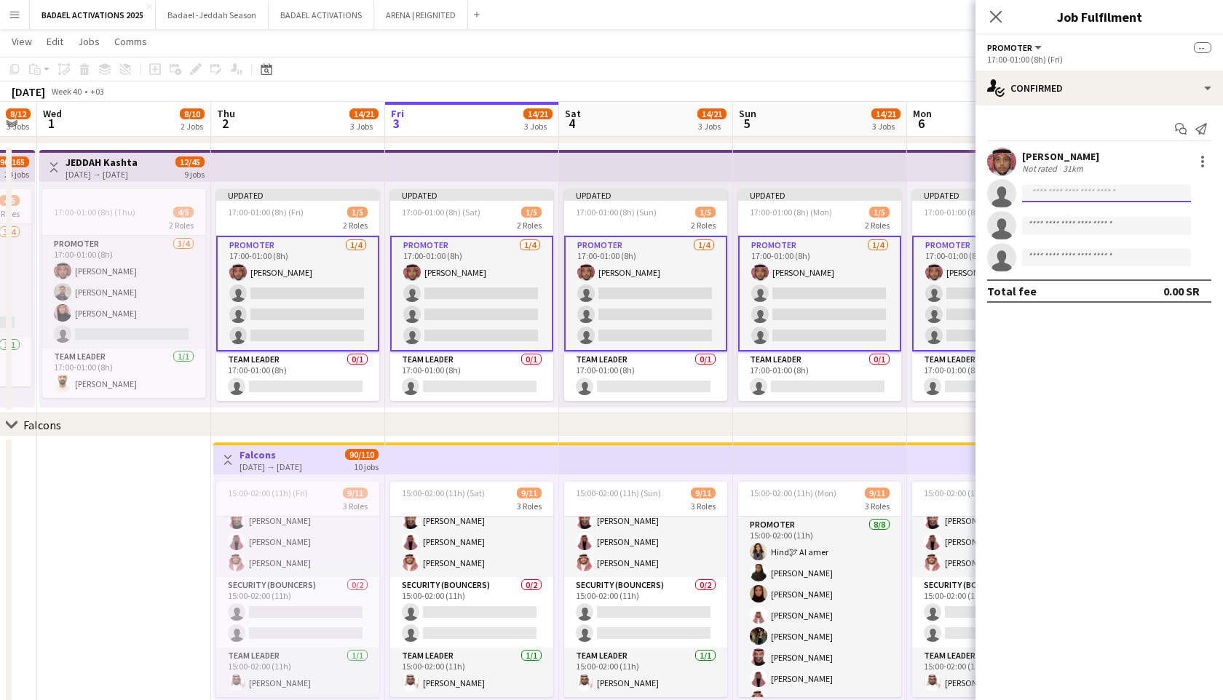
click at [1090, 199] on input at bounding box center [1106, 193] width 169 height 17
paste input "*********"
type input "*********"
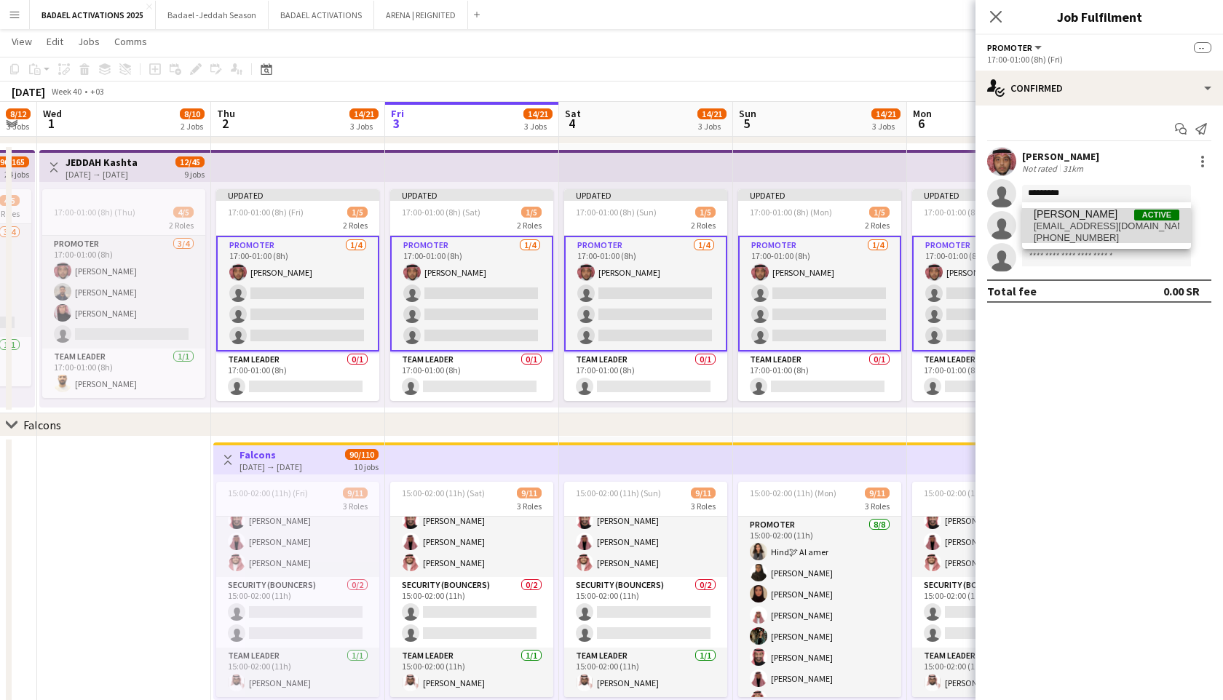
click at [1087, 226] on span "[EMAIL_ADDRESS][DOMAIN_NAME]" at bounding box center [1107, 227] width 146 height 12
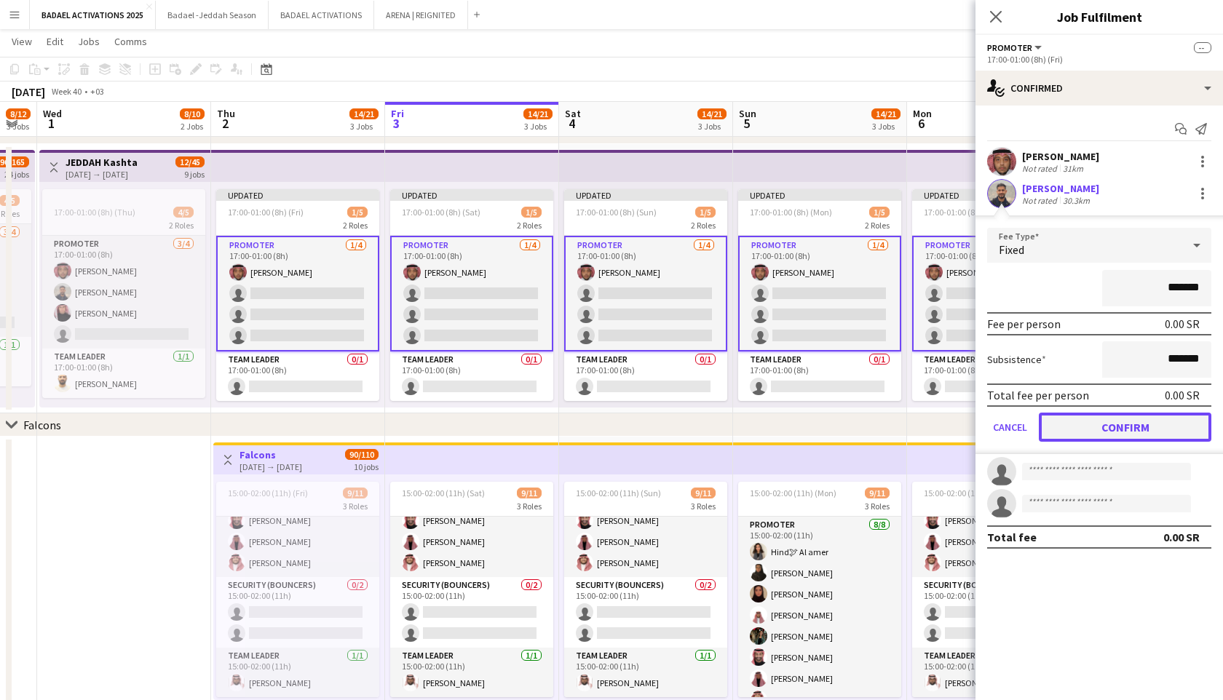
click at [1070, 432] on button "Confirm" at bounding box center [1125, 427] width 173 height 29
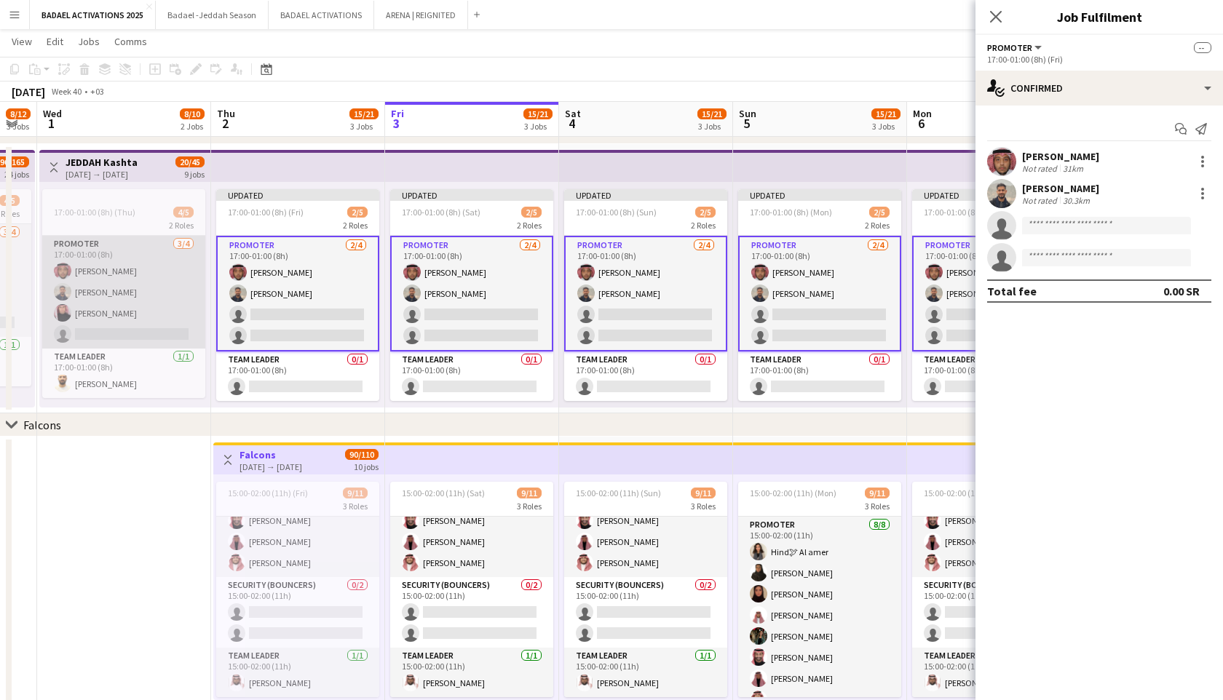
click at [127, 316] on app-card-role "PROMOTER [DATE] 17:00-01:00 (8h) [PERSON_NAME] [PERSON_NAME] Abdulaziz Lolo sin…" at bounding box center [123, 292] width 163 height 113
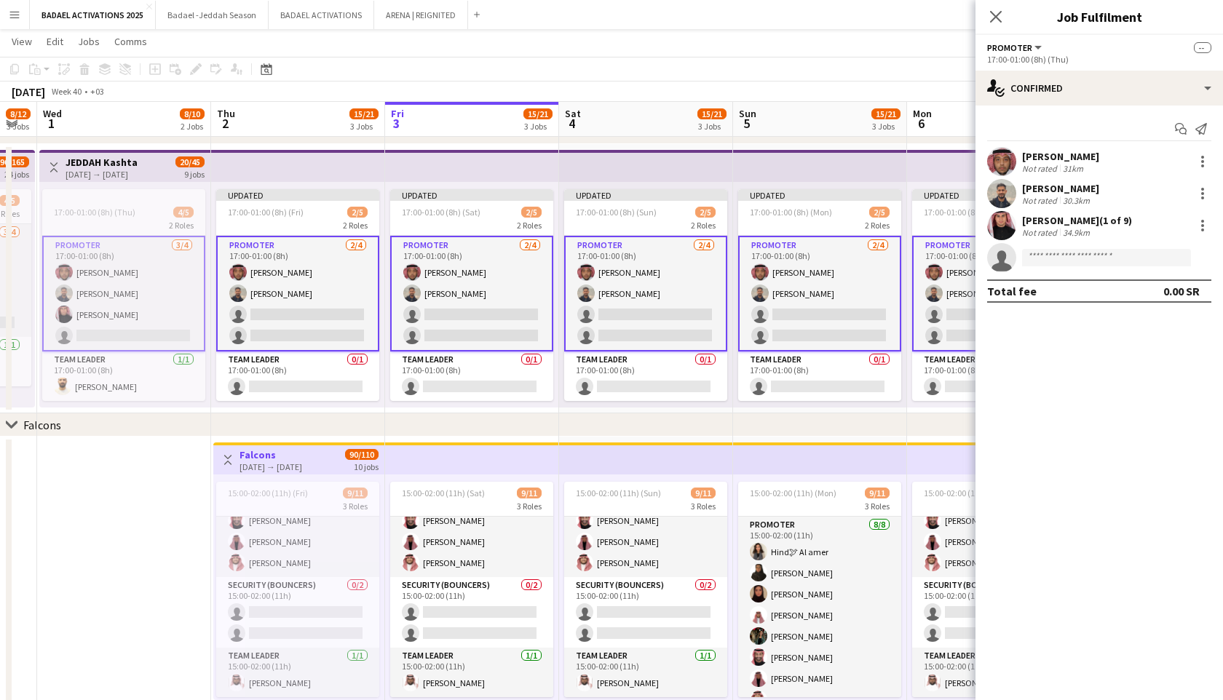
click at [127, 316] on app-card-role "PROMOTER [DATE] 17:00-01:00 (8h) [PERSON_NAME] [PERSON_NAME] Abdulaziz Lolo sin…" at bounding box center [123, 294] width 163 height 116
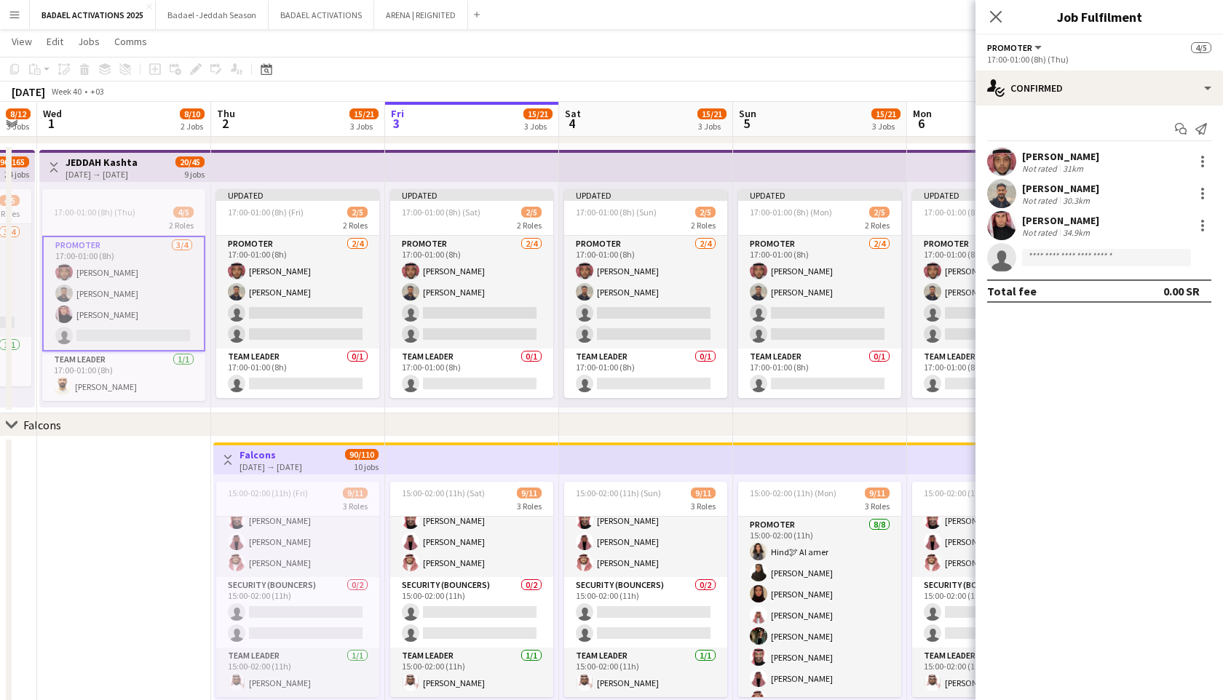
click at [1053, 224] on div "[PERSON_NAME]" at bounding box center [1060, 220] width 77 height 13
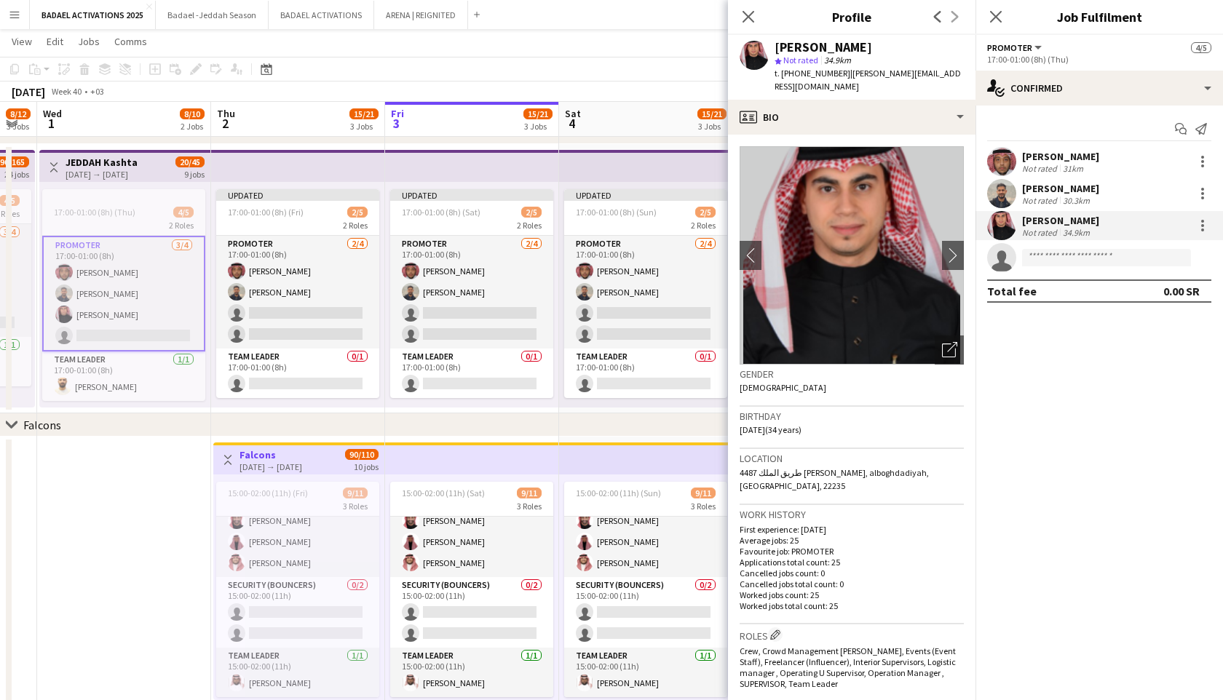
click at [859, 78] on span "| [PERSON_NAME][EMAIL_ADDRESS][DOMAIN_NAME]" at bounding box center [868, 80] width 186 height 24
drag, startPoint x: 859, startPoint y: 78, endPoint x: 896, endPoint y: 75, distance: 37.2
click at [896, 75] on span "| [PERSON_NAME][EMAIL_ADDRESS][DOMAIN_NAME]" at bounding box center [868, 80] width 186 height 24
copy span "[PERSON_NAME]"
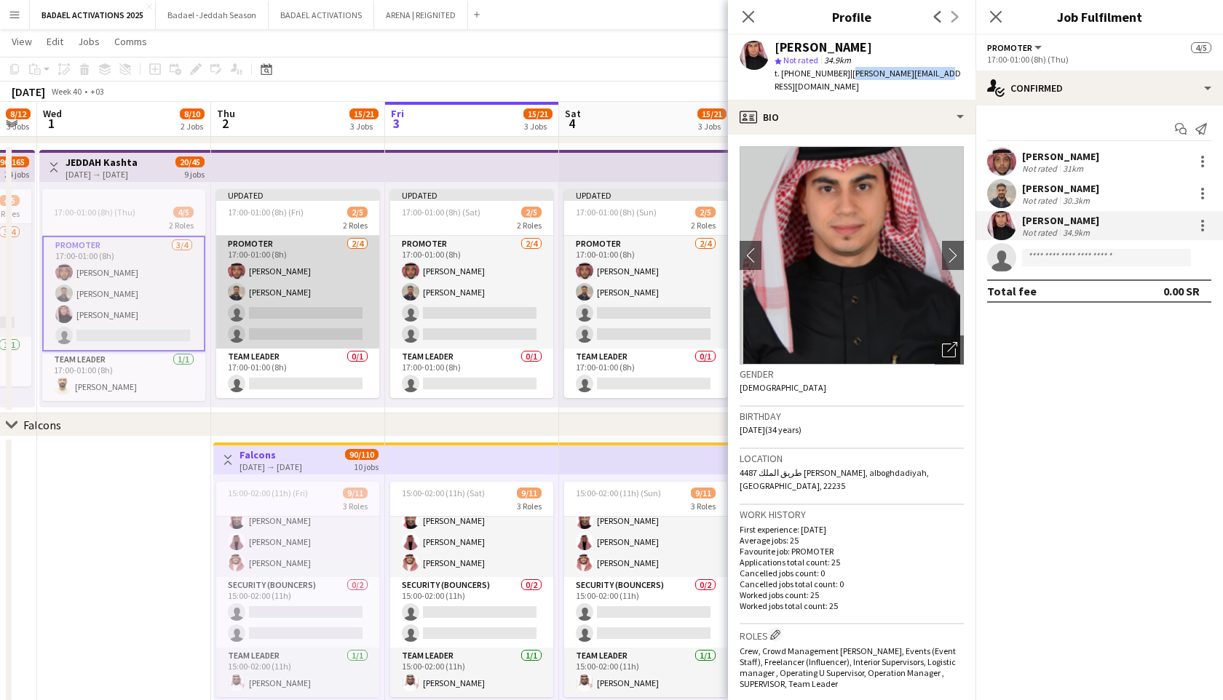
click at [352, 283] on app-card-role "PROMOTER [DATE] 17:00-01:00 (8h) [PERSON_NAME] [PERSON_NAME] single-neutral-act…" at bounding box center [297, 292] width 163 height 113
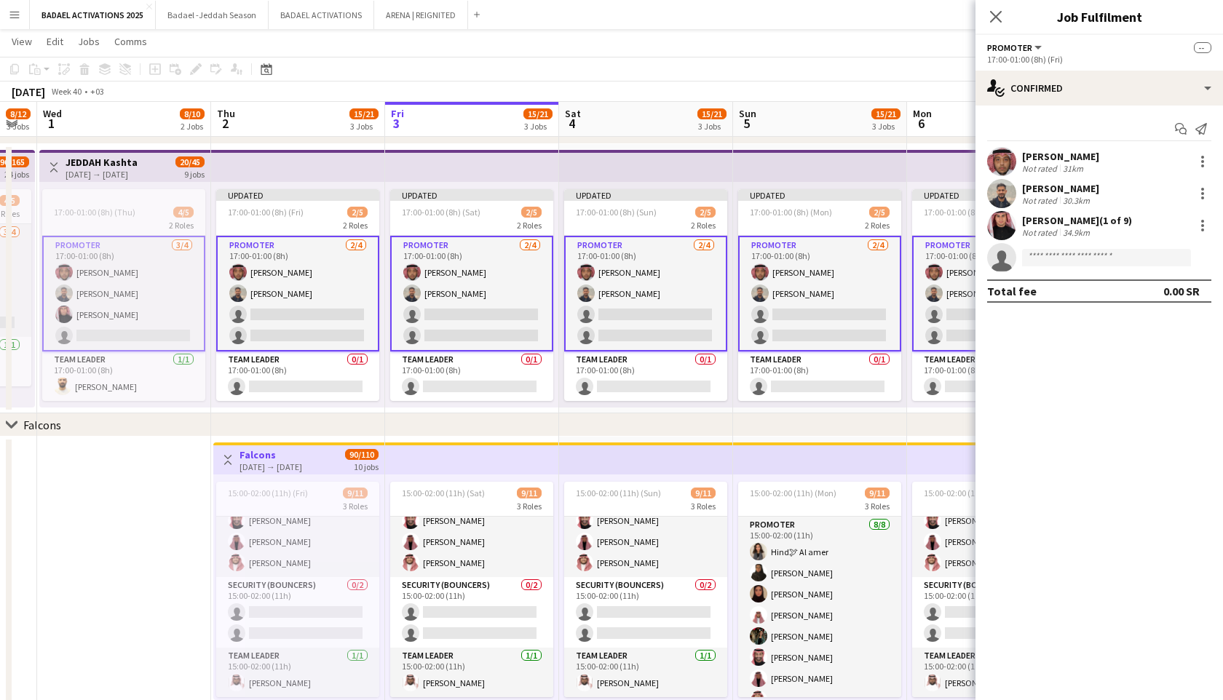
click at [143, 309] on app-card-role "PROMOTER [DATE] 17:00-01:00 (8h) [PERSON_NAME] [PERSON_NAME] Abdulaziz Lolo sin…" at bounding box center [123, 294] width 163 height 116
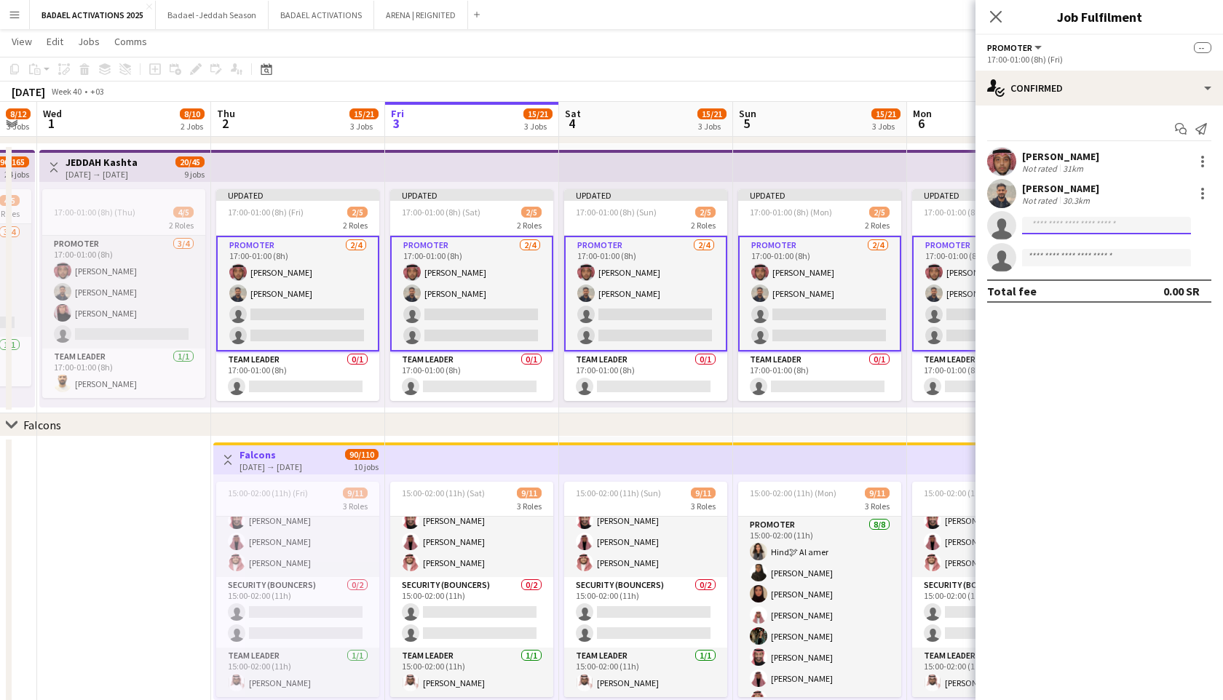
click at [1135, 227] on input at bounding box center [1106, 225] width 169 height 17
paste input "**********"
type input "**********"
click at [1118, 259] on span "[PERSON_NAME][EMAIL_ADDRESS][DOMAIN_NAME]" at bounding box center [1107, 259] width 146 height 12
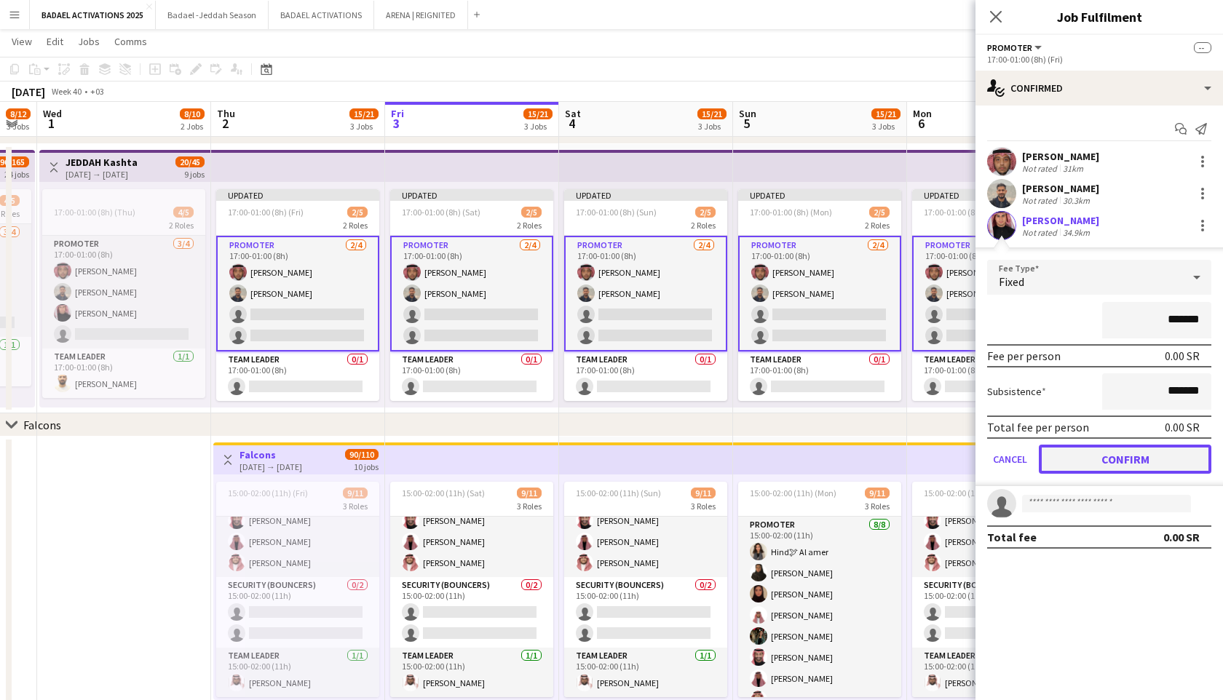
click at [1057, 455] on button "Confirm" at bounding box center [1125, 459] width 173 height 29
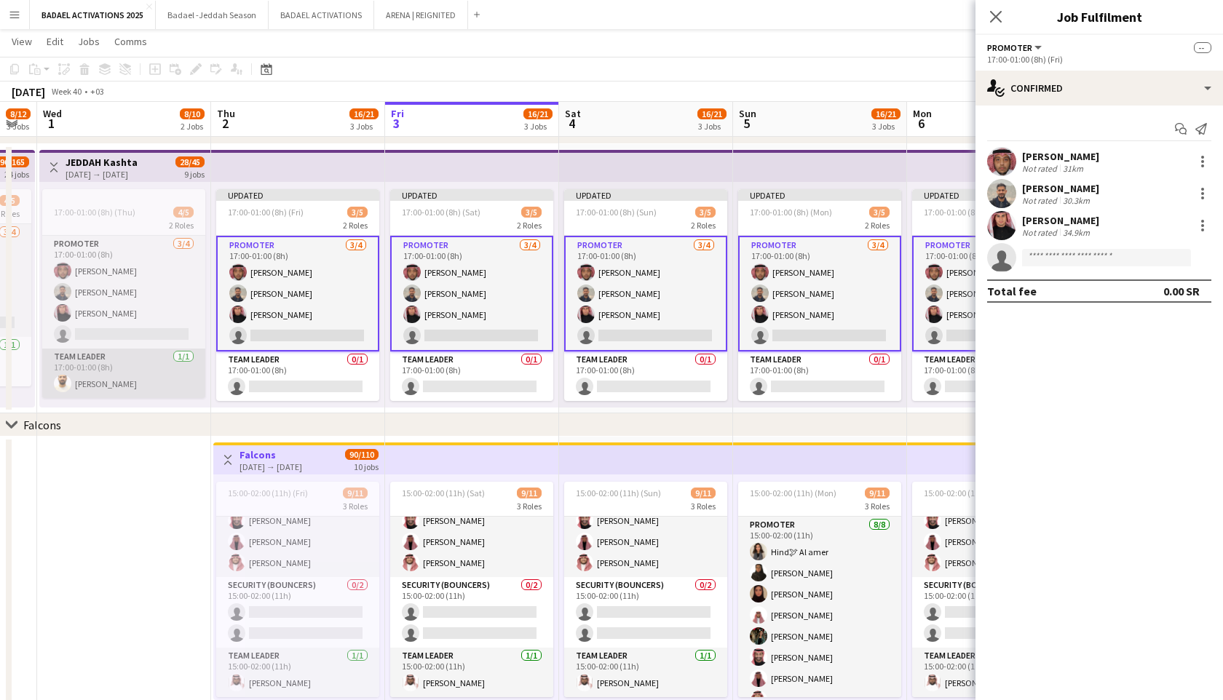
click at [128, 387] on app-card-role "Team Leader [DATE] 17:00-01:00 (8h) [PERSON_NAME]" at bounding box center [123, 374] width 163 height 50
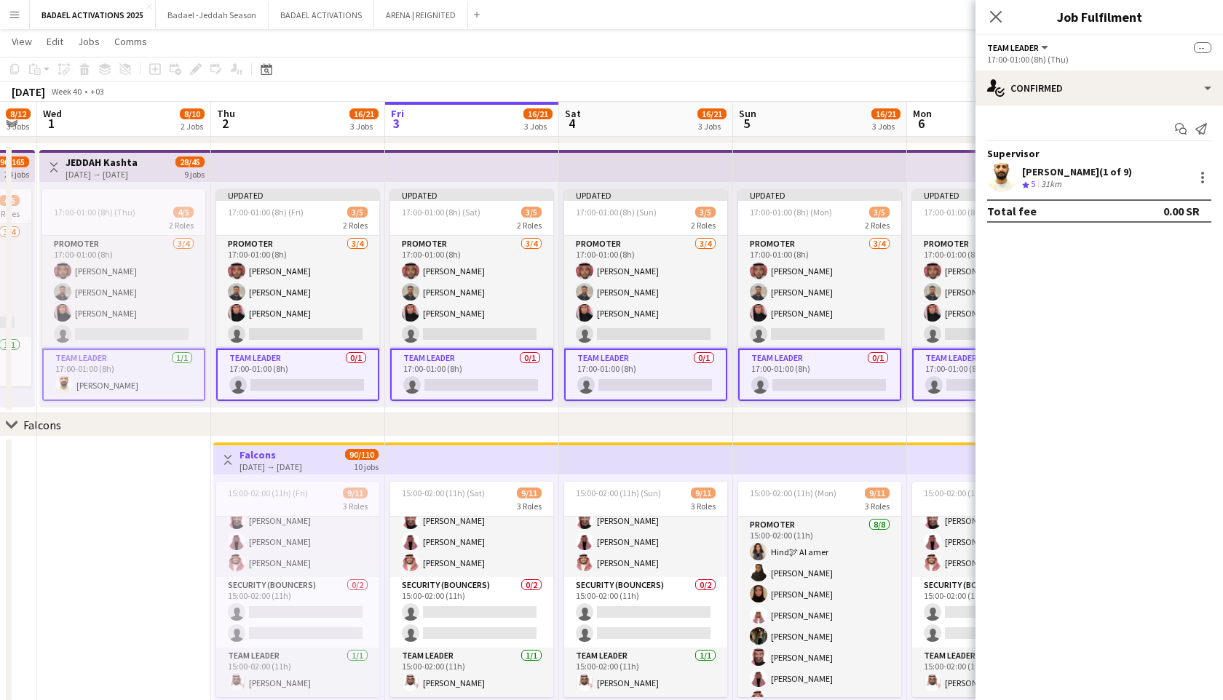
click at [1032, 182] on span "5" at bounding box center [1033, 183] width 4 height 11
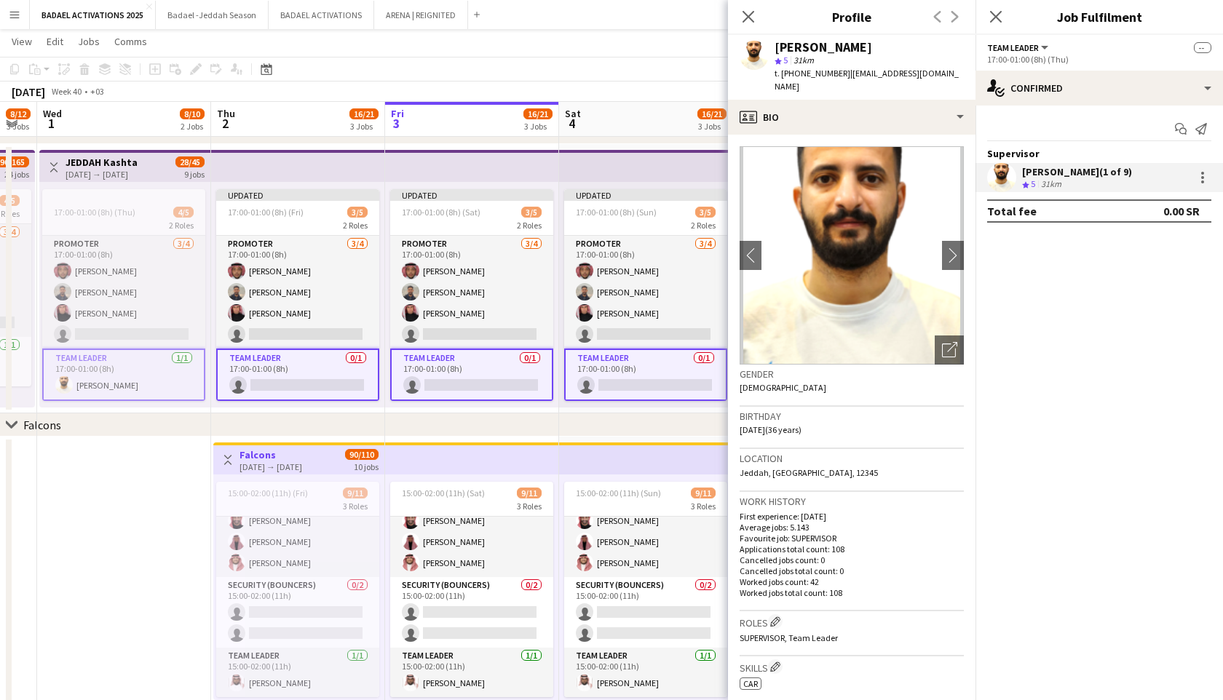
click at [862, 77] on span "| [EMAIL_ADDRESS][DOMAIN_NAME]" at bounding box center [867, 80] width 184 height 24
copy span "abdulrahmanalgarbi"
click at [183, 376] on app-card-role "Team Leader [DATE] 17:00-01:00 (8h) [PERSON_NAME]" at bounding box center [123, 375] width 163 height 52
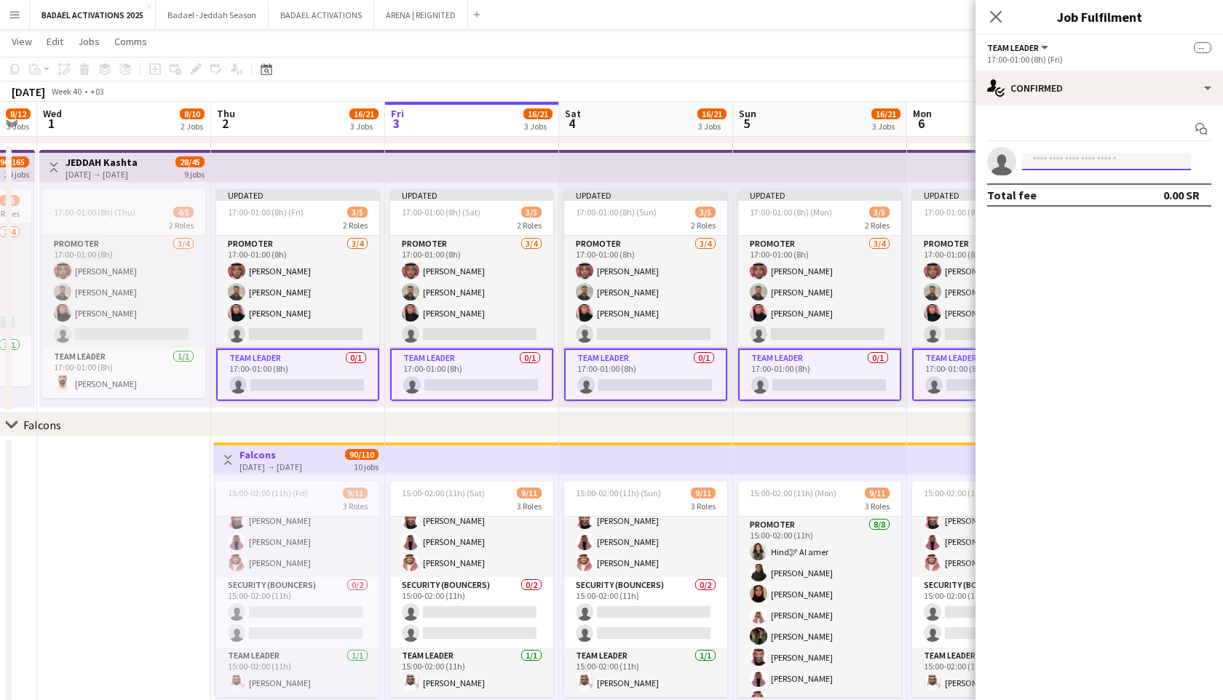
click at [1061, 159] on input at bounding box center [1106, 161] width 169 height 17
paste input "**********"
type input "**********"
click at [1088, 188] on span "[PERSON_NAME]" at bounding box center [1076, 182] width 84 height 12
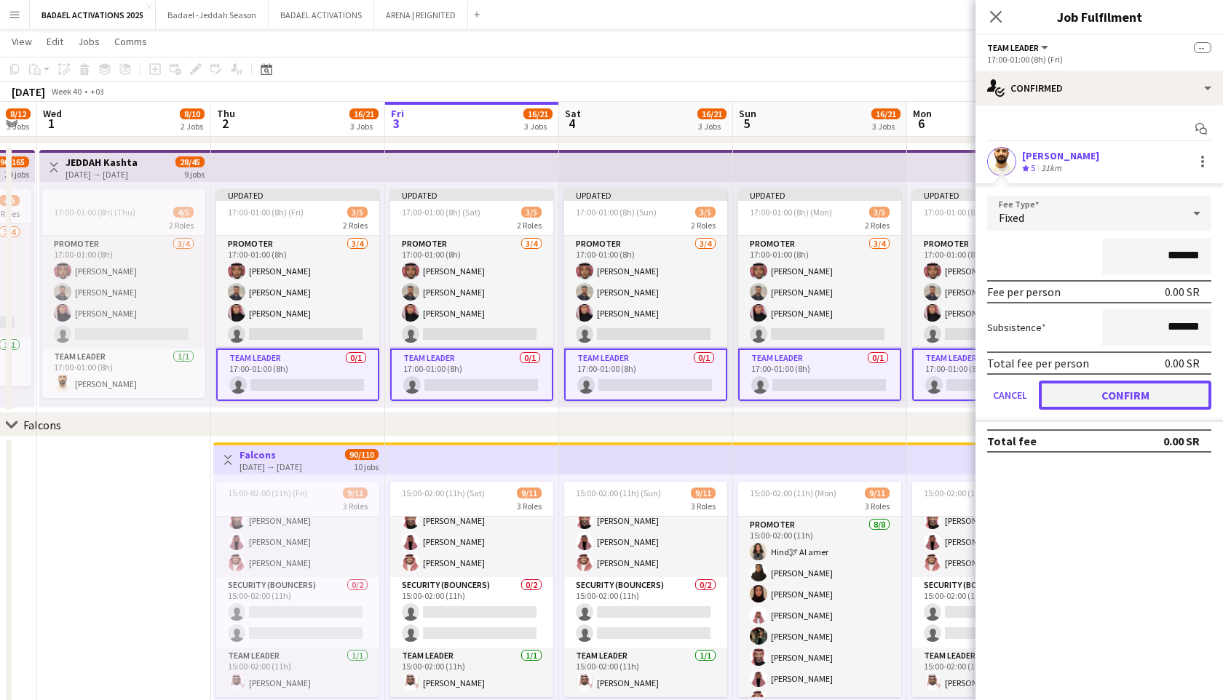
click at [1094, 396] on button "Confirm" at bounding box center [1125, 395] width 173 height 29
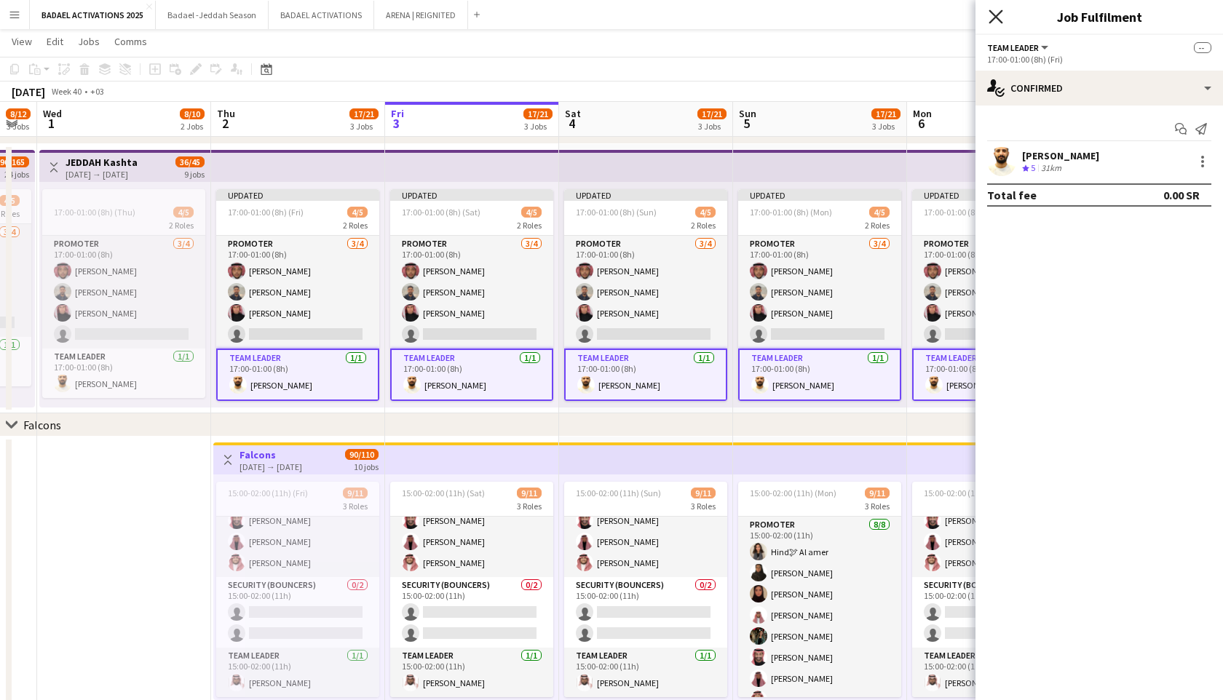
click at [992, 17] on icon "Close pop-in" at bounding box center [996, 16] width 14 height 14
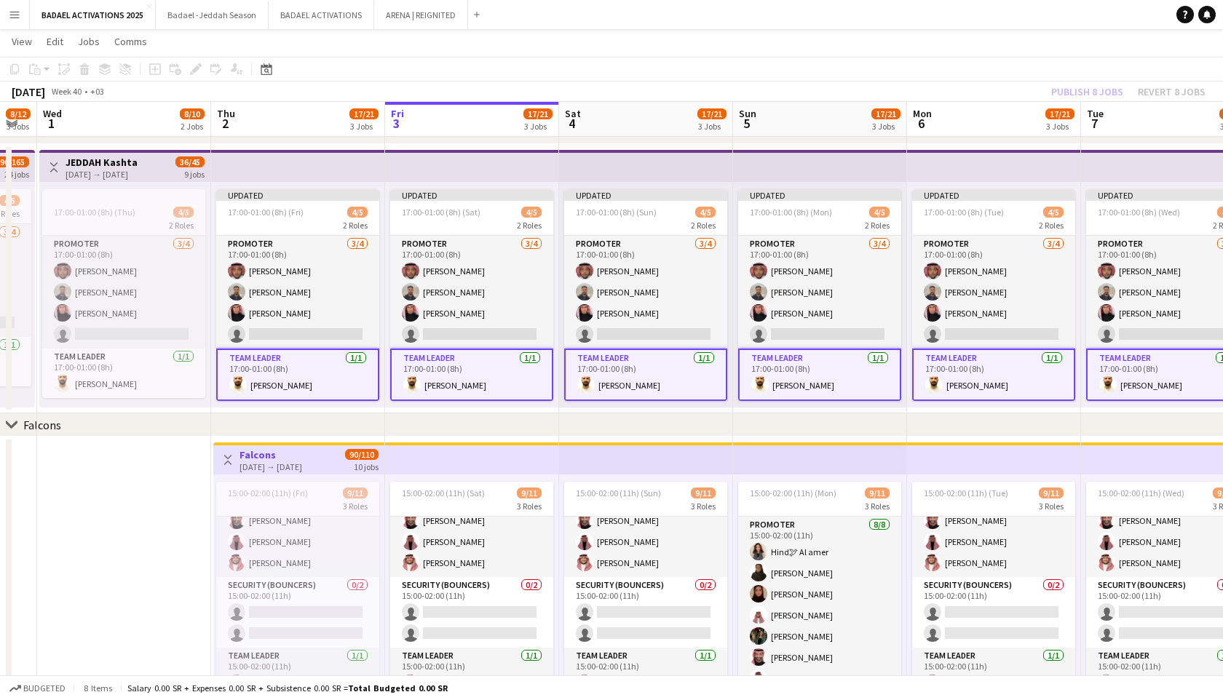
click at [686, 168] on app-top-bar at bounding box center [646, 166] width 174 height 32
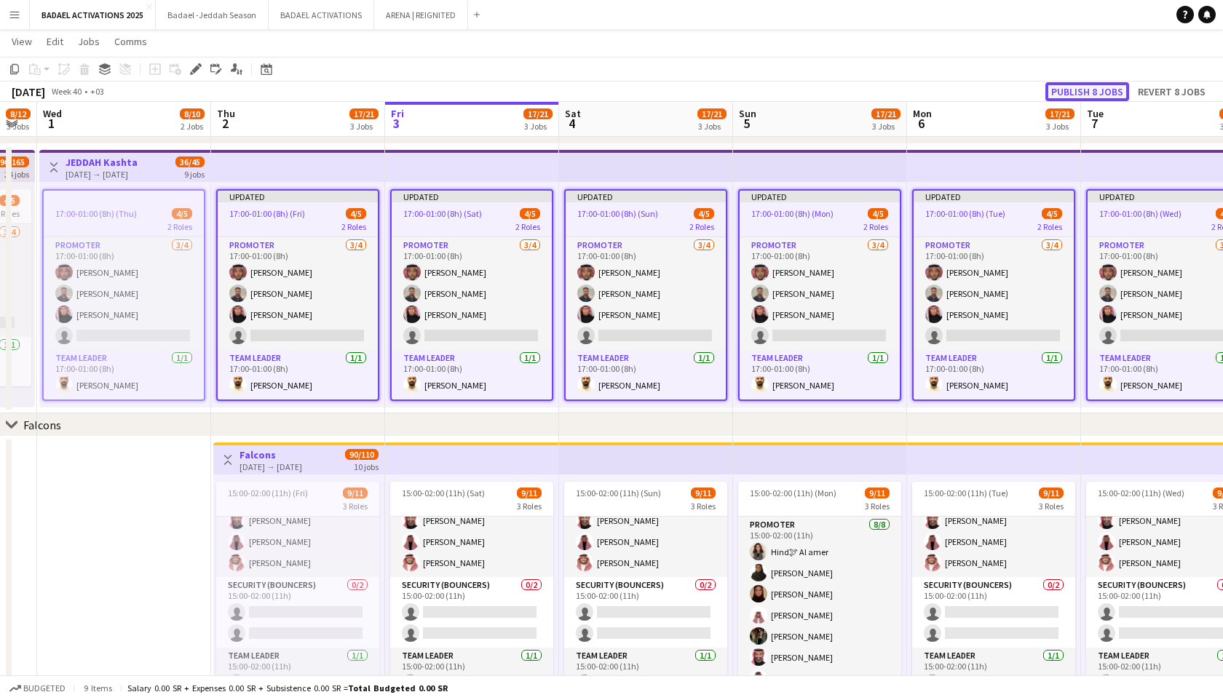
click at [1082, 98] on button "Publish 8 jobs" at bounding box center [1088, 91] width 84 height 19
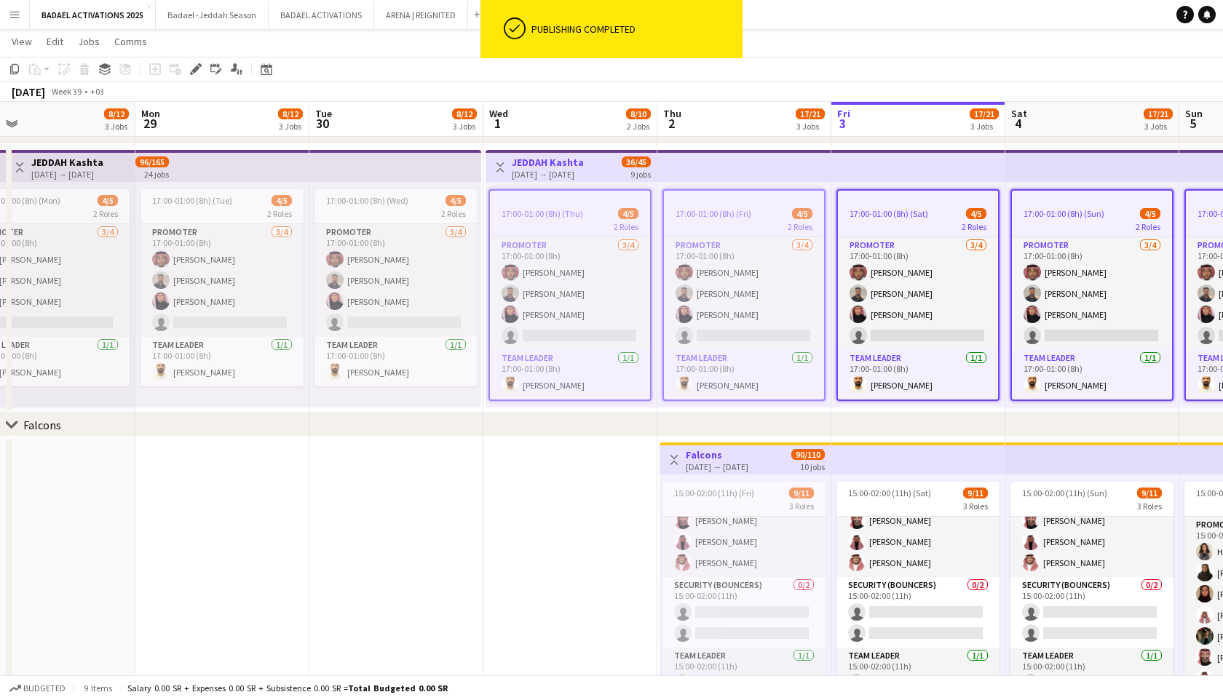
scroll to position [0, 430]
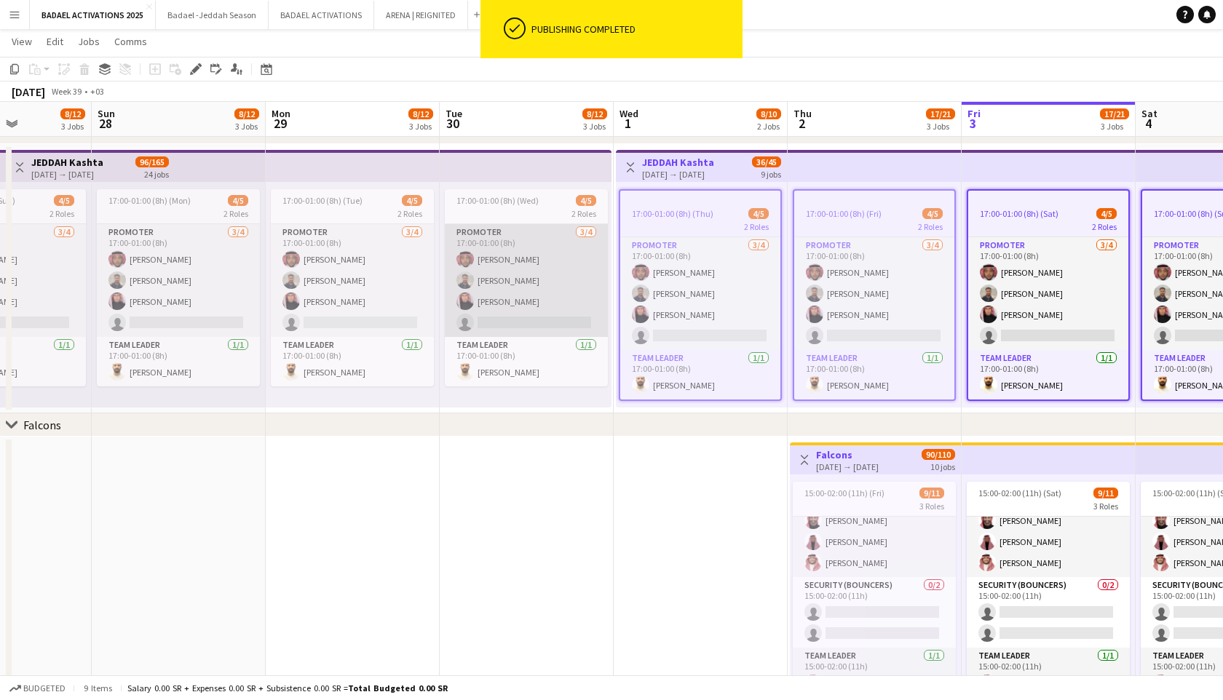
click at [552, 252] on app-card-role "PROMOTER [DATE] 17:00-01:00 (8h) [PERSON_NAME] [PERSON_NAME] Abdulaziz Lolo sin…" at bounding box center [526, 280] width 163 height 113
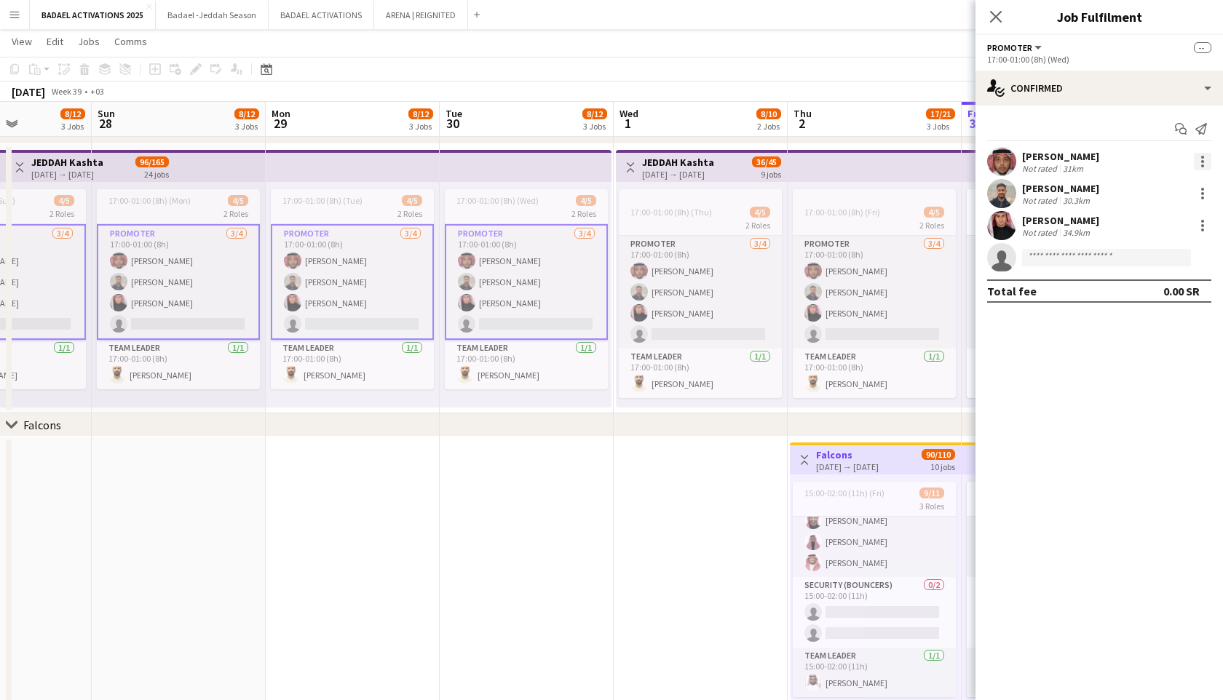
click at [1203, 167] on div at bounding box center [1202, 161] width 17 height 17
click at [1175, 190] on span "Edit fee" at bounding box center [1155, 188] width 90 height 13
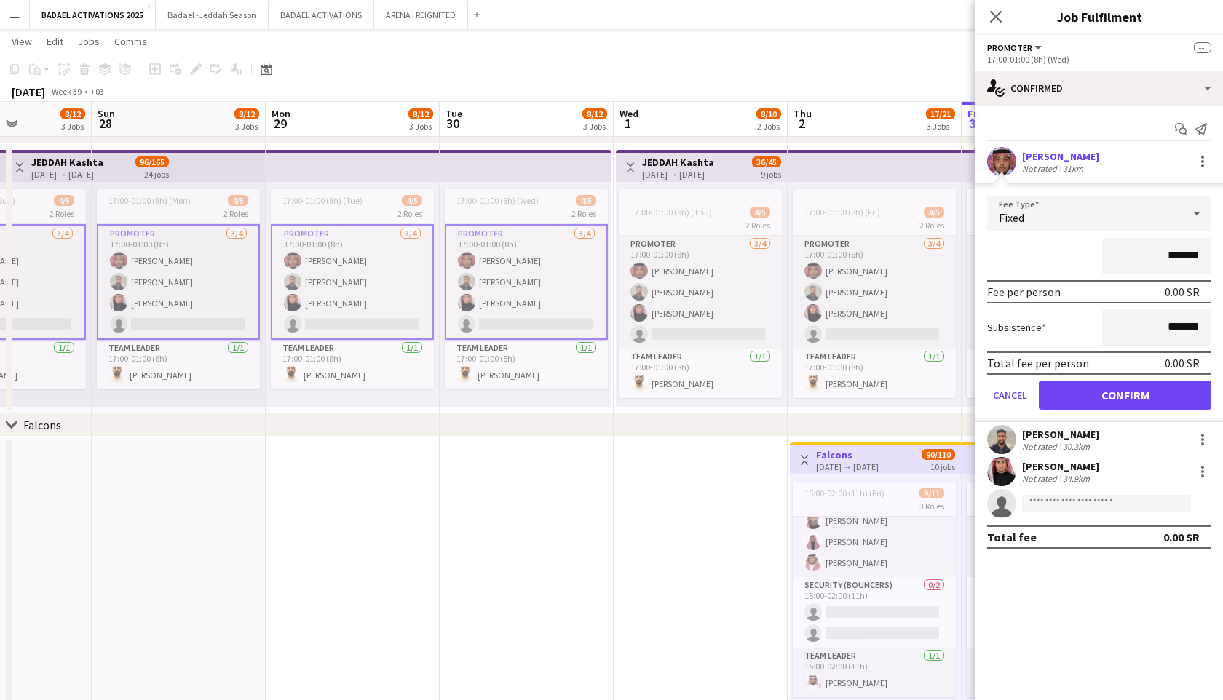
click at [1067, 277] on form "Fee Type Fixed ******* Fee per person 0.00 SR Subsistence ******* Total fee per…" at bounding box center [1100, 309] width 248 height 226
click at [1167, 259] on input "*******" at bounding box center [1156, 256] width 109 height 36
drag, startPoint x: 1171, startPoint y: 258, endPoint x: 1160, endPoint y: 258, distance: 10.9
click at [1160, 258] on input "*******" at bounding box center [1156, 256] width 109 height 36
click at [994, 17] on icon "Close pop-in" at bounding box center [996, 16] width 14 height 14
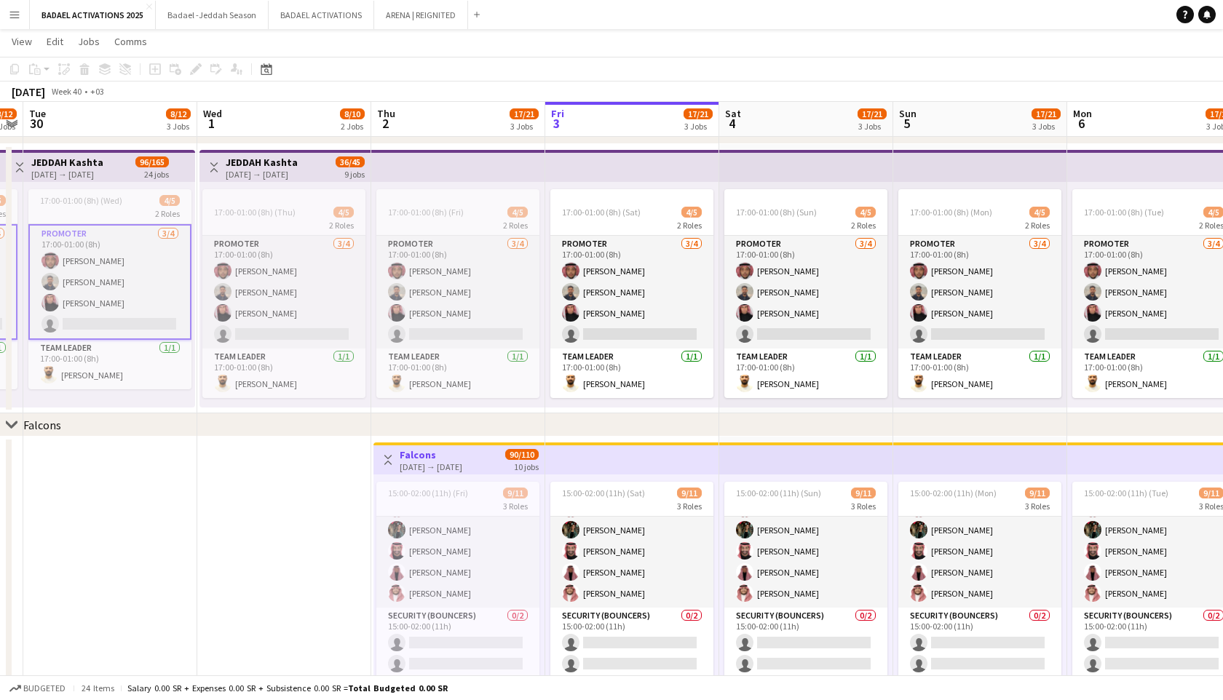
scroll to position [92, 0]
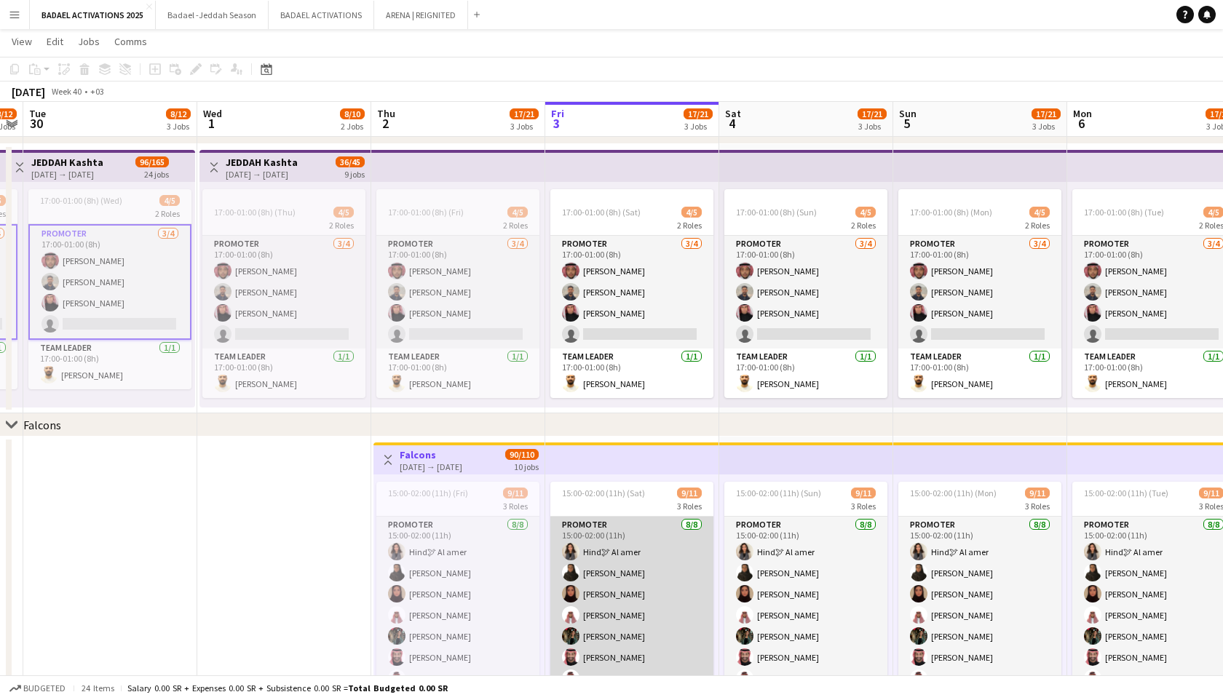
click at [663, 543] on app-card-role "PROMOTER [DATE] 15:00-02:00 (11h) Hind🕊 Al amer [PERSON_NAME] Rawan [PERSON_NAM…" at bounding box center [631, 615] width 163 height 197
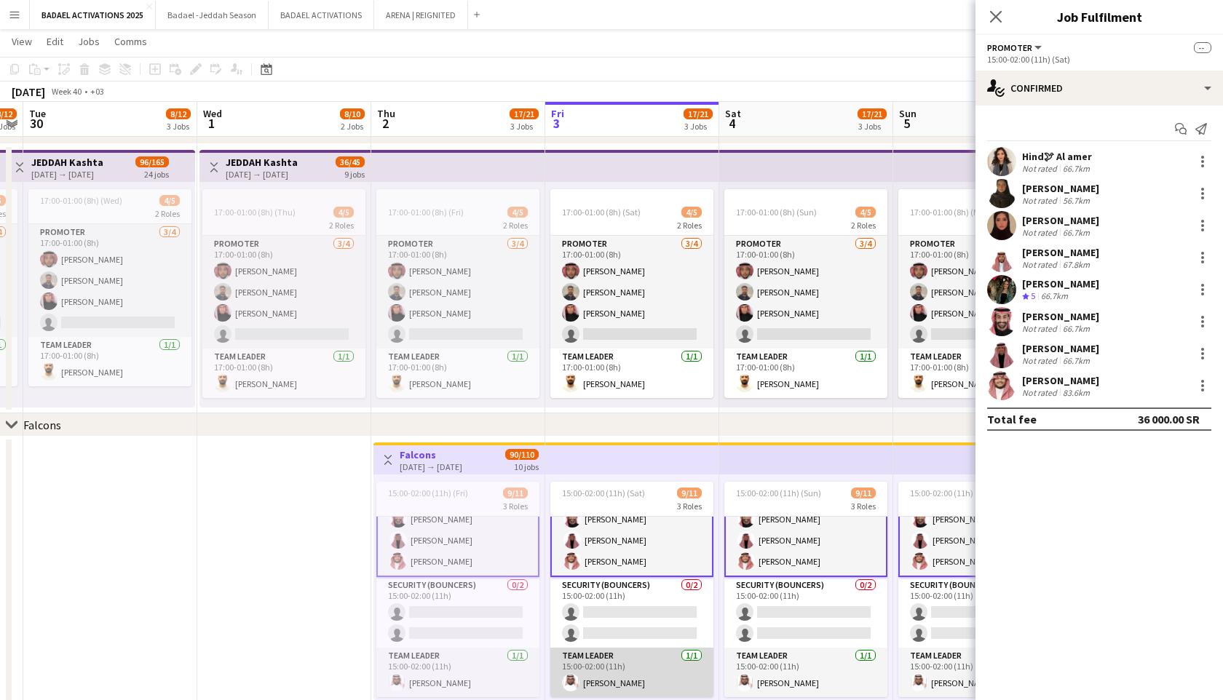
click at [642, 671] on app-card-role "Team Leader [DATE] 15:00-02:00 (11h) [PERSON_NAME]" at bounding box center [631, 673] width 163 height 50
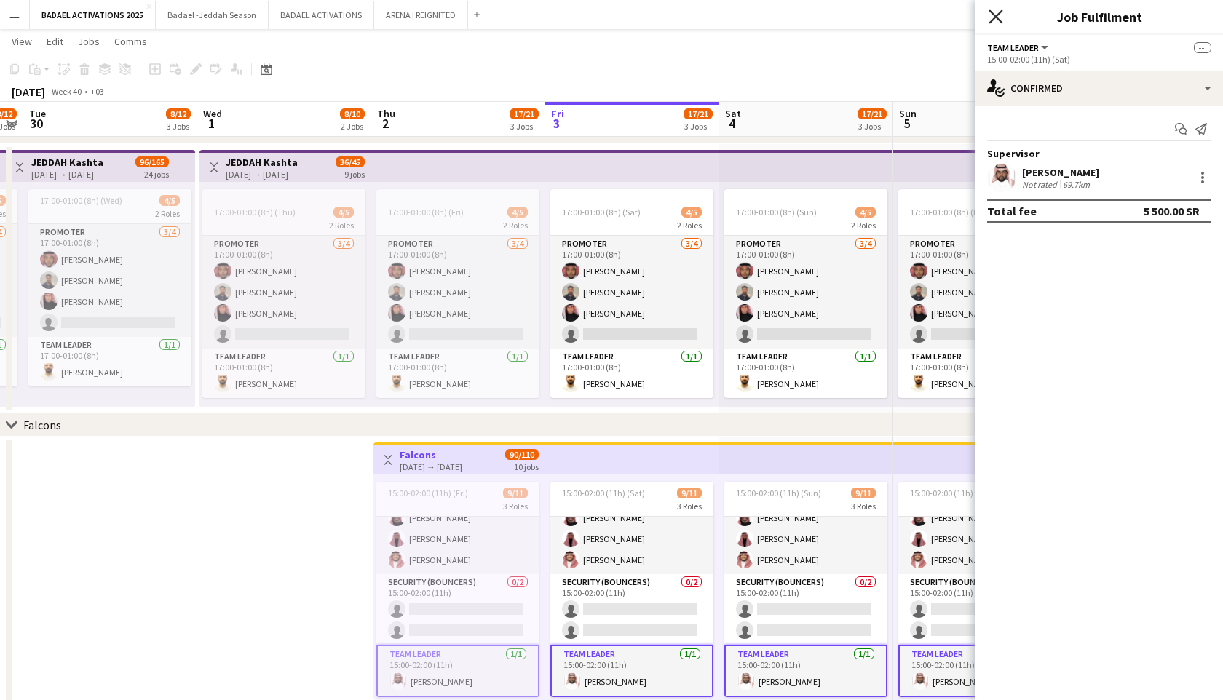
click at [995, 17] on icon at bounding box center [996, 16] width 14 height 14
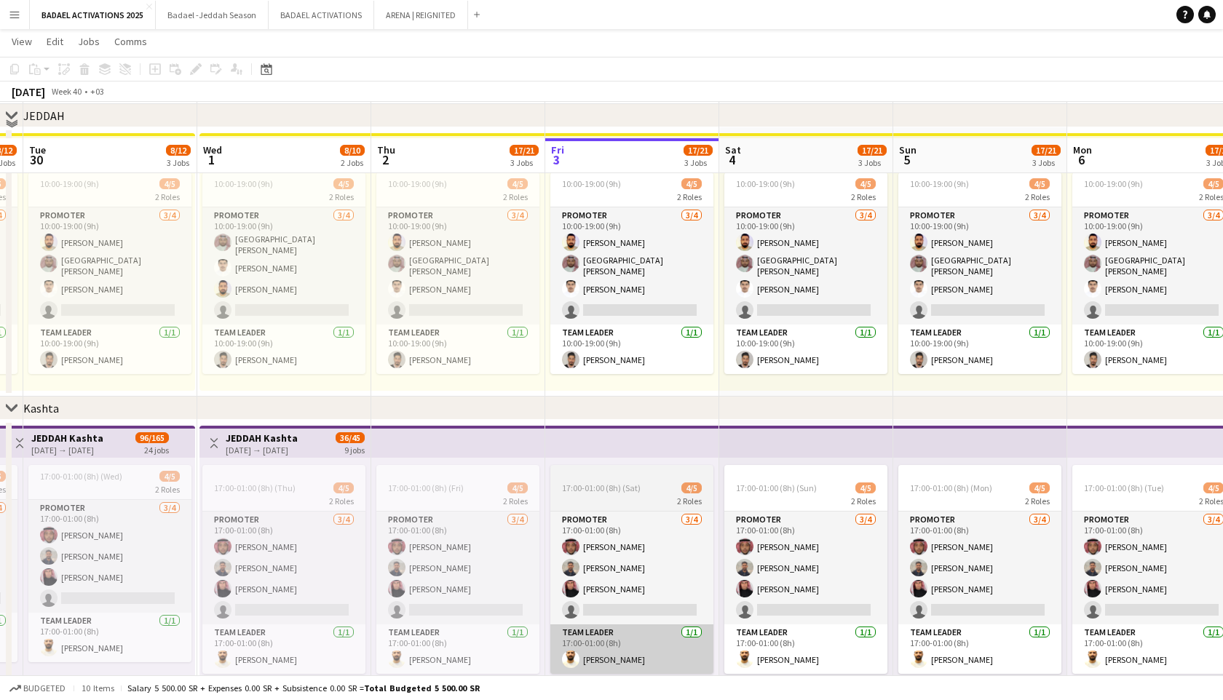
scroll to position [306, 0]
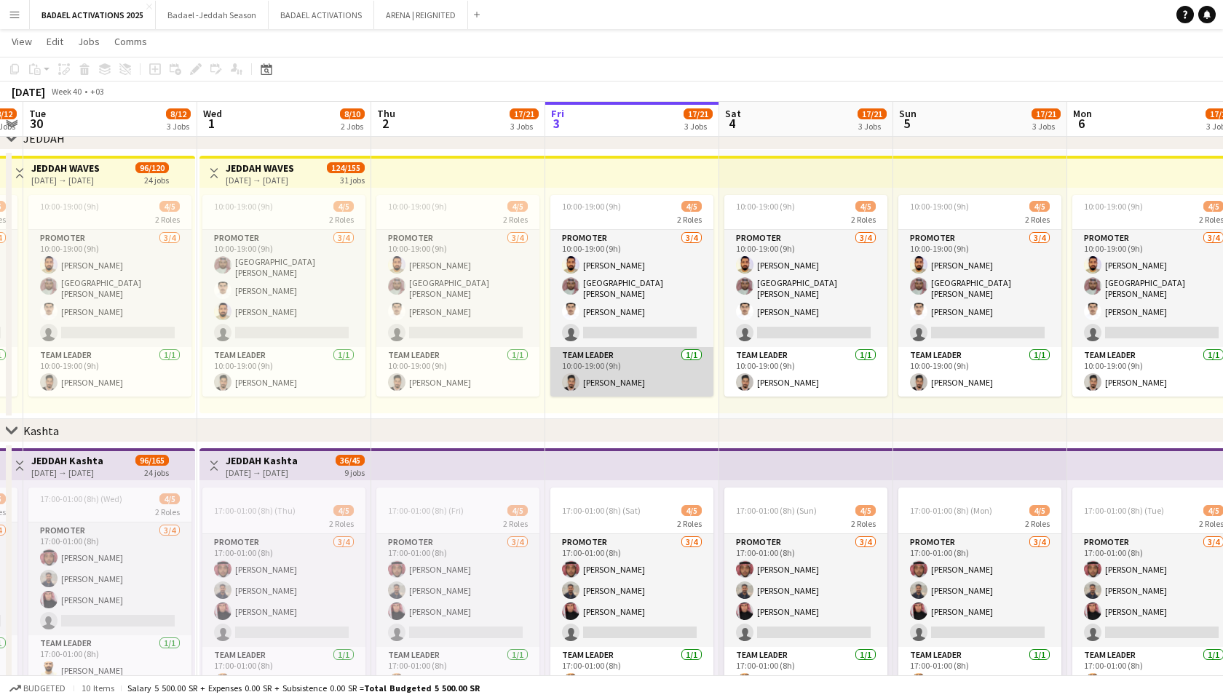
click at [654, 365] on app-card-role "Team Leader [DATE] 10:00-19:00 (9h) [PERSON_NAME]" at bounding box center [631, 372] width 163 height 50
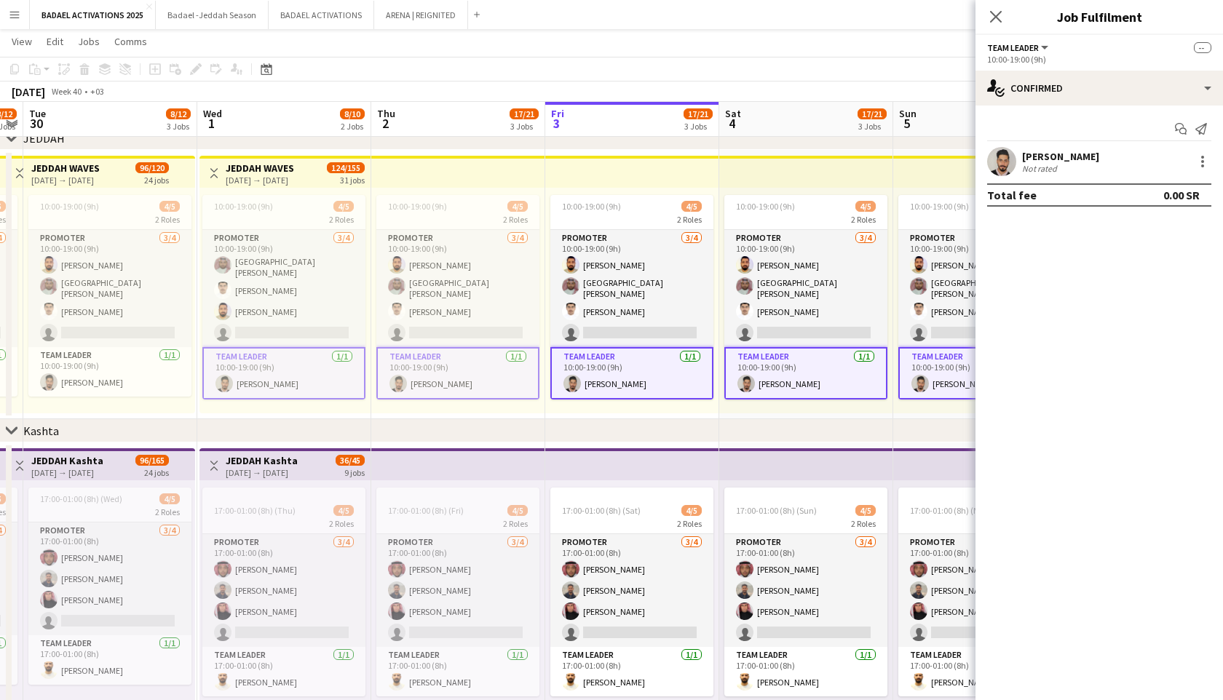
scroll to position [137, 0]
click at [1207, 161] on div at bounding box center [1202, 161] width 17 height 17
click at [1167, 330] on span "Set as supervisor" at bounding box center [1155, 328] width 90 height 12
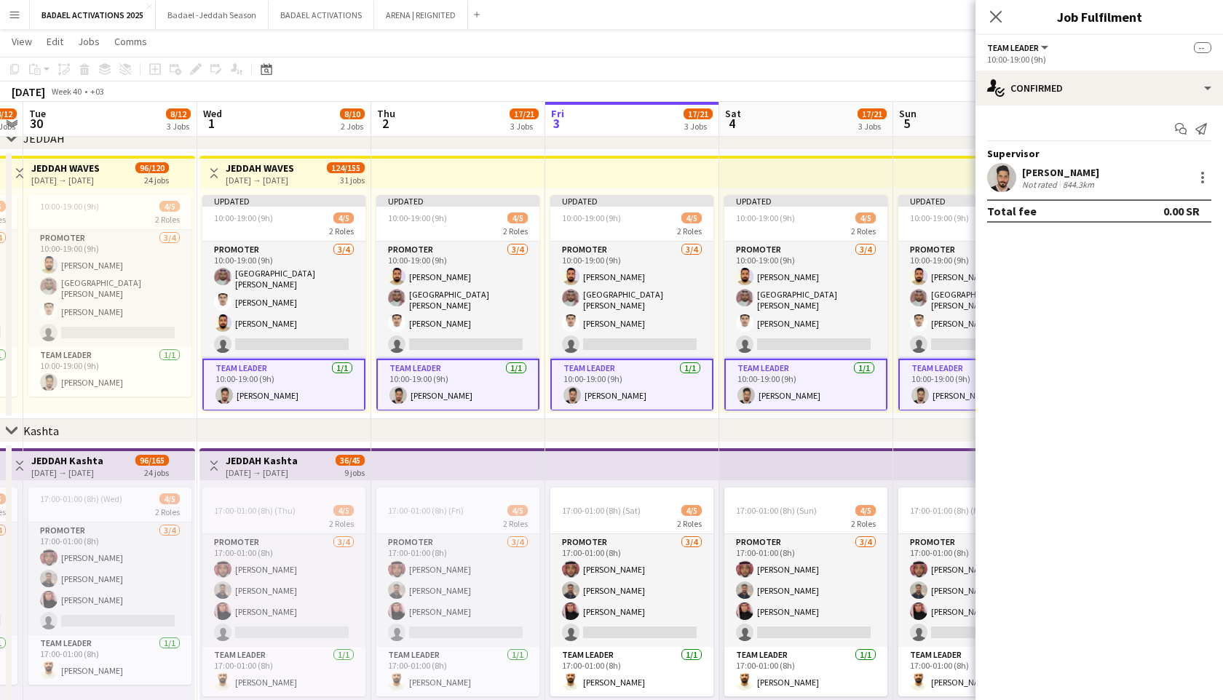
click at [989, 7] on div "Close pop-in" at bounding box center [996, 16] width 41 height 33
click at [995, 20] on icon "Close pop-in" at bounding box center [996, 16] width 14 height 14
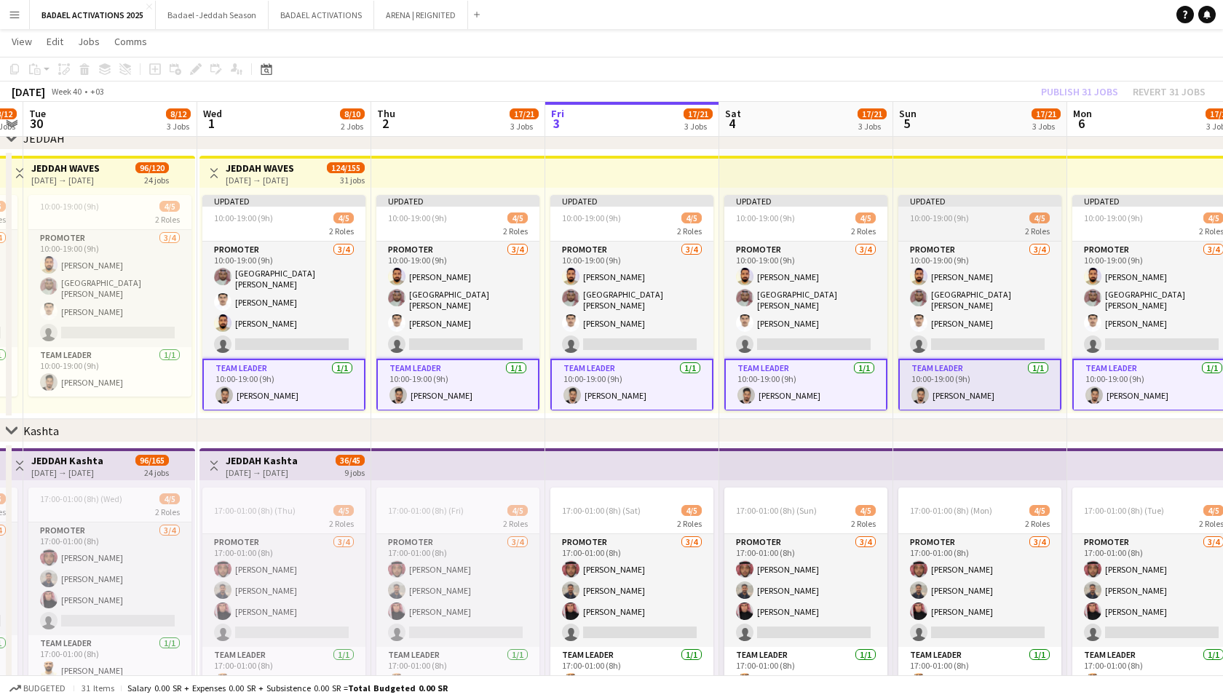
click at [976, 215] on div "10:00-19:00 (9h) 4/5" at bounding box center [980, 218] width 163 height 11
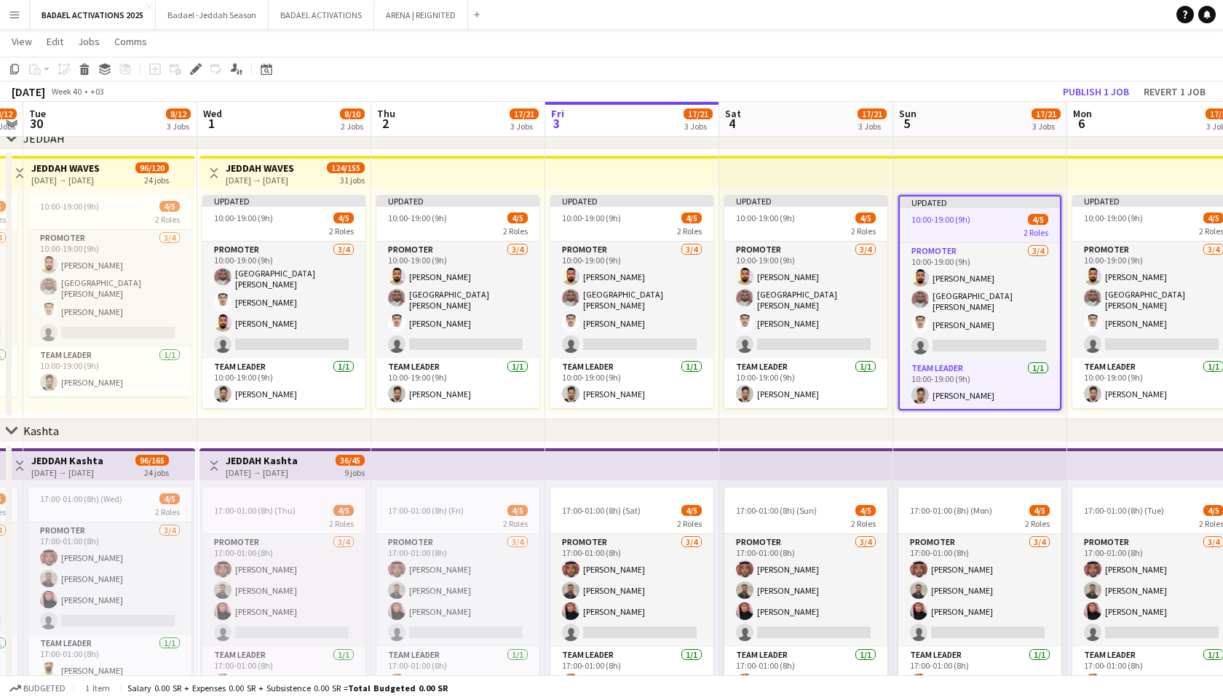
click at [943, 165] on app-top-bar at bounding box center [980, 172] width 174 height 32
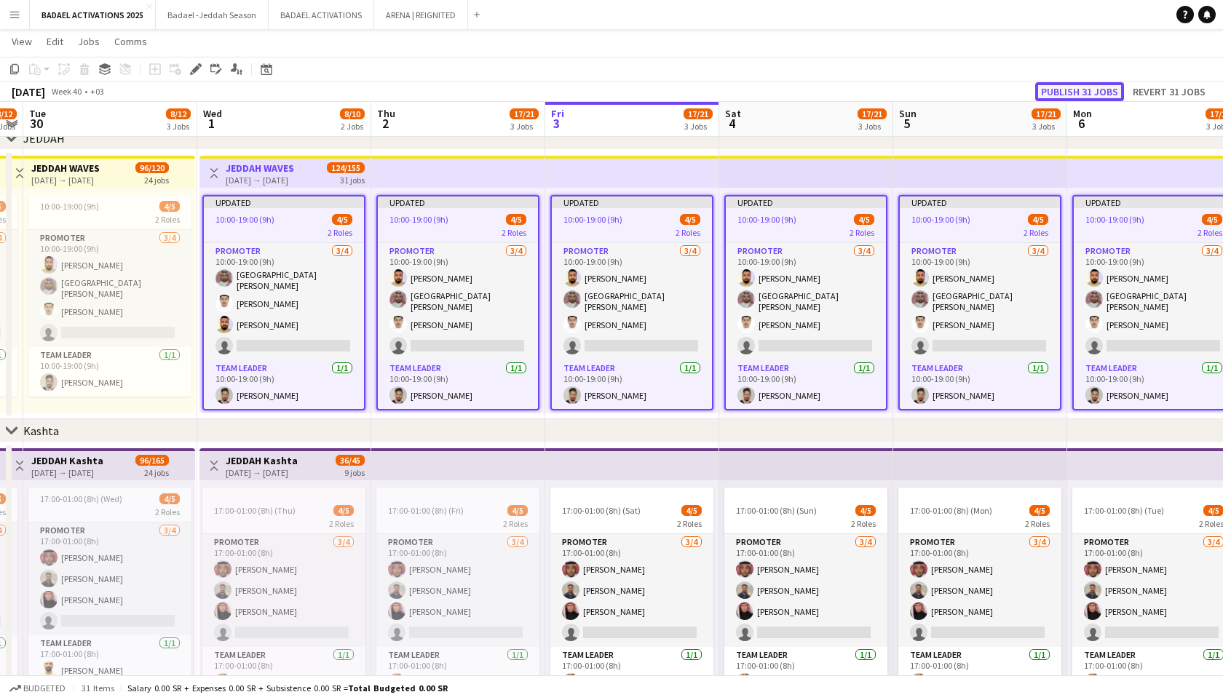
click at [1069, 84] on button "Publish 31 jobs" at bounding box center [1079, 91] width 89 height 19
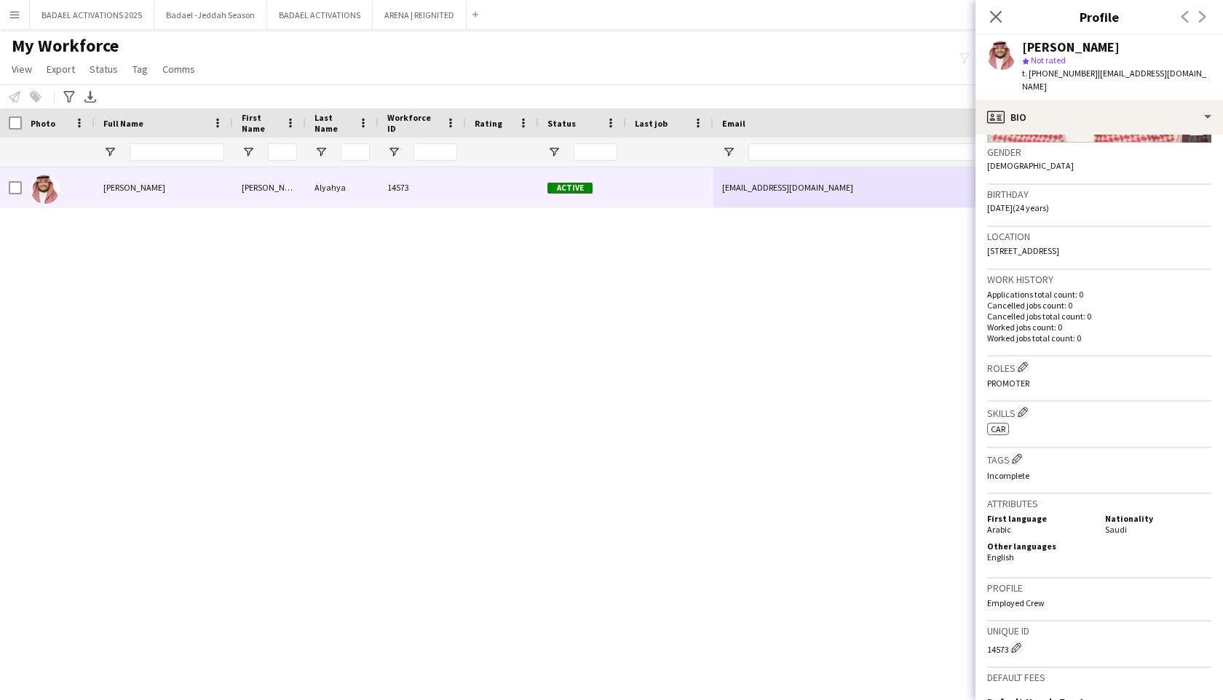
scroll to position [435, 0]
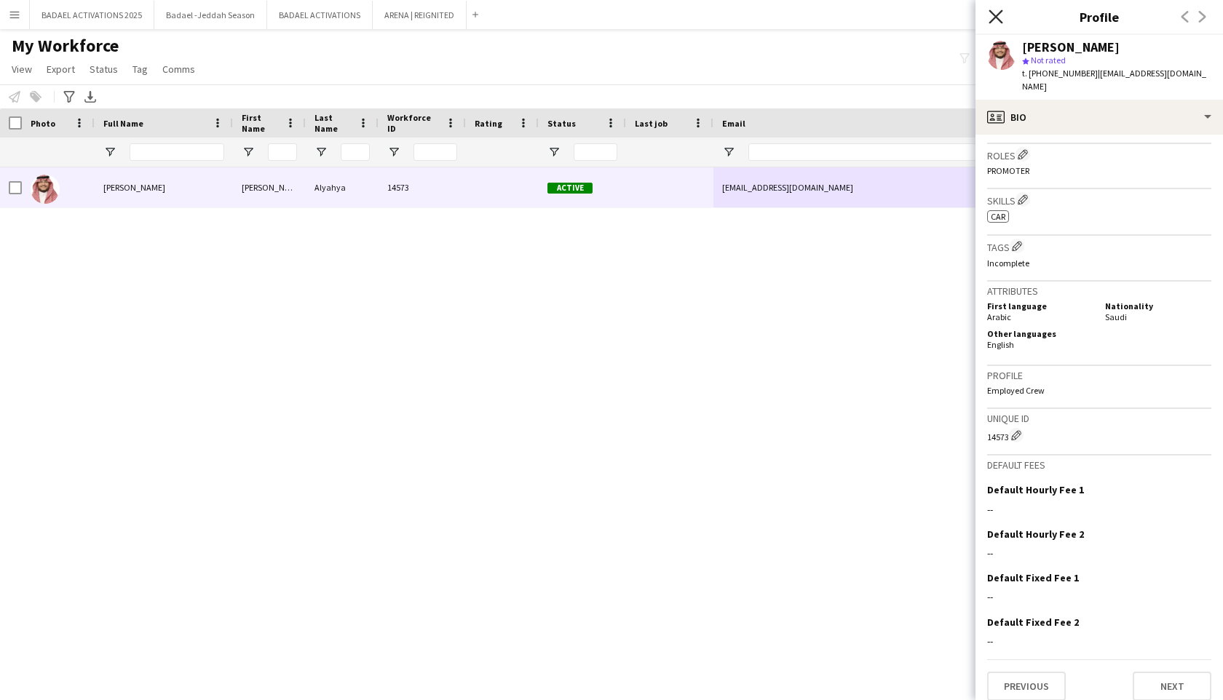
click at [997, 18] on icon at bounding box center [996, 16] width 14 height 14
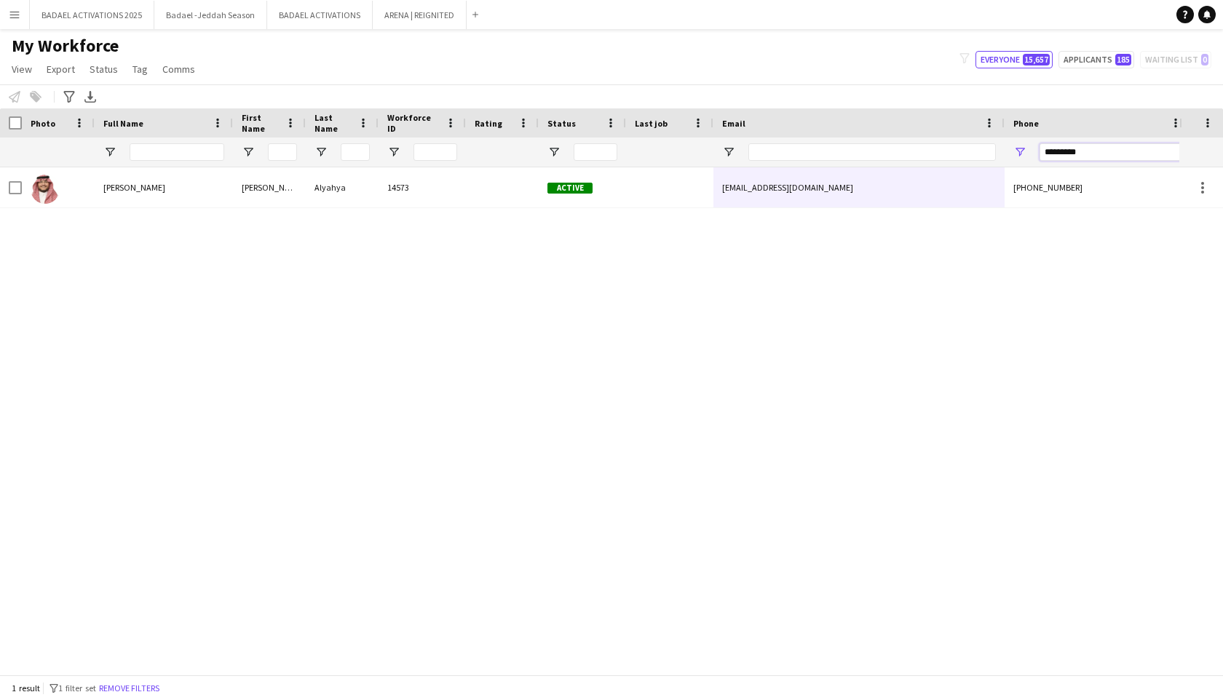
click at [1098, 146] on input "*********" at bounding box center [1111, 151] width 143 height 17
paste input "Phone Filter Input"
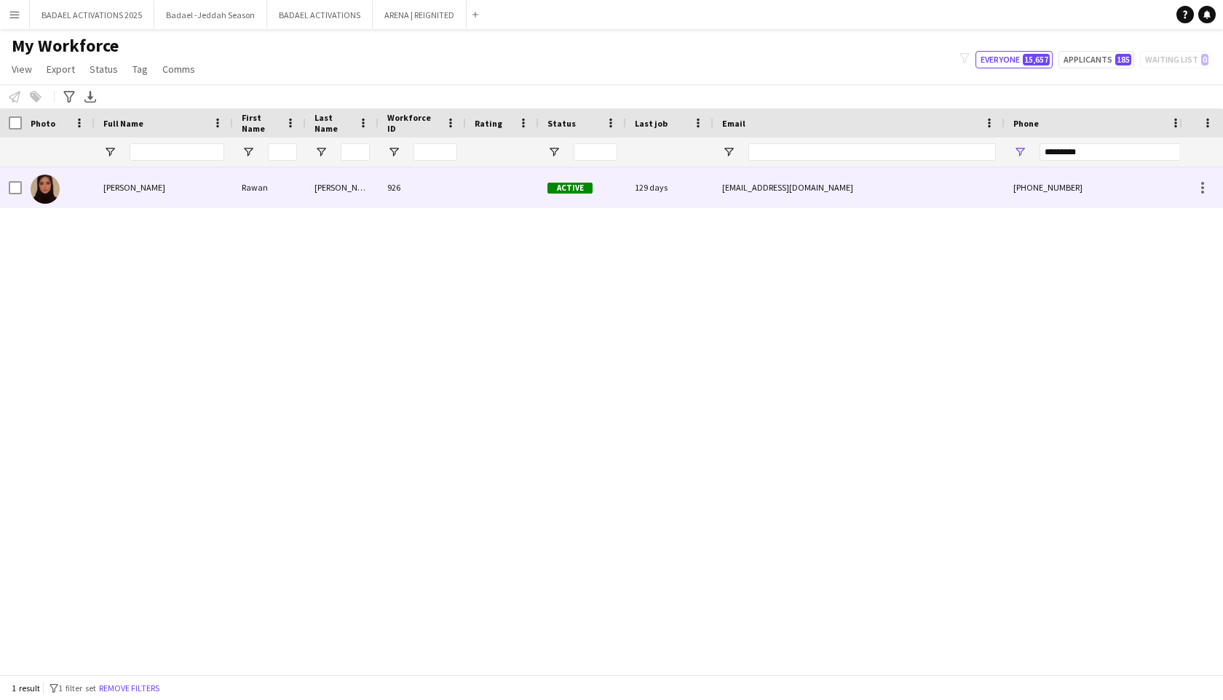
click at [1028, 200] on div "+966503309459" at bounding box center [1098, 187] width 186 height 40
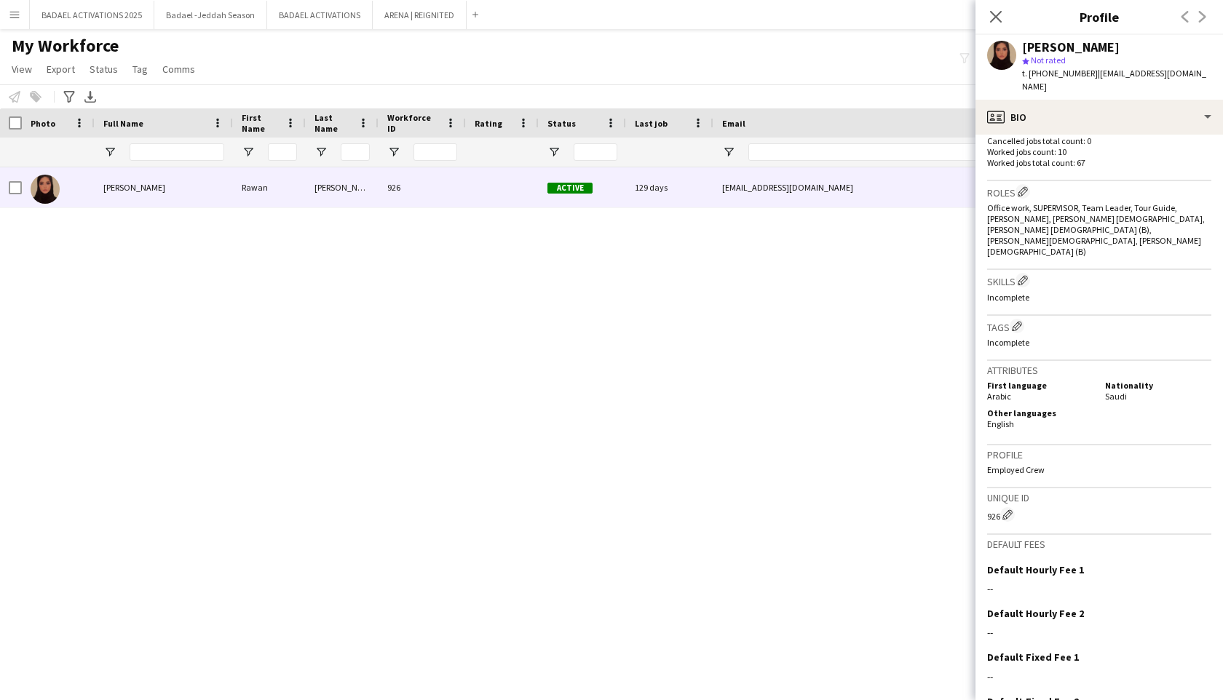
scroll to position [422, 0]
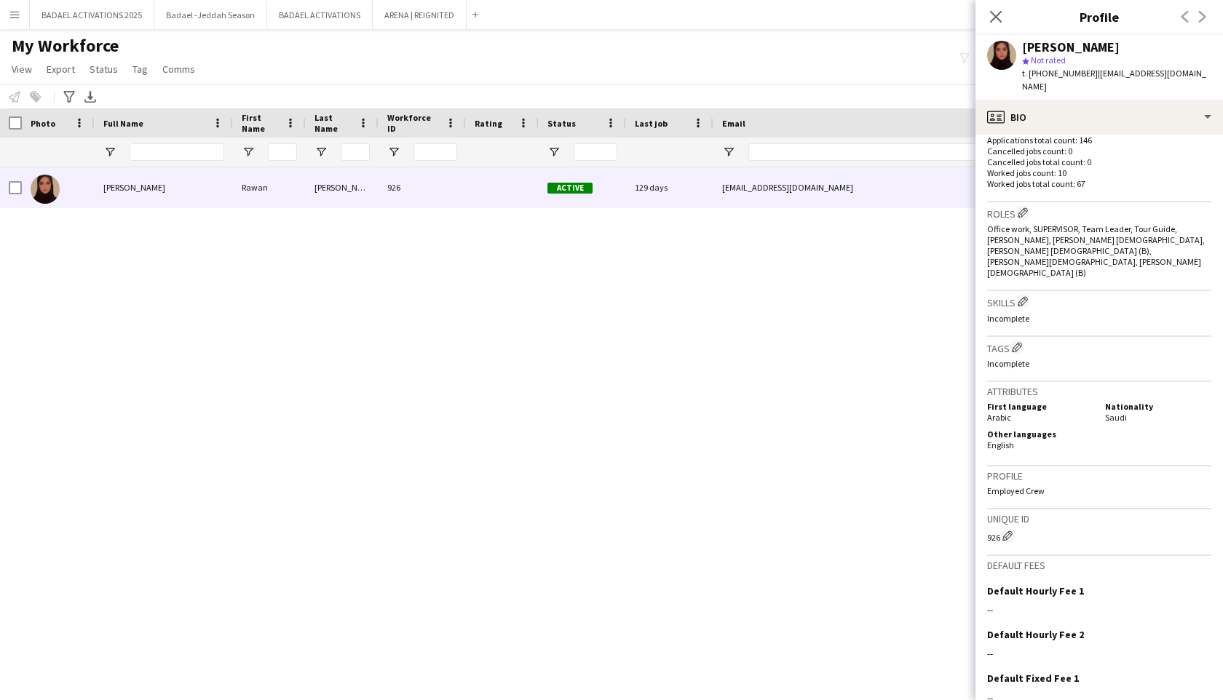
click at [993, 529] on div "926 Edit crew unique ID" at bounding box center [1099, 536] width 224 height 15
copy div "926"
drag, startPoint x: 998, startPoint y: 13, endPoint x: 1003, endPoint y: 22, distance: 9.8
click at [998, 13] on icon at bounding box center [996, 16] width 14 height 14
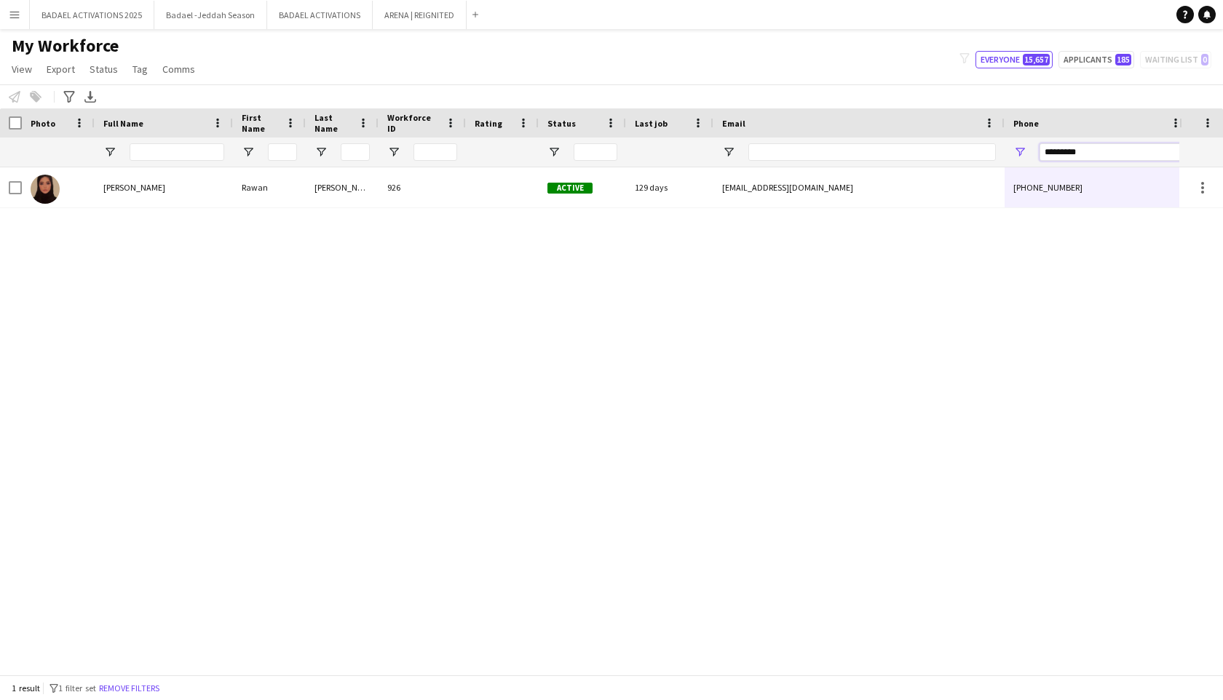
click at [1097, 157] on input "*********" at bounding box center [1111, 151] width 143 height 17
paste input "Phone Filter Input"
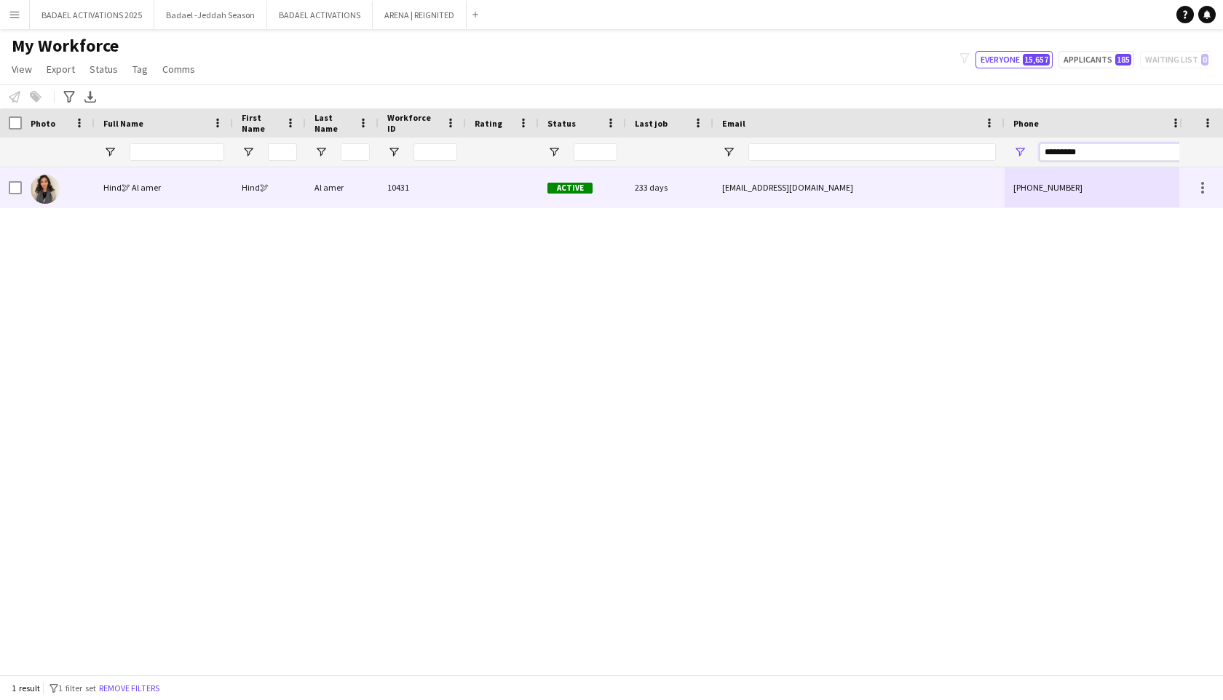
type input "*********"
click at [957, 188] on div "hiind.alamer@gmail.com" at bounding box center [859, 187] width 291 height 40
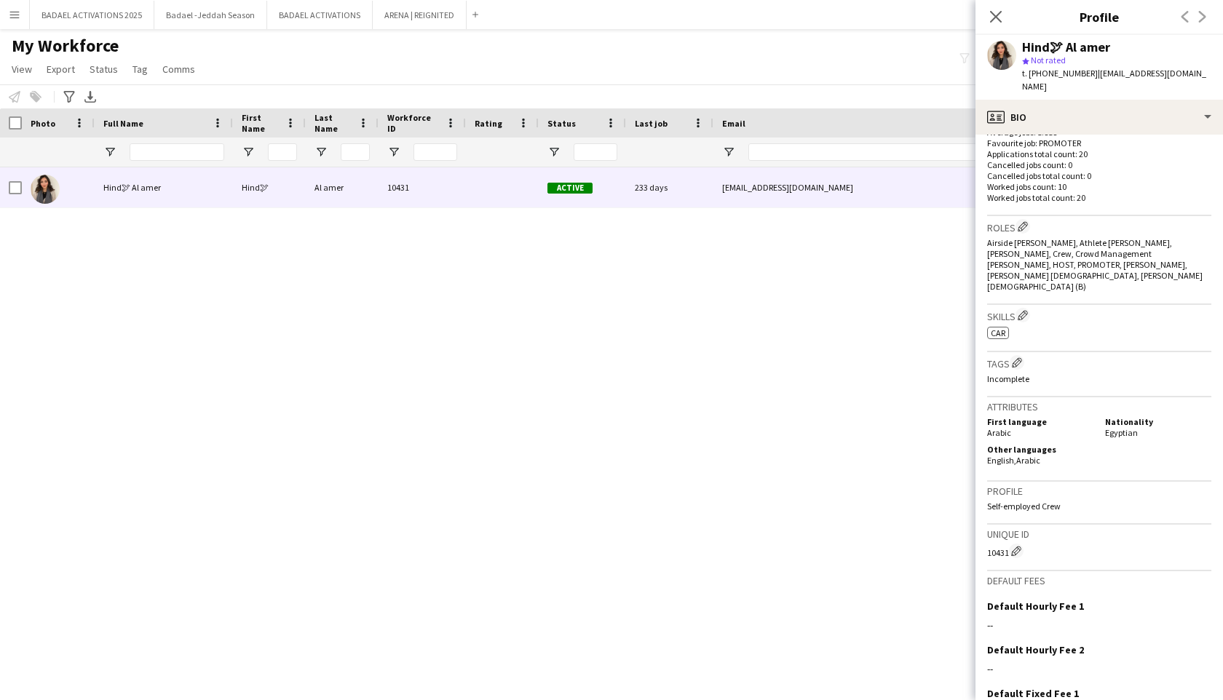
scroll to position [420, 0]
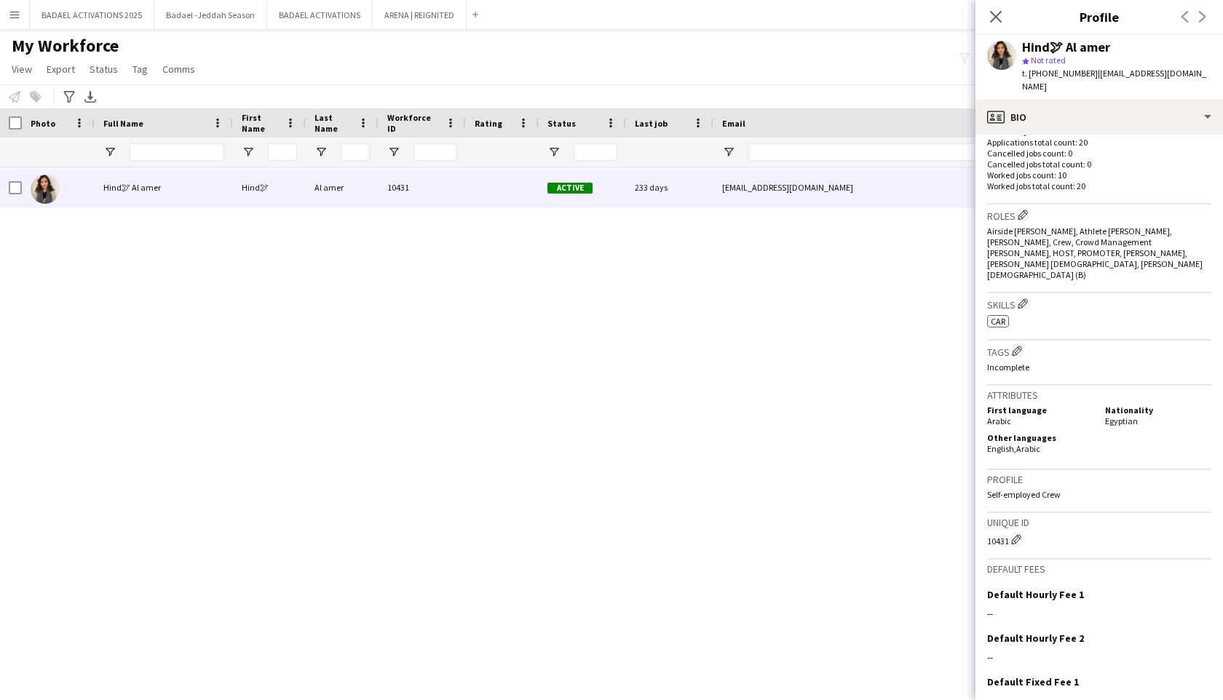
click at [998, 532] on div "10431 Edit crew unique ID" at bounding box center [1099, 539] width 224 height 15
copy div "10431"
click at [998, 19] on icon at bounding box center [996, 16] width 14 height 14
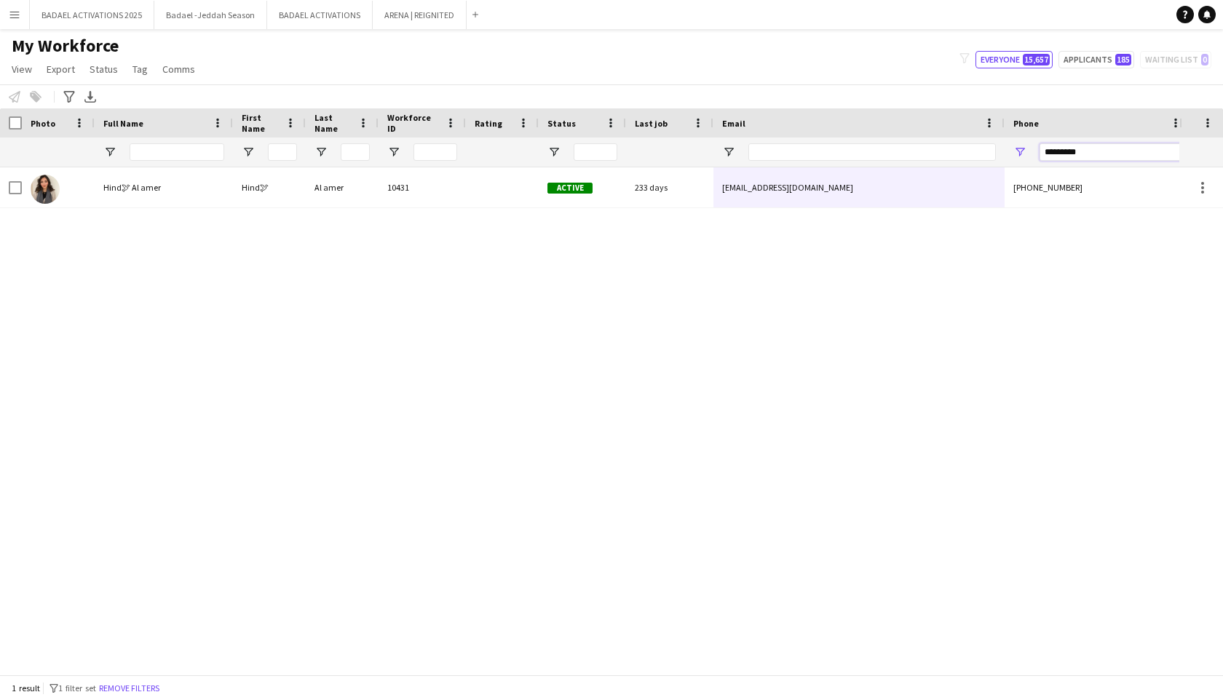
click at [1089, 155] on input "*********" at bounding box center [1111, 151] width 143 height 17
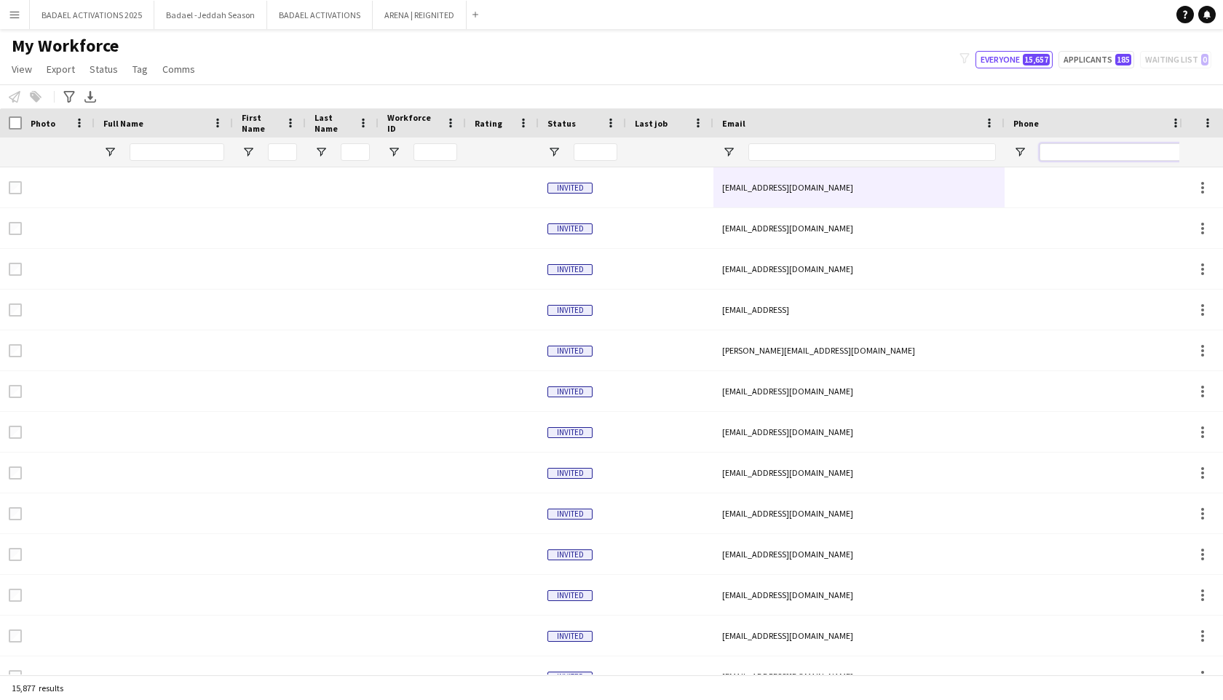
paste input "*****"
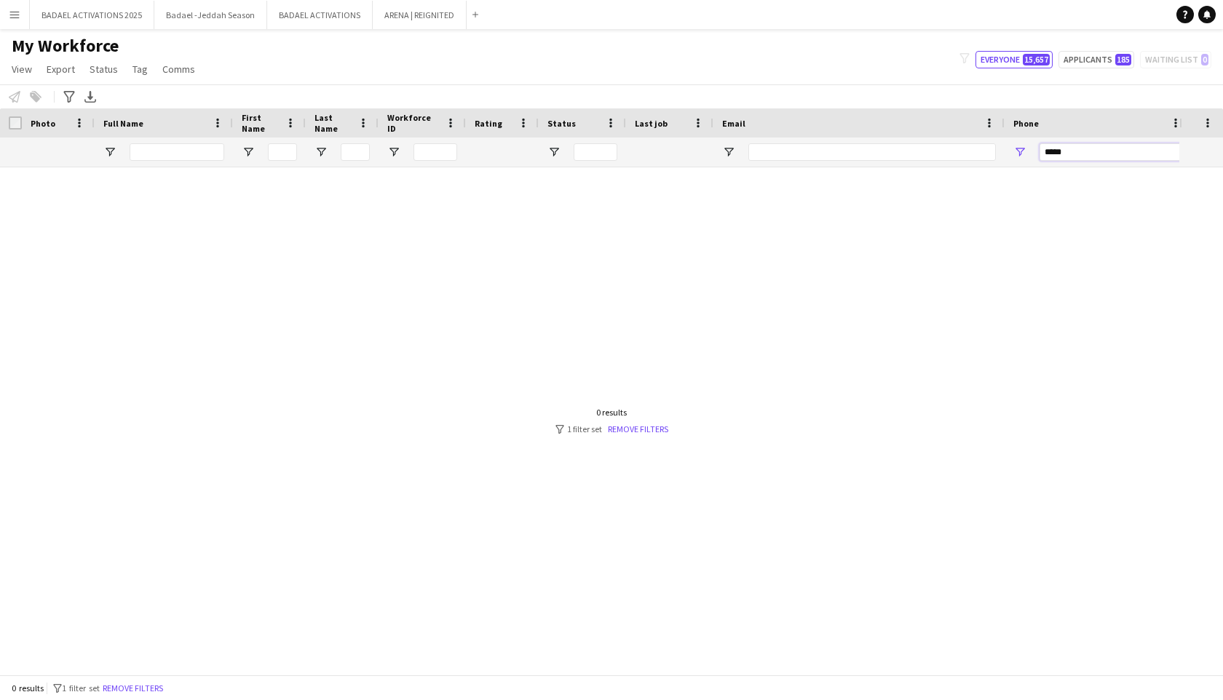
type input "*****"
click at [1064, 151] on input "*****" at bounding box center [1111, 151] width 143 height 17
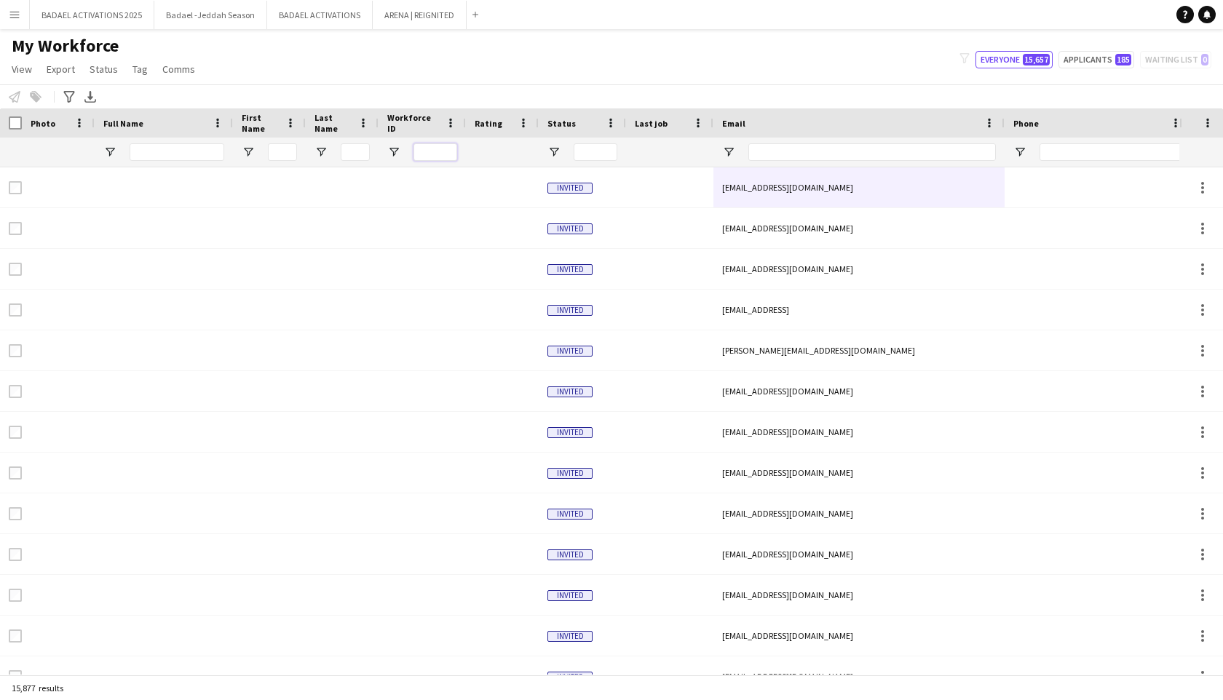
click at [452, 144] on input "Workforce ID Filter Input" at bounding box center [436, 151] width 44 height 17
paste input "*****"
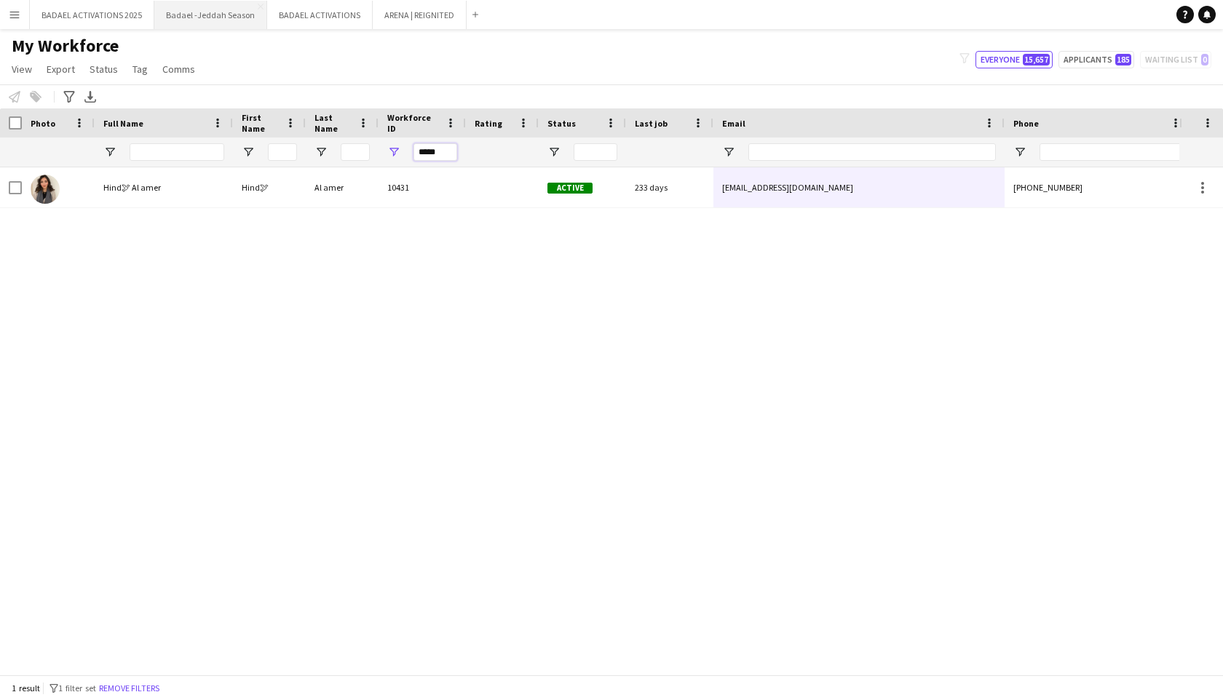
type input "*****"
